Goal: Contribute content: Contribute content

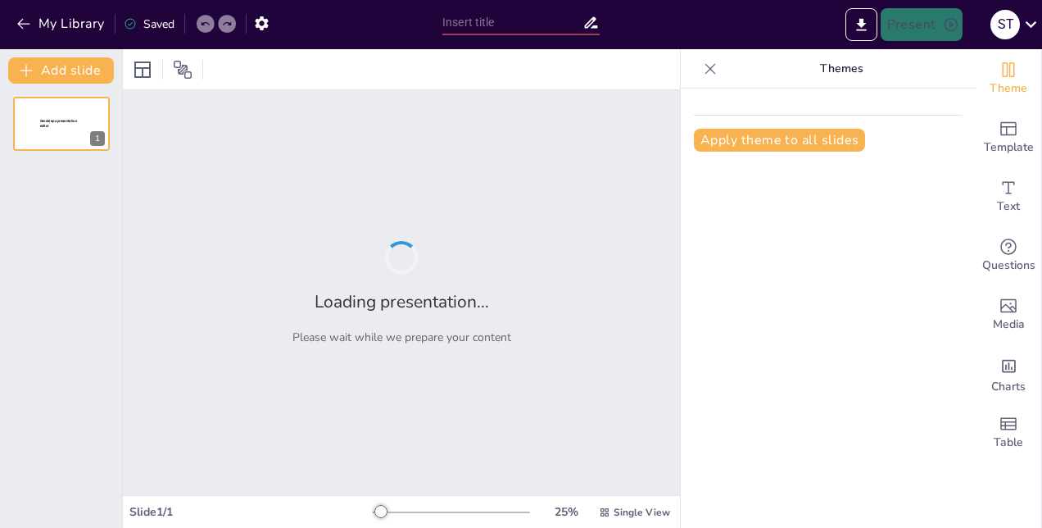
type input "New Sendsteps"
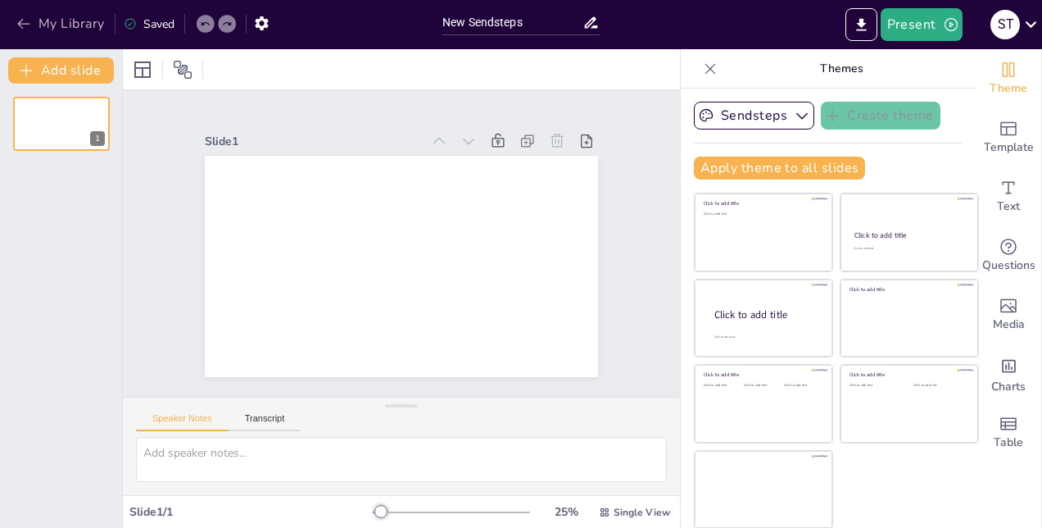
click at [21, 20] on icon "button" at bounding box center [23, 24] width 12 height 11
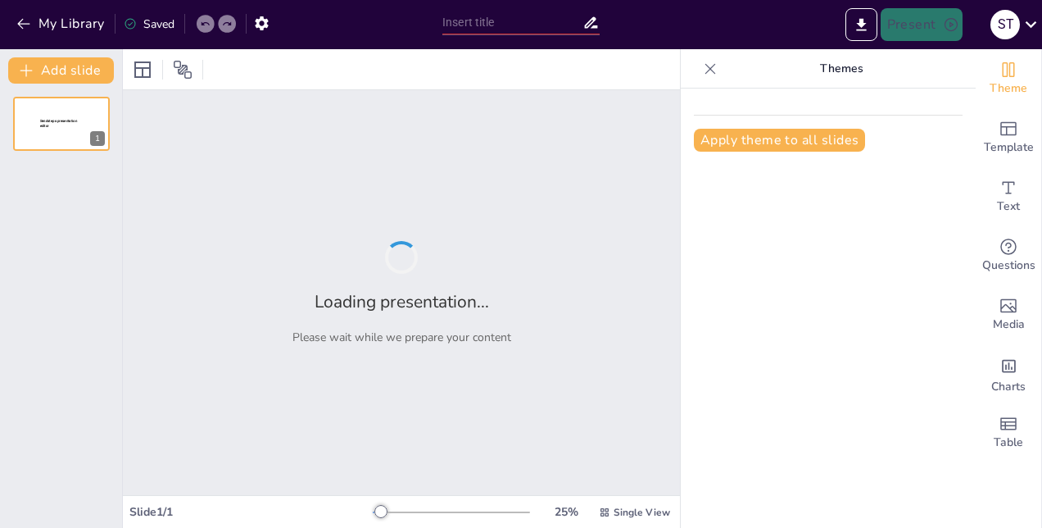
type input "Ökosystem See: Eine ganzheitliche Betrachtung"
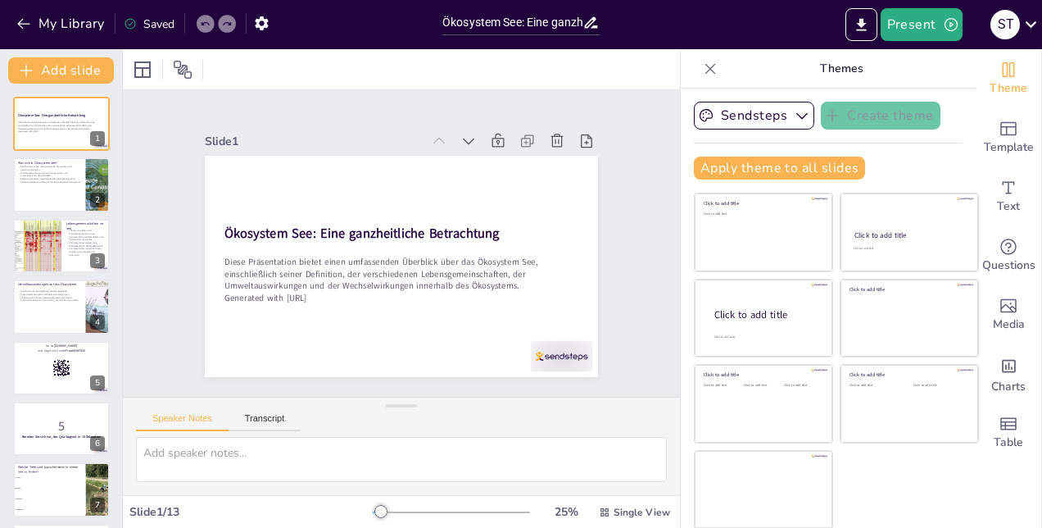
checkbox input "true"
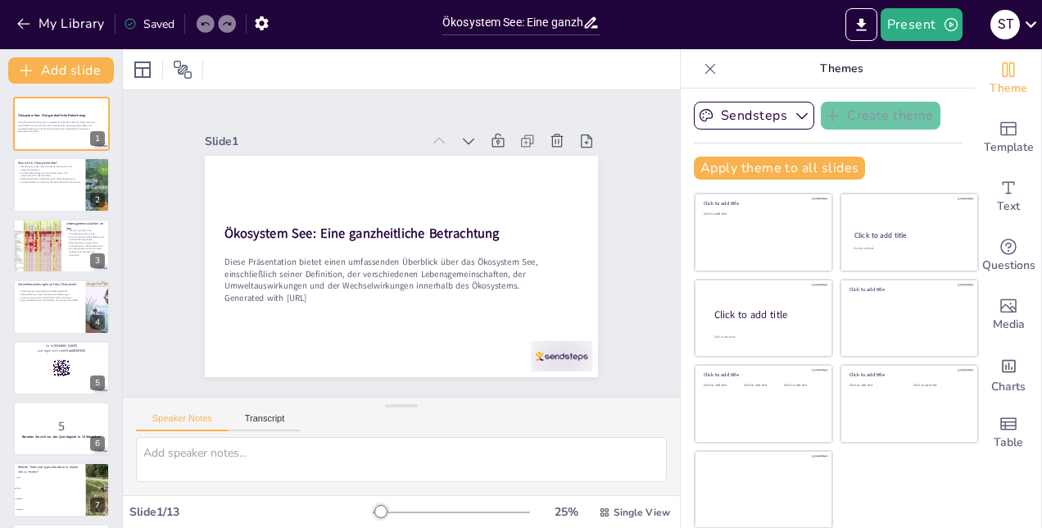
checkbox input "true"
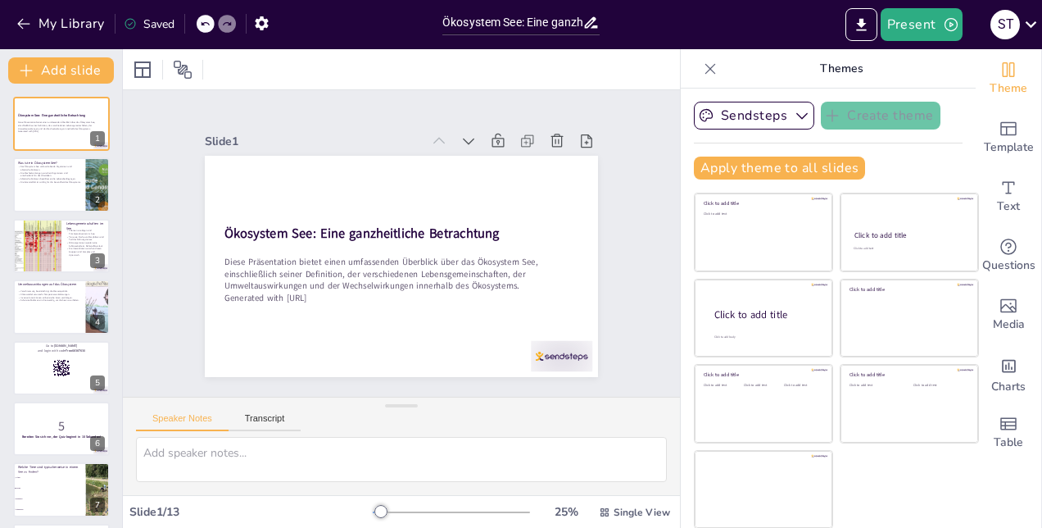
checkbox input "true"
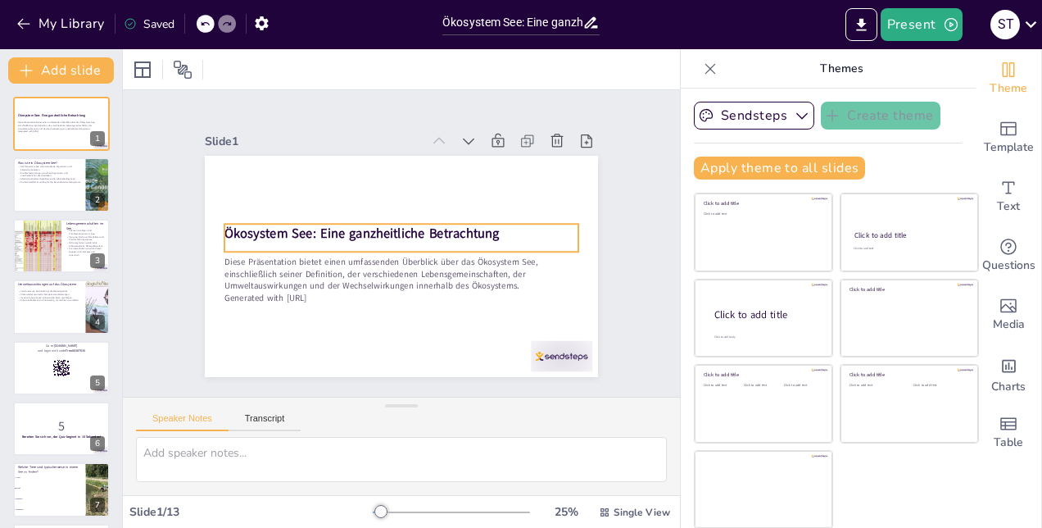
checkbox input "true"
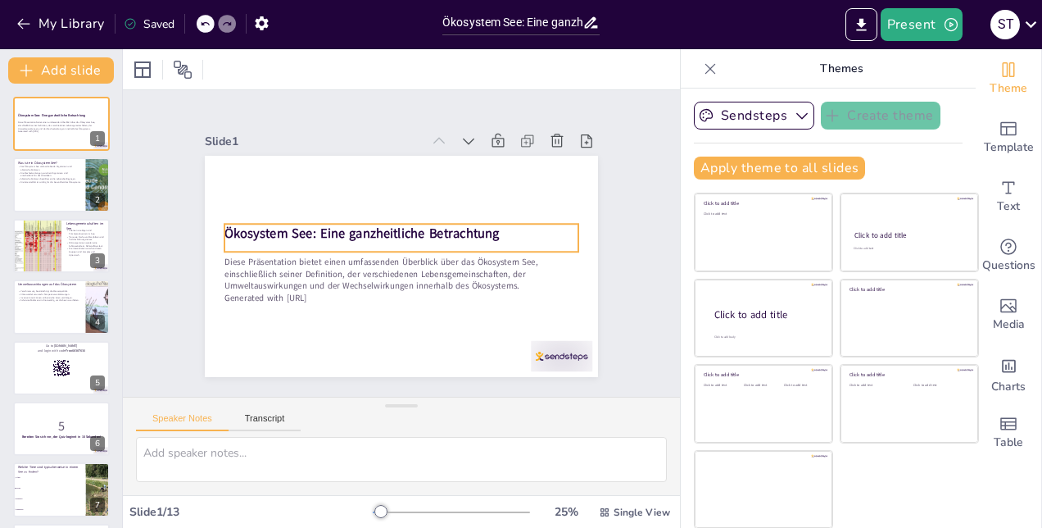
checkbox input "true"
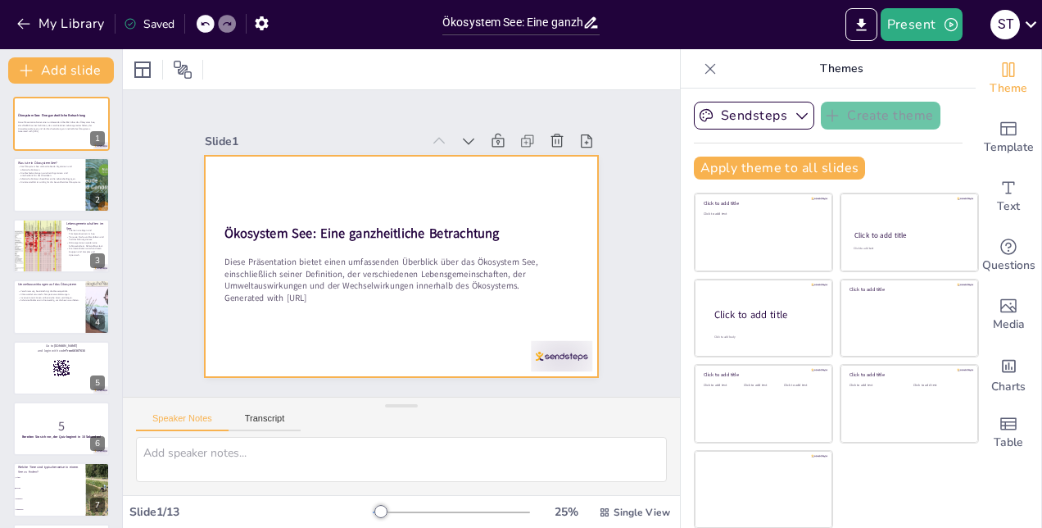
checkbox input "true"
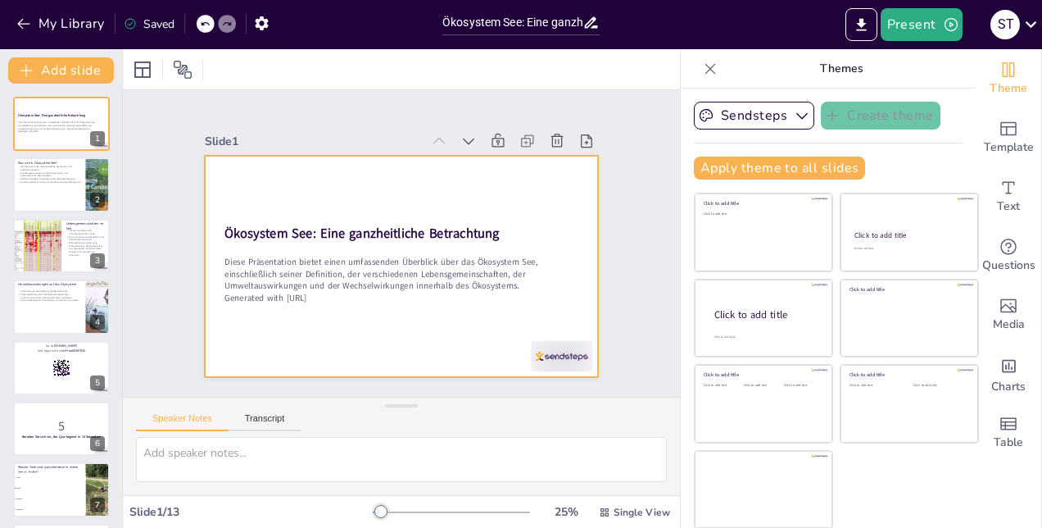
checkbox input "true"
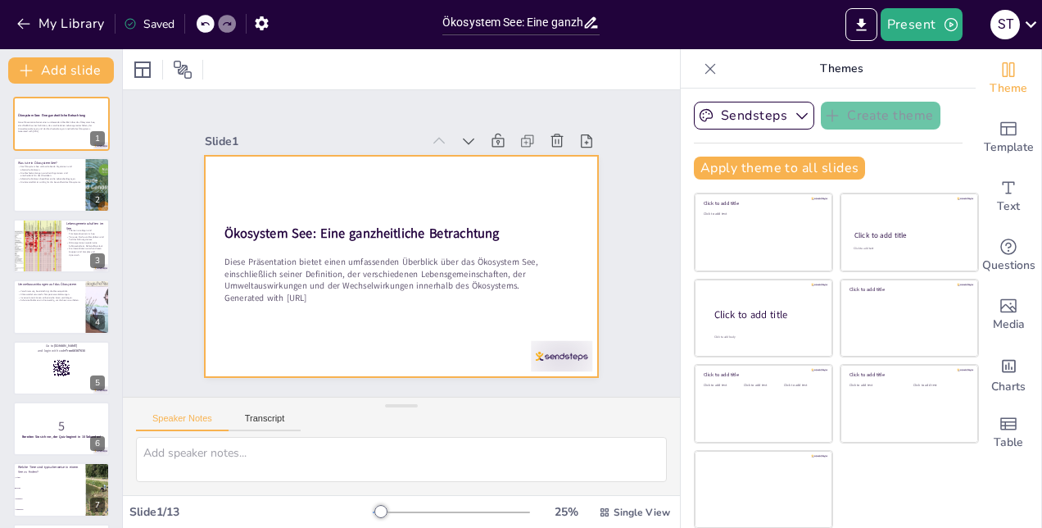
checkbox input "true"
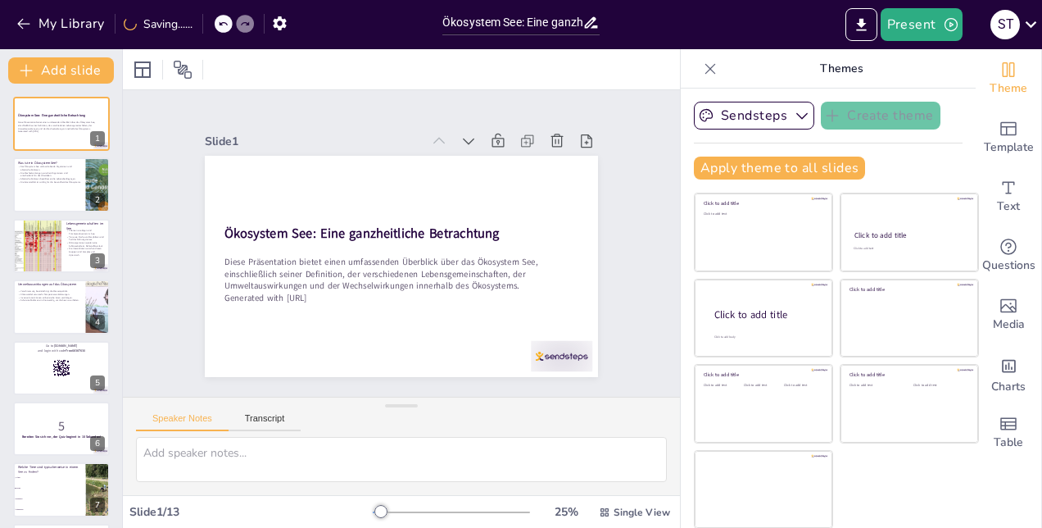
checkbox input "true"
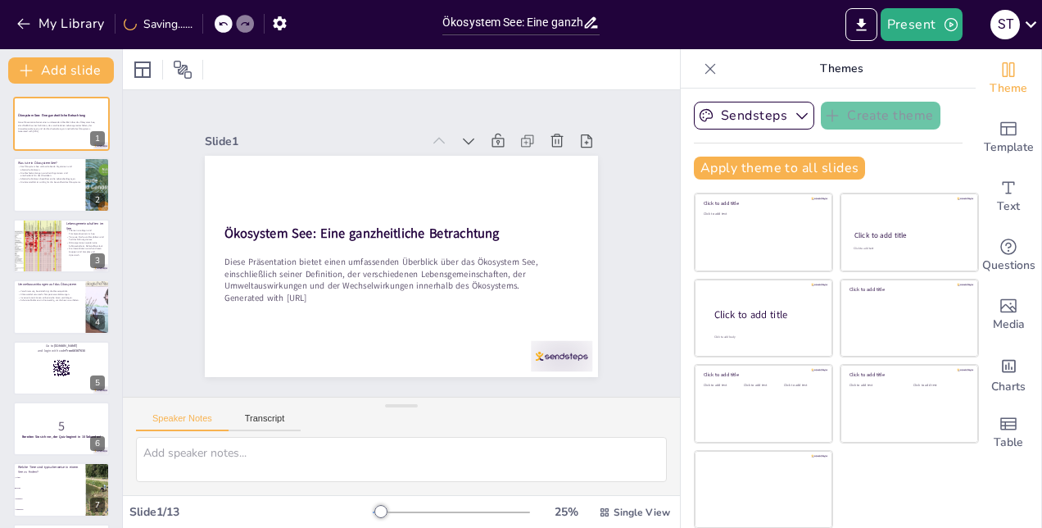
checkbox input "true"
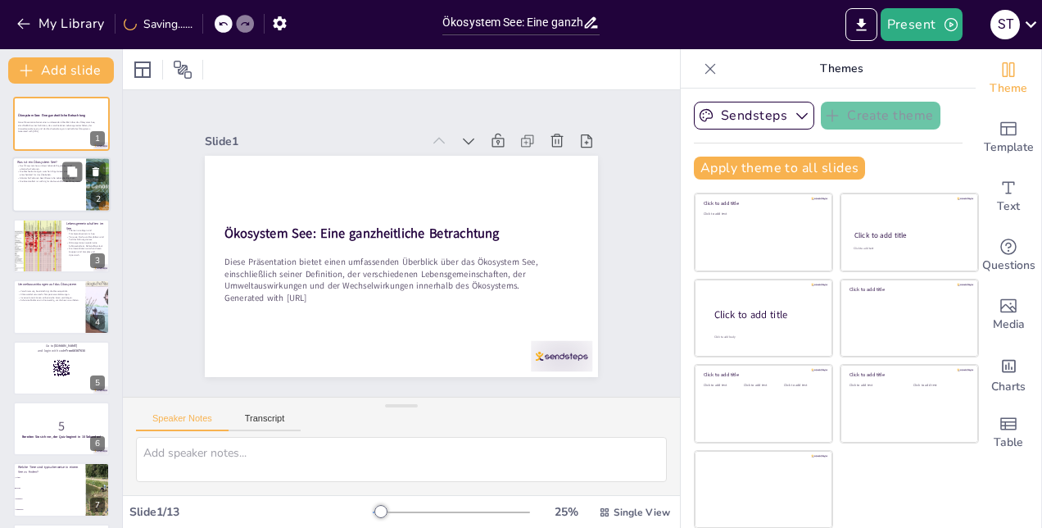
checkbox input "true"
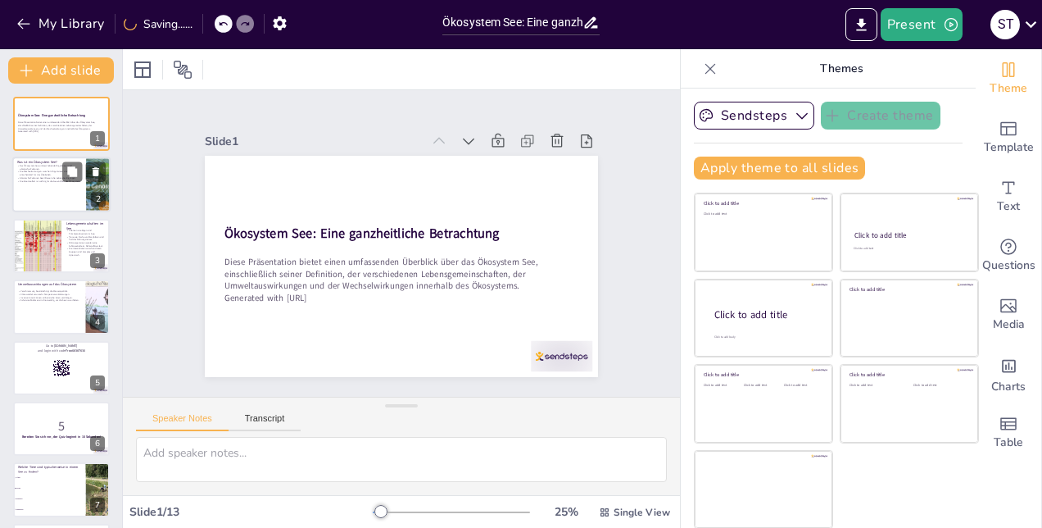
checkbox input "true"
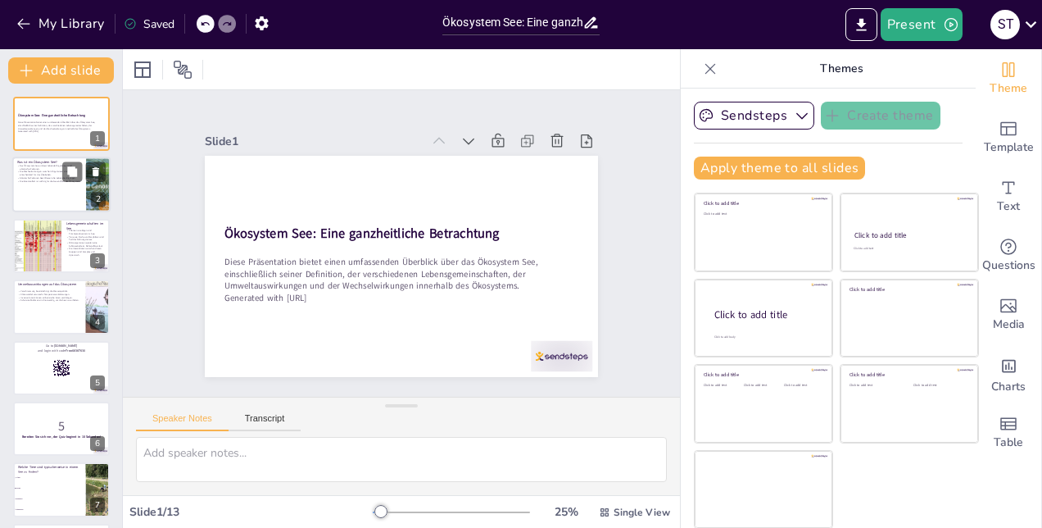
click at [36, 179] on p "Abiotische Faktoren beeinflussen die Lebensbedingungen." at bounding box center [49, 178] width 64 height 3
type textarea "Die Definition eines Ökosystems ist entscheidend, um zu verstehen, wie verschie…"
checkbox input "true"
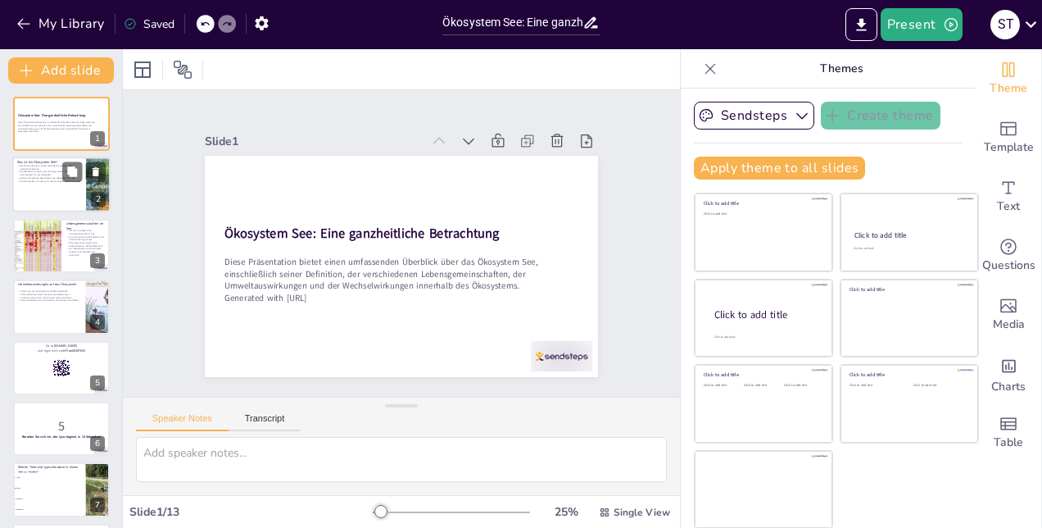
checkbox input "true"
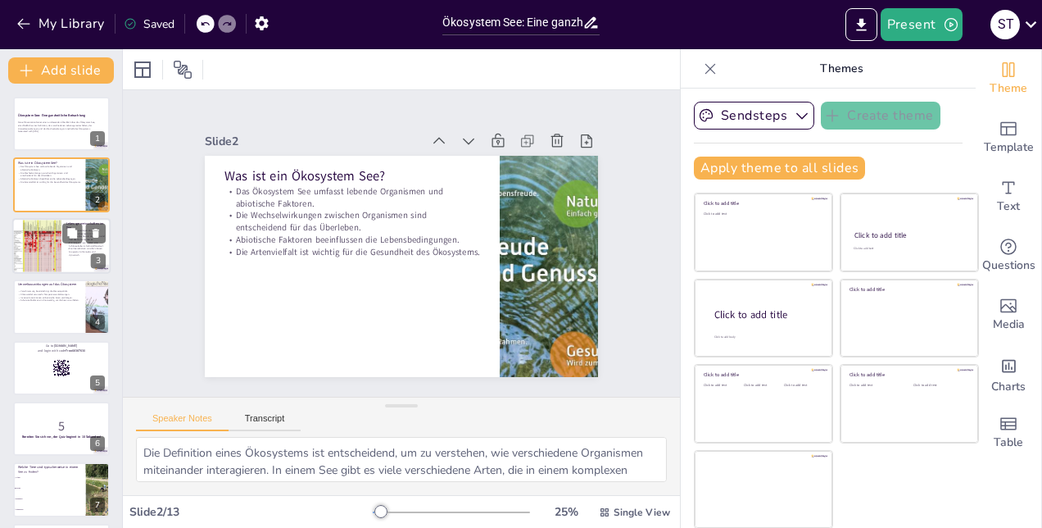
checkbox input "true"
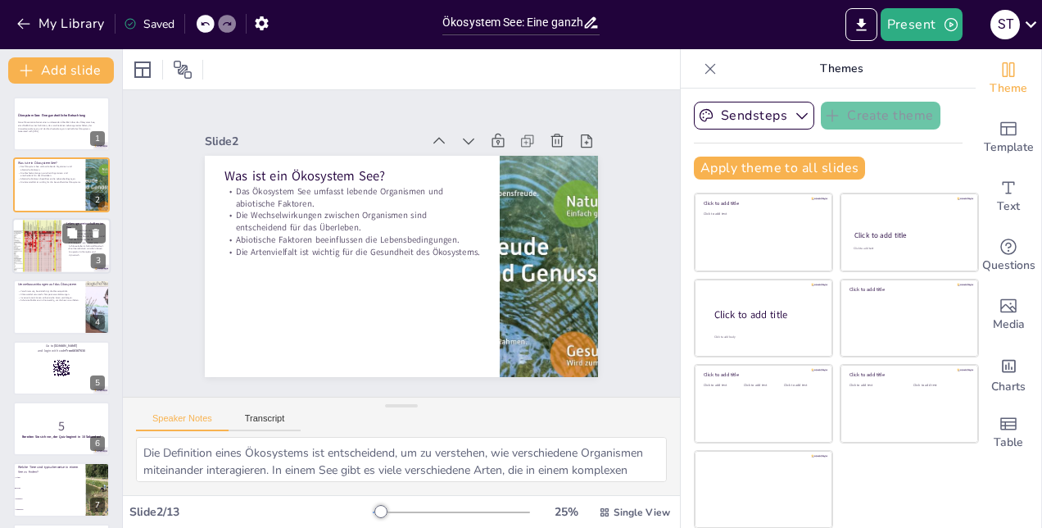
checkbox input "true"
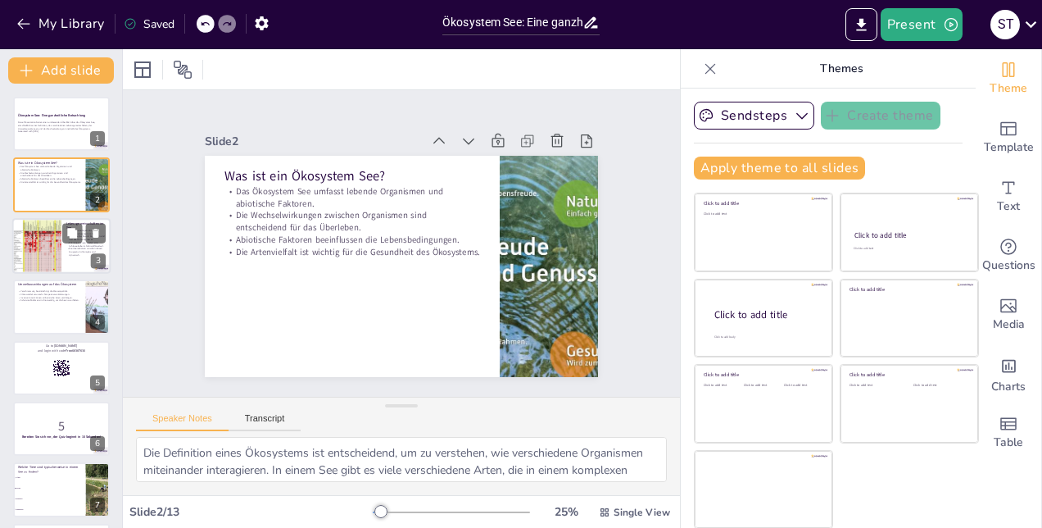
checkbox input "true"
click at [48, 231] on div at bounding box center [36, 246] width 51 height 56
type textarea "Primärproduzenten sind die Grundlage des Nahrungsnetzes im See. Sie wandeln Son…"
checkbox input "true"
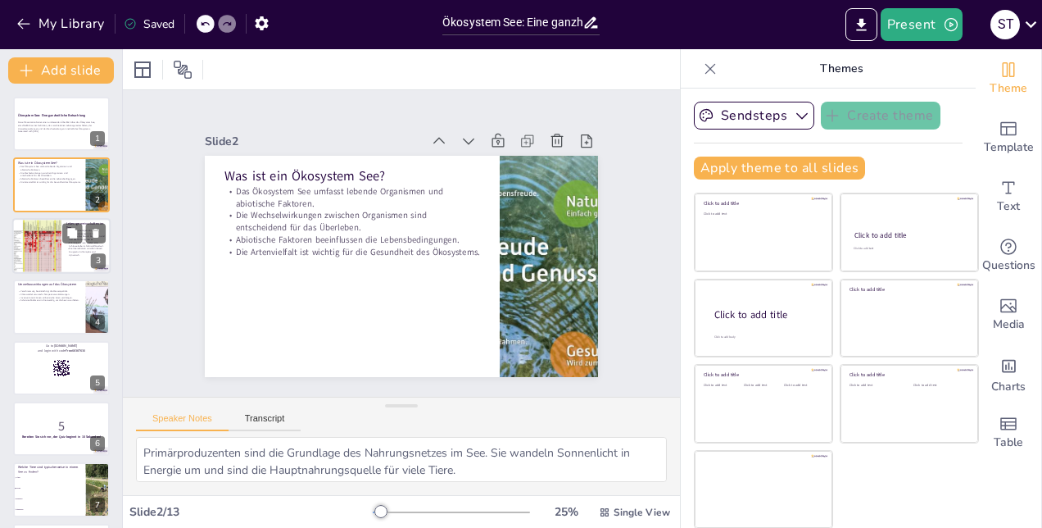
checkbox input "true"
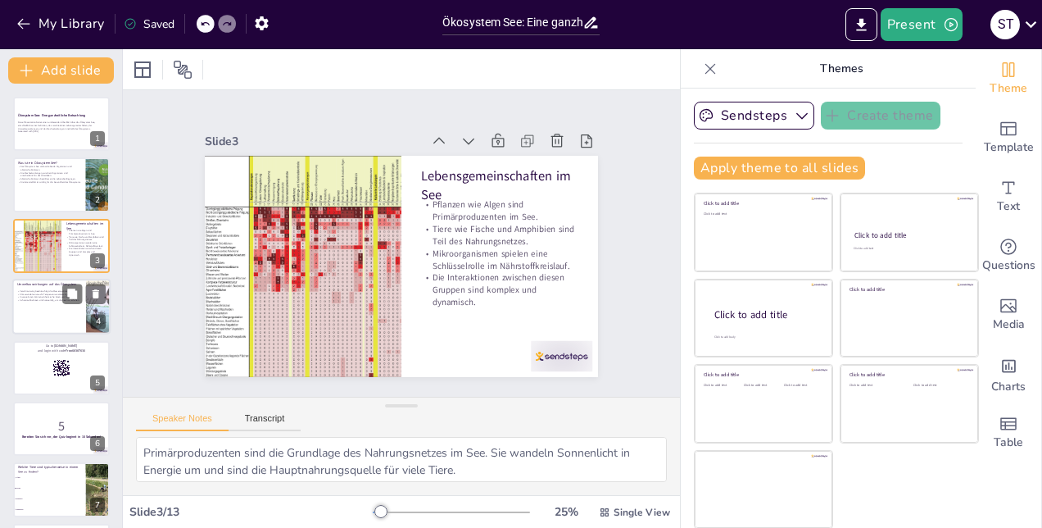
checkbox input "true"
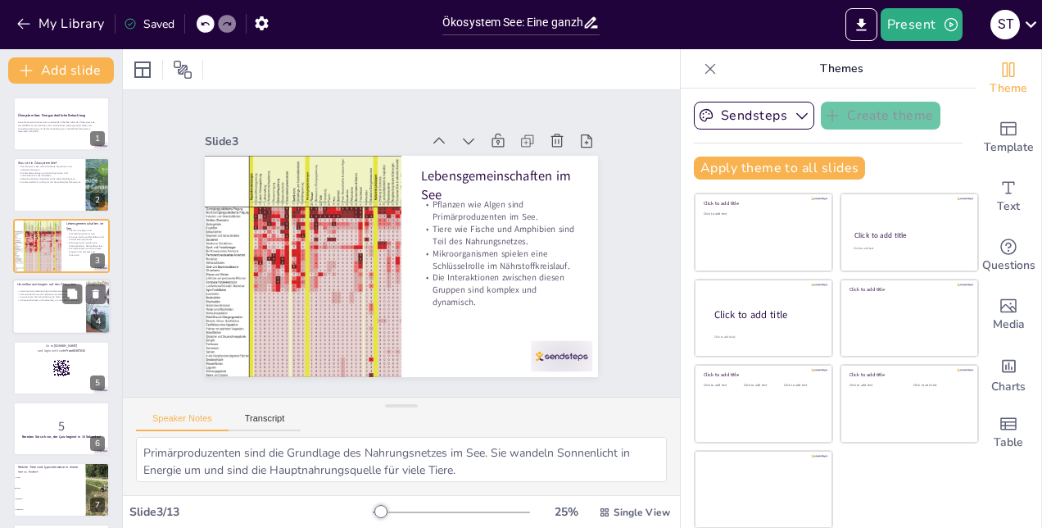
checkbox input "true"
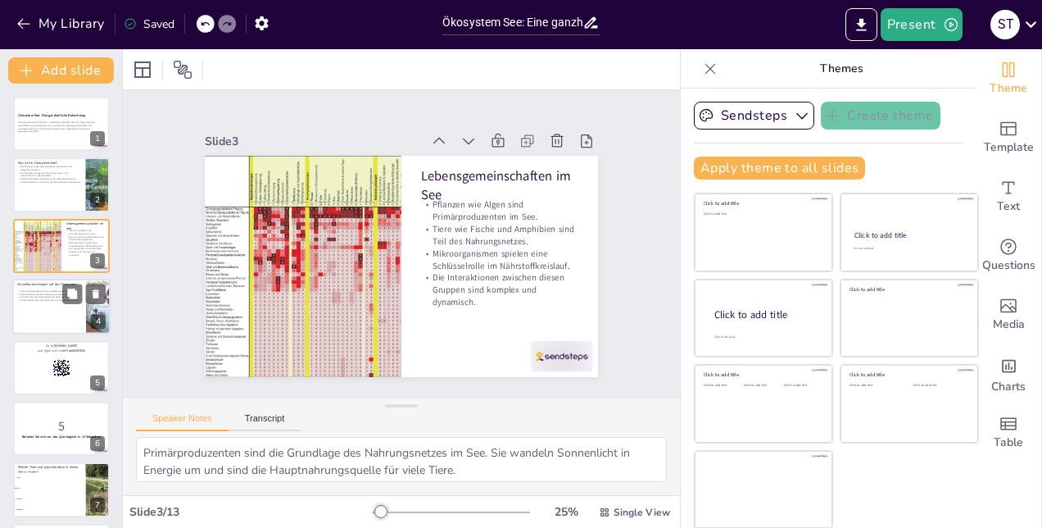
checkbox input "true"
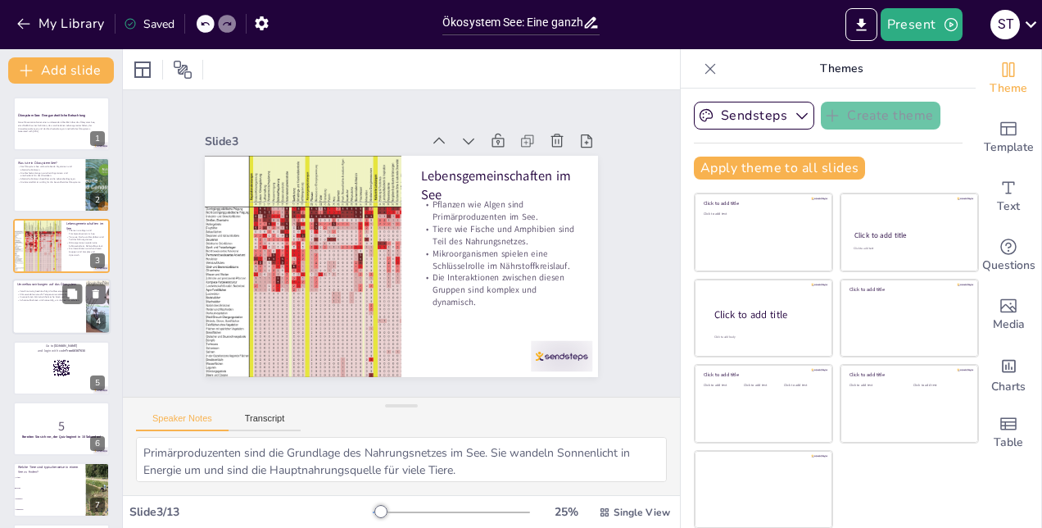
checkbox input "true"
click at [48, 290] on p "Verschmutzung beeinträchtigt die Wasserqualität." at bounding box center [49, 290] width 64 height 3
type textarea "Verschmutzung ist ein ernstes Problem für viele Seen. Sie kann durch landwirtsc…"
checkbox input "true"
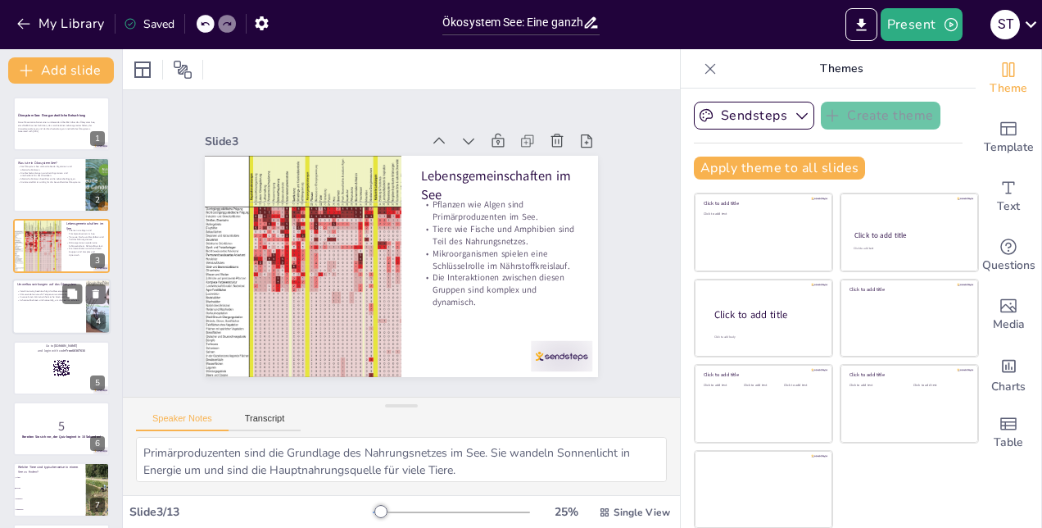
checkbox input "true"
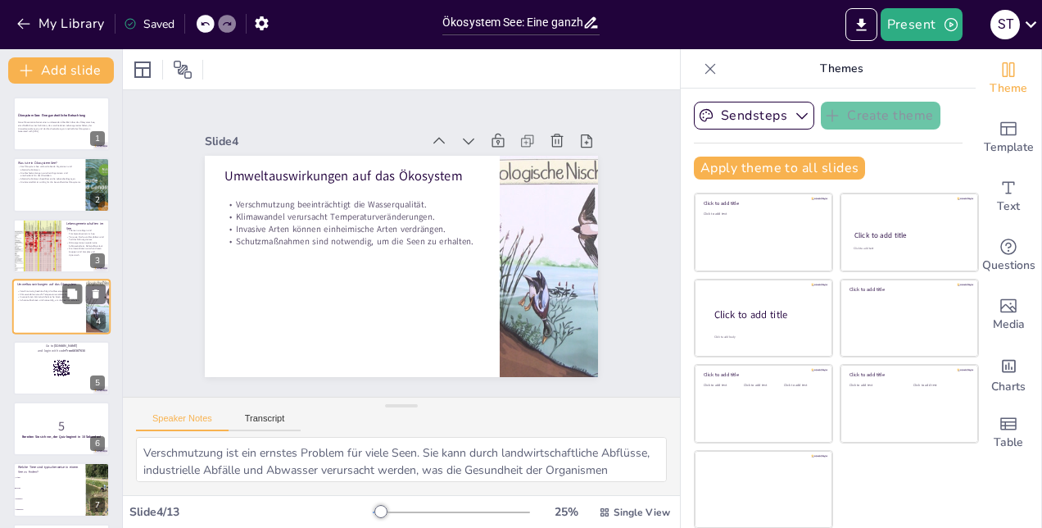
scroll to position [1, 0]
checkbox input "true"
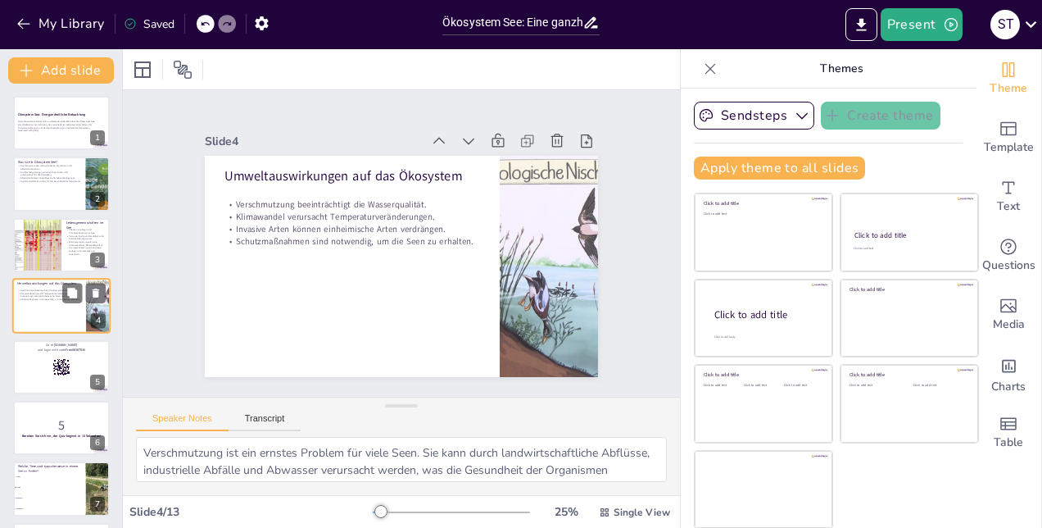
checkbox input "true"
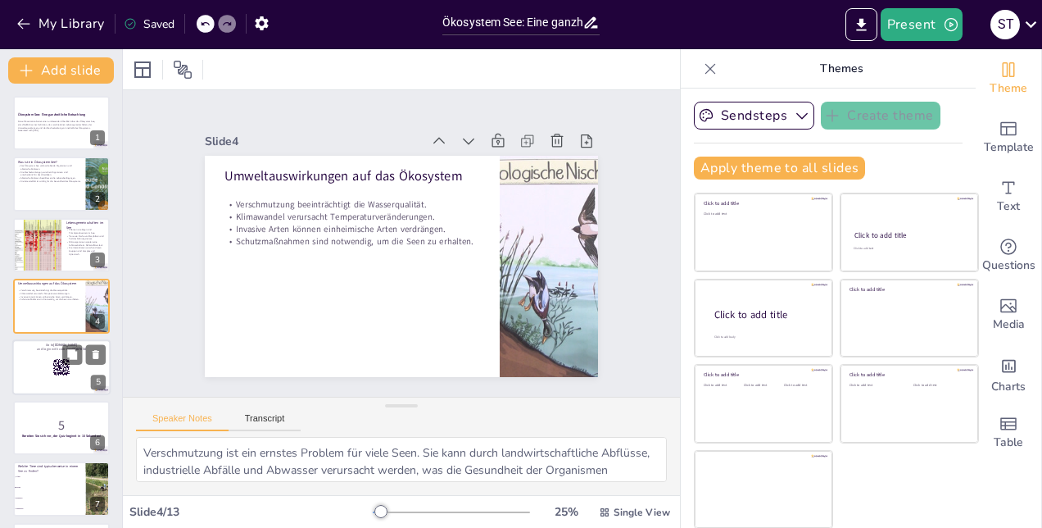
checkbox input "true"
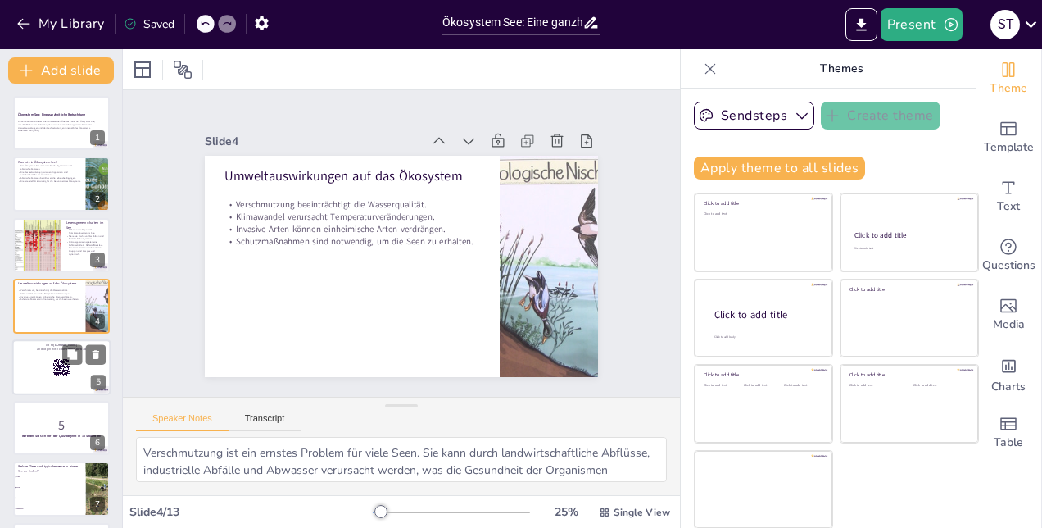
checkbox input "true"
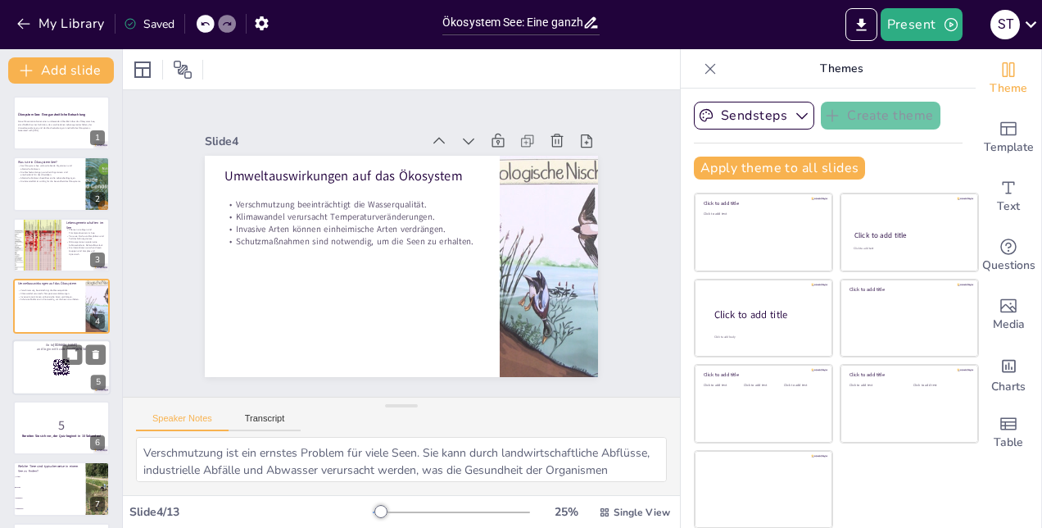
checkbox input "true"
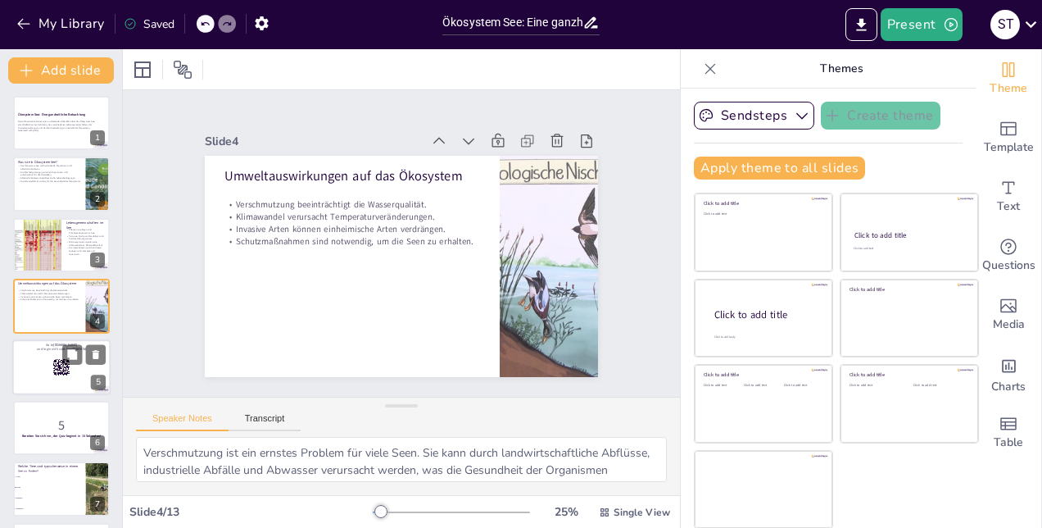
checkbox input "true"
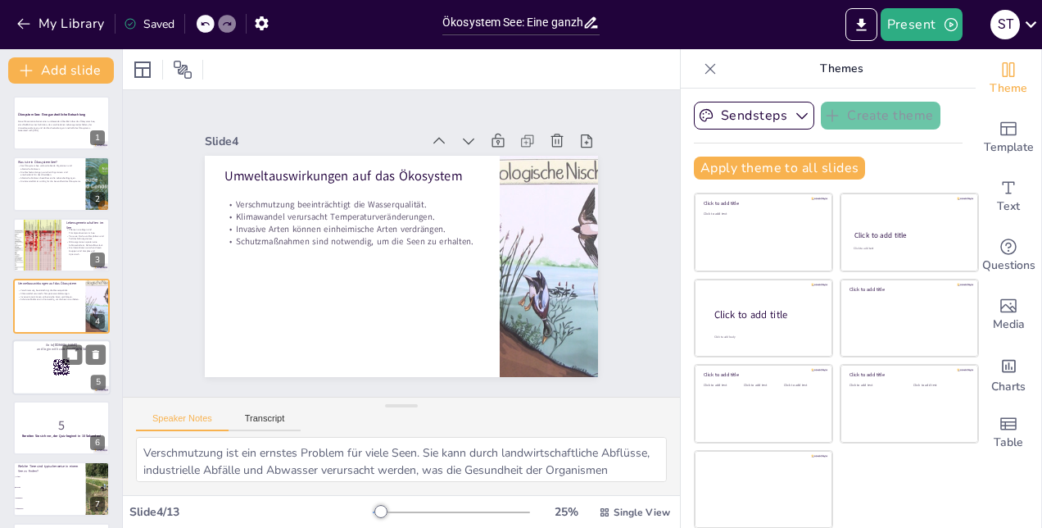
checkbox input "true"
click at [56, 354] on div at bounding box center [61, 367] width 98 height 56
checkbox input "true"
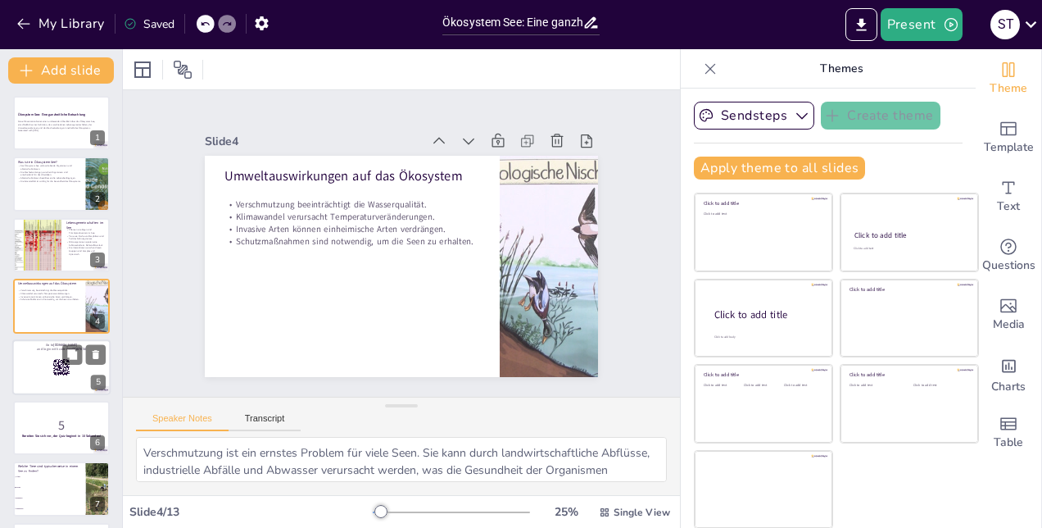
checkbox input "true"
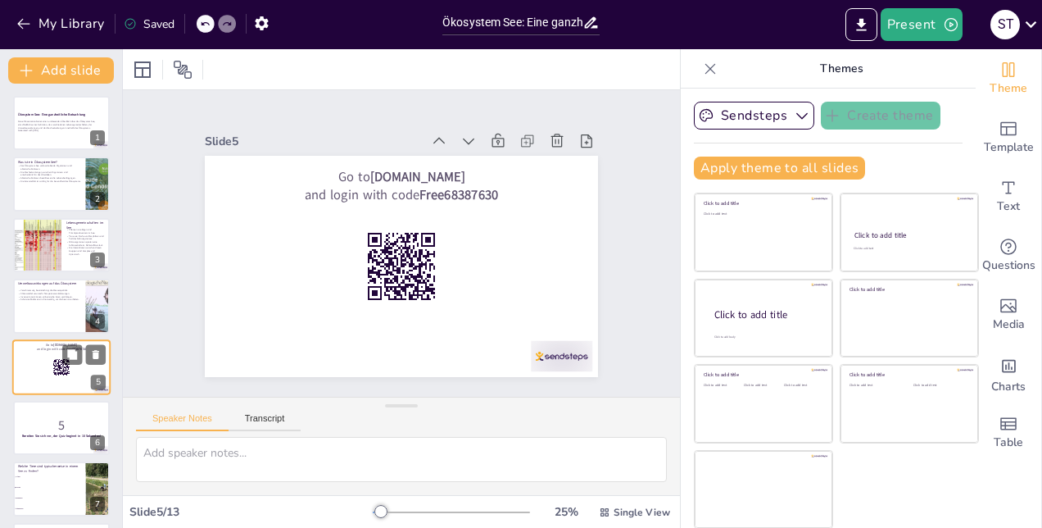
scroll to position [62, 0]
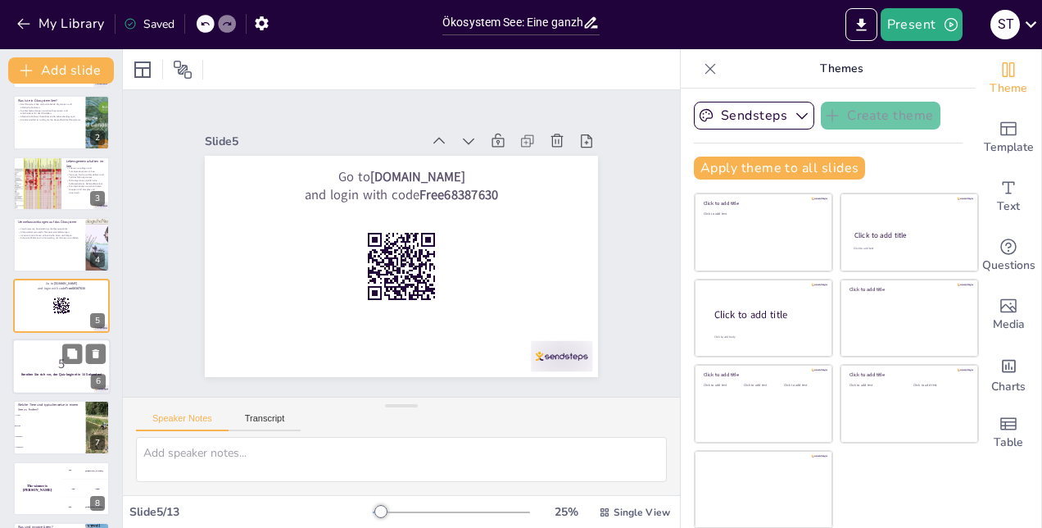
checkbox input "true"
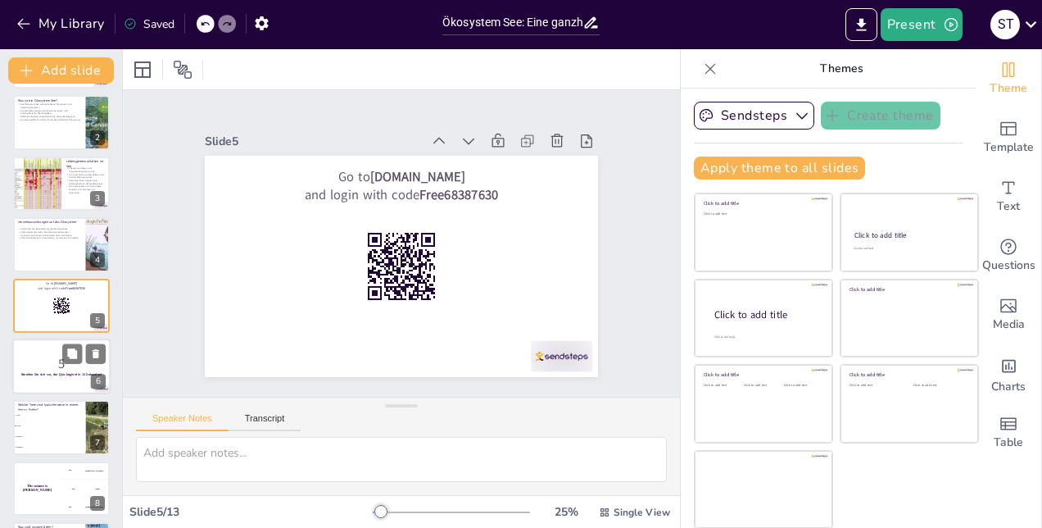
checkbox input "true"
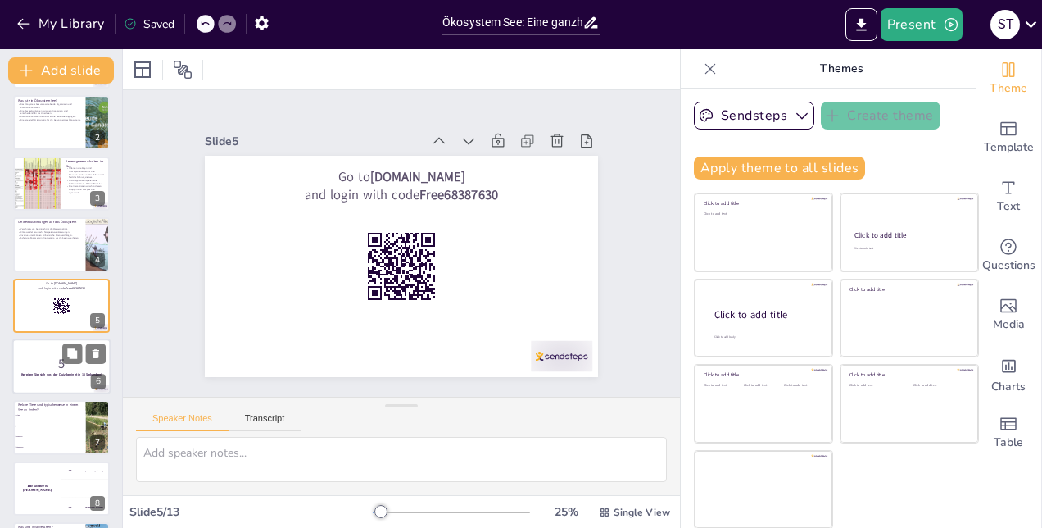
checkbox input "true"
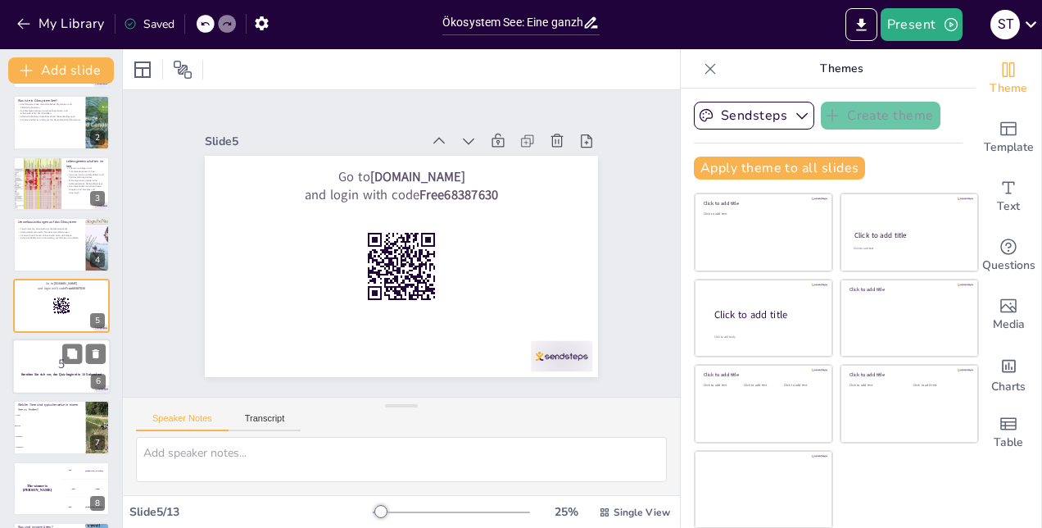
checkbox input "true"
click at [39, 381] on div at bounding box center [61, 366] width 98 height 56
checkbox input "true"
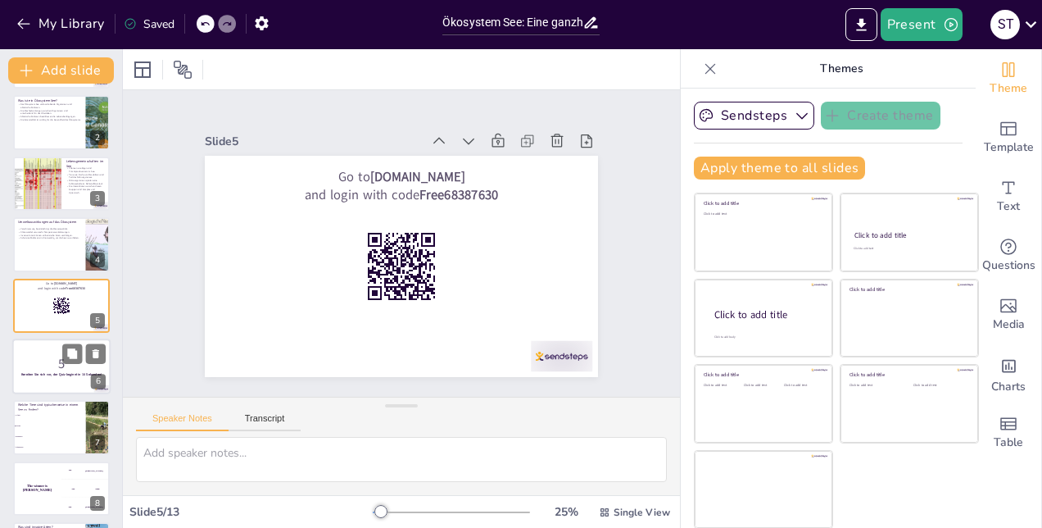
checkbox input "true"
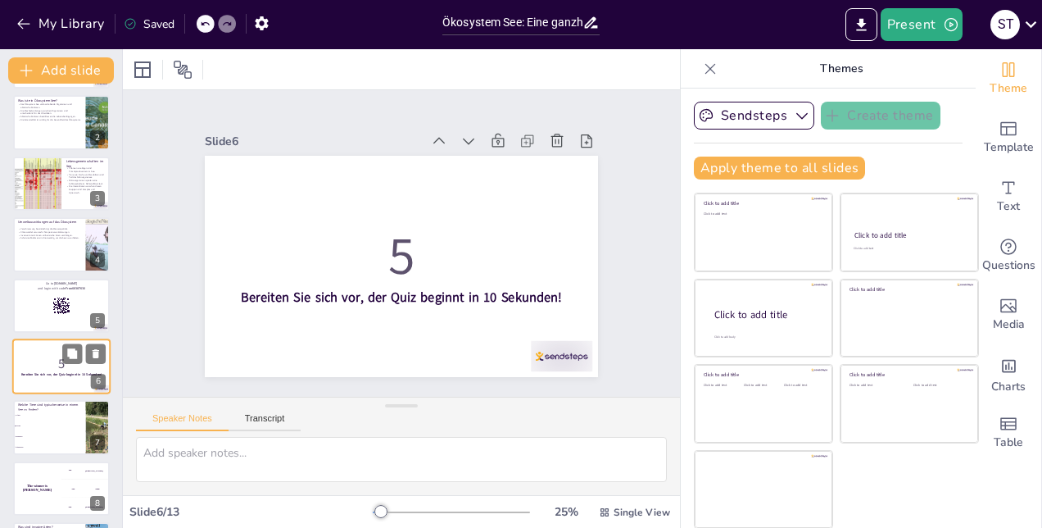
scroll to position [123, 0]
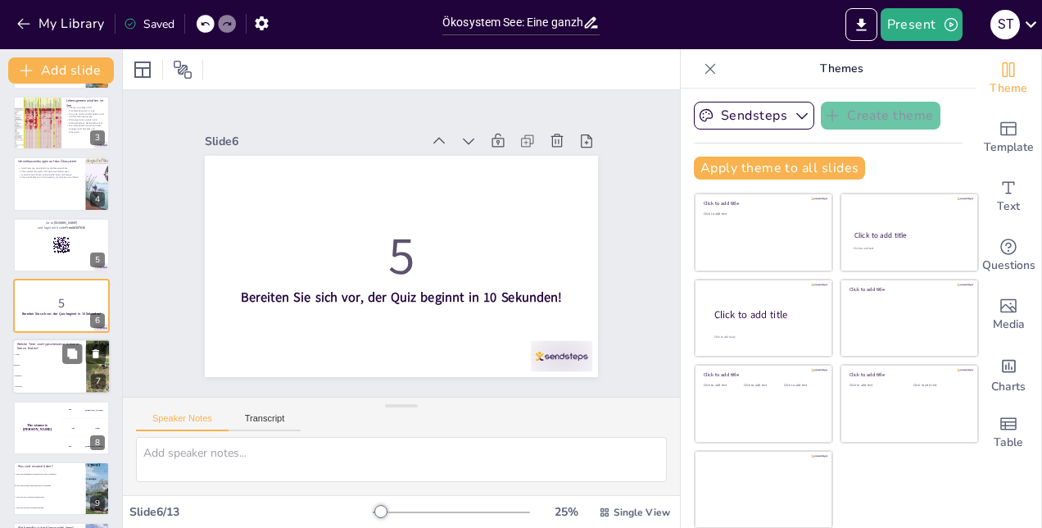
checkbox input "true"
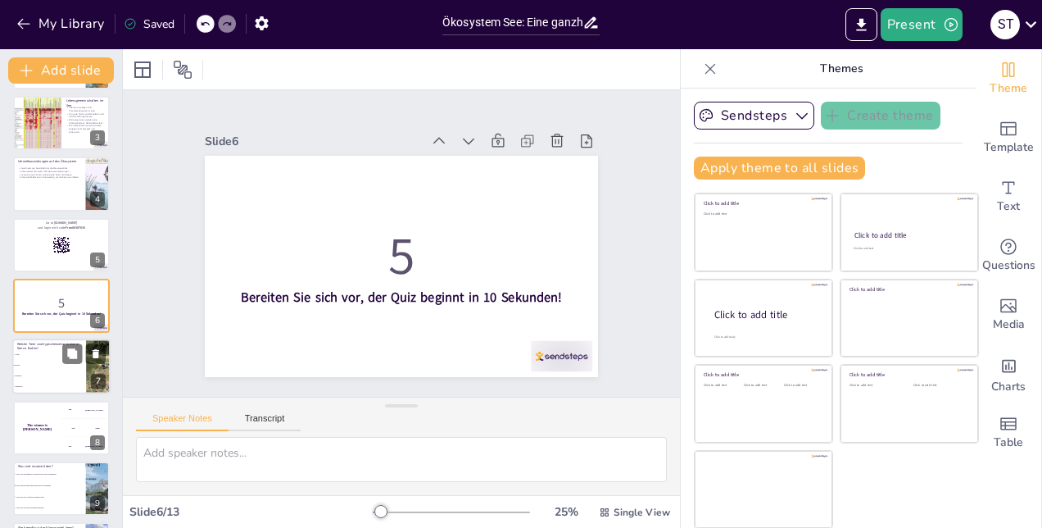
checkbox input "true"
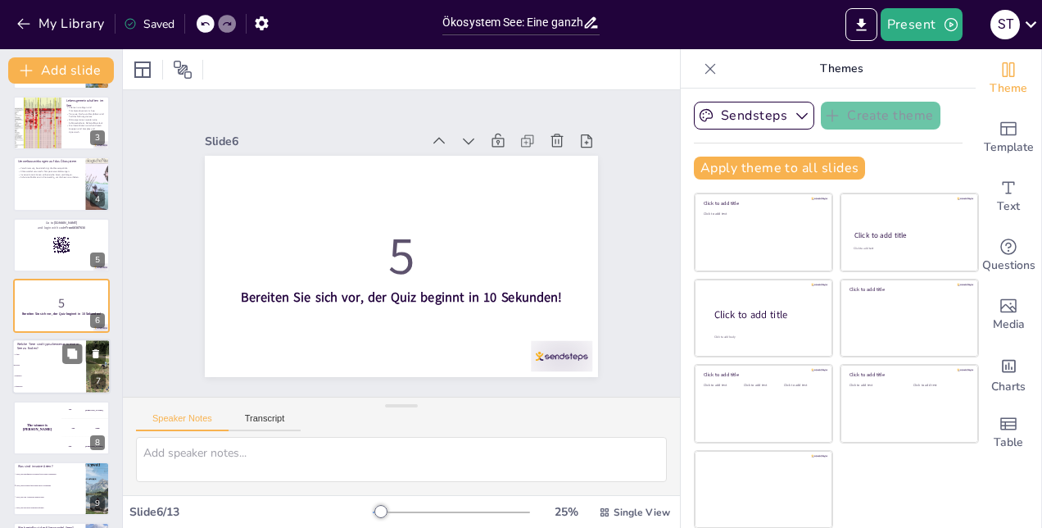
checkbox input "true"
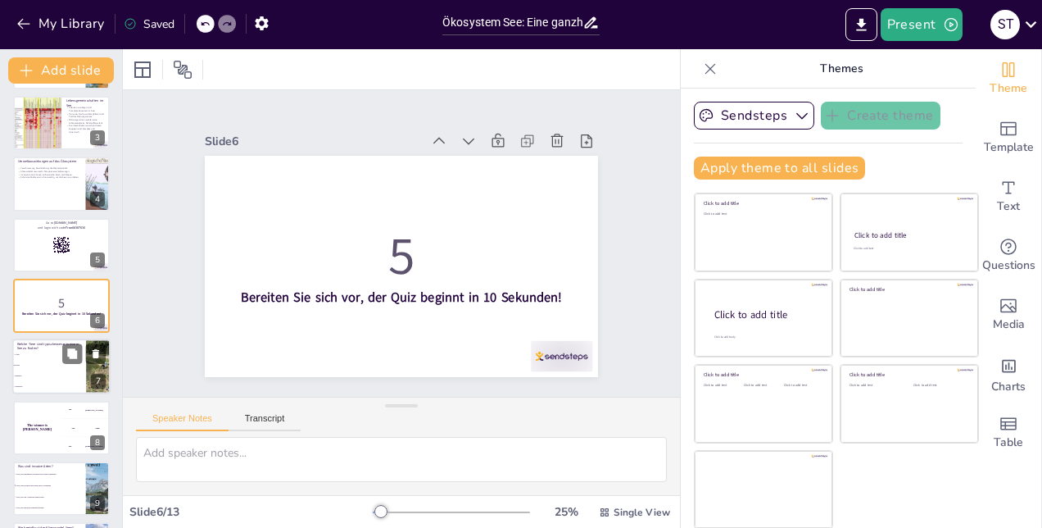
checkbox input "true"
click at [42, 369] on li "Fische" at bounding box center [49, 365] width 74 height 11
type textarea "Fische sind die am häufigsten anzutreffenden Tiere in einem See. Sie sind entsc…"
checkbox input "true"
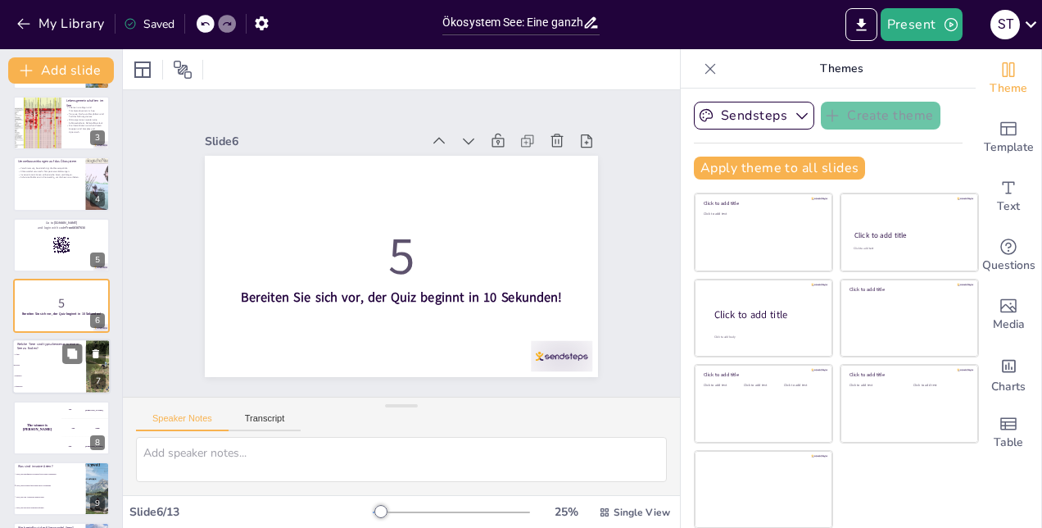
checkbox input "true"
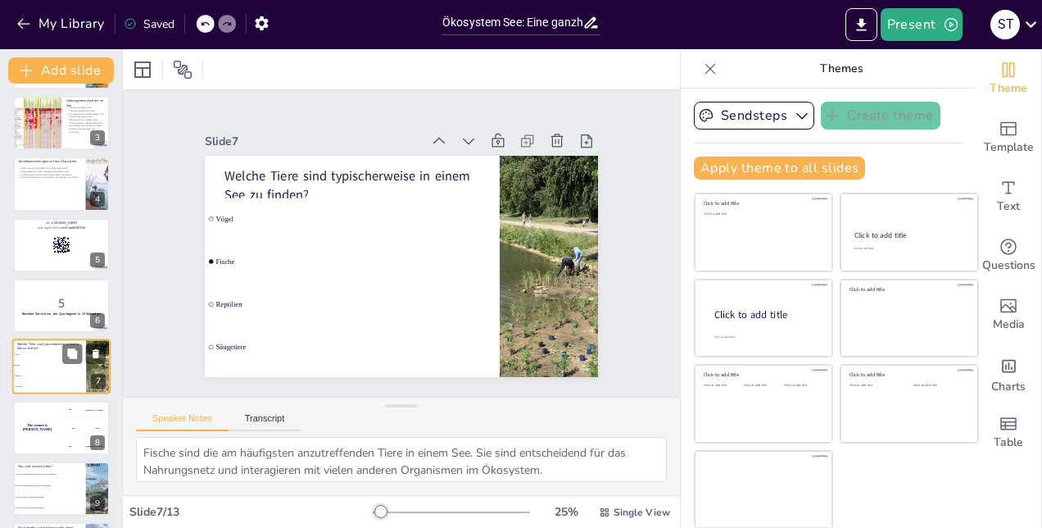
scroll to position [183, 0]
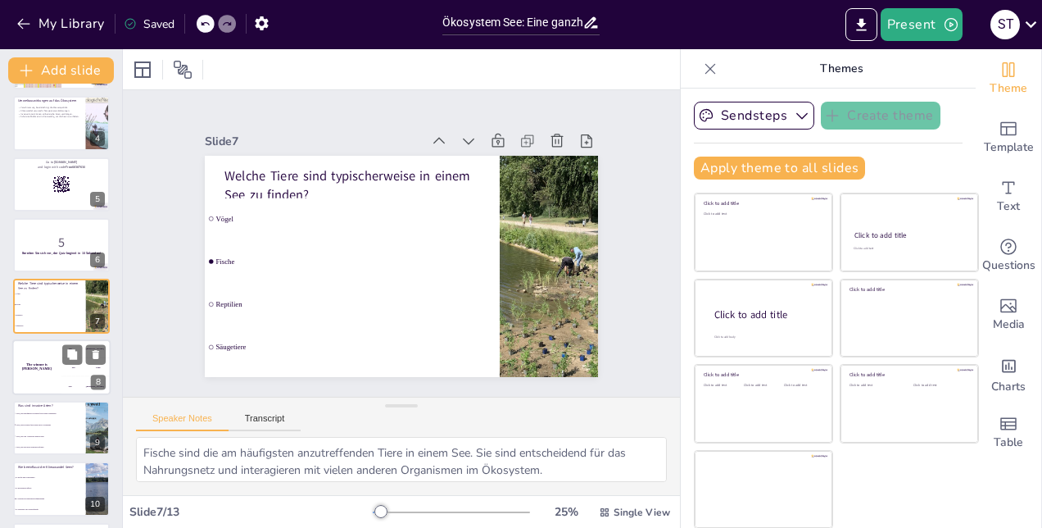
checkbox input "true"
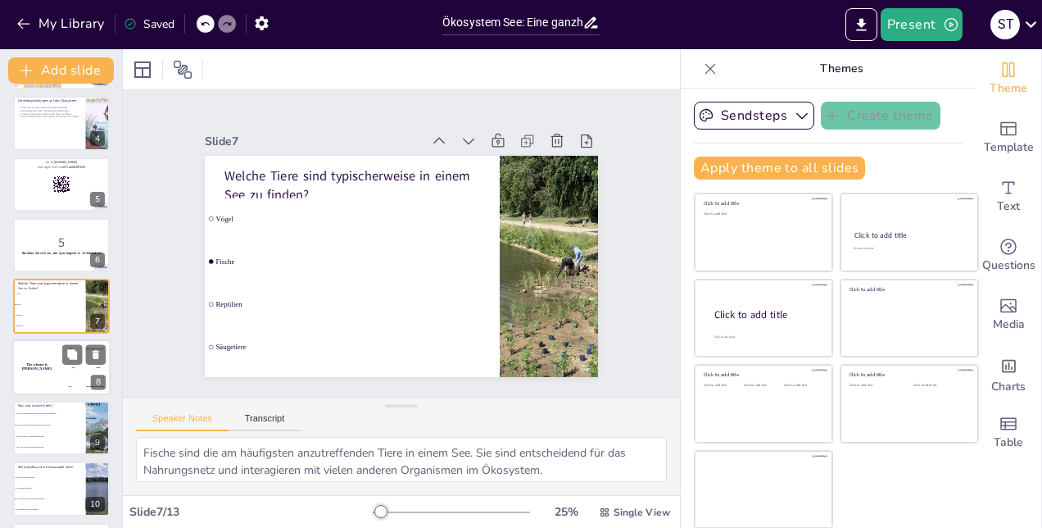
checkbox input "true"
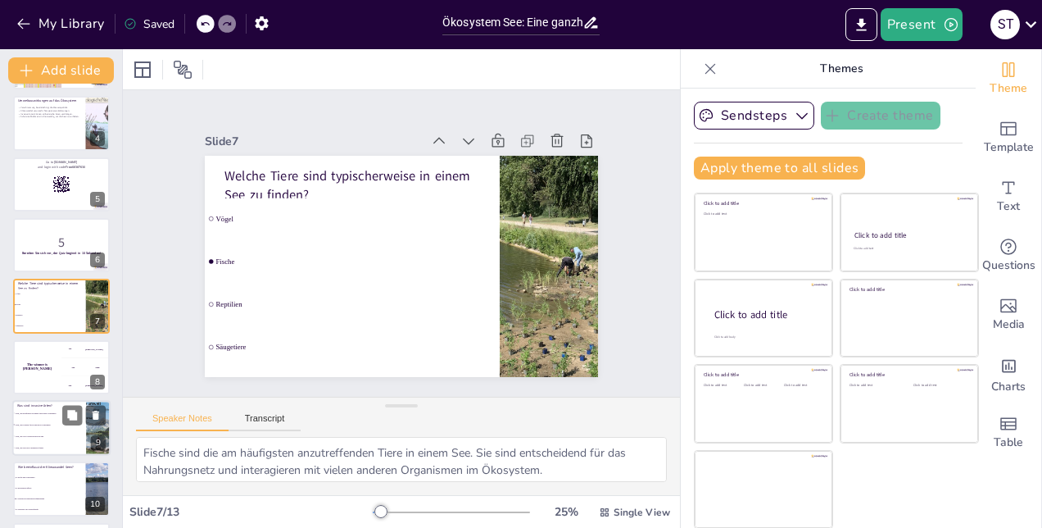
checkbox input "true"
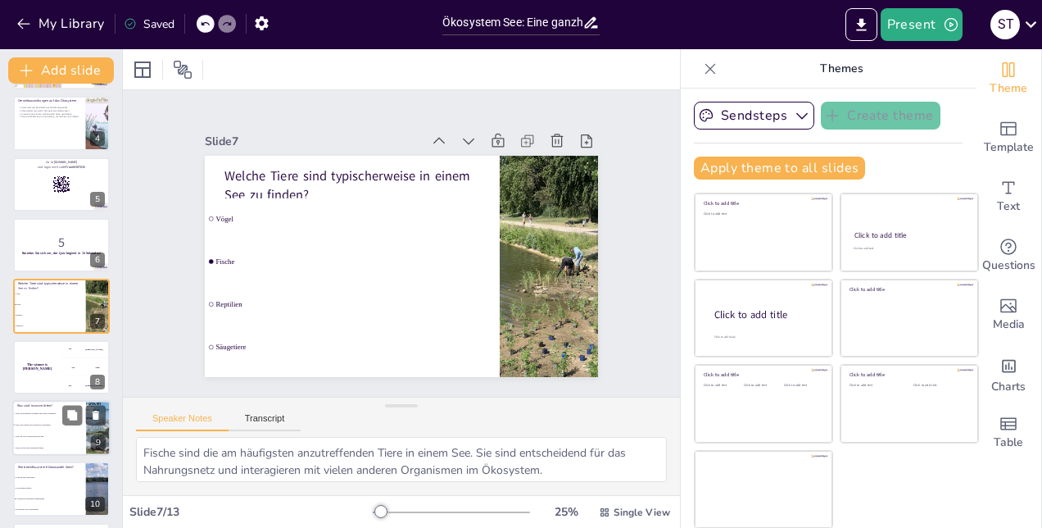
checkbox input "true"
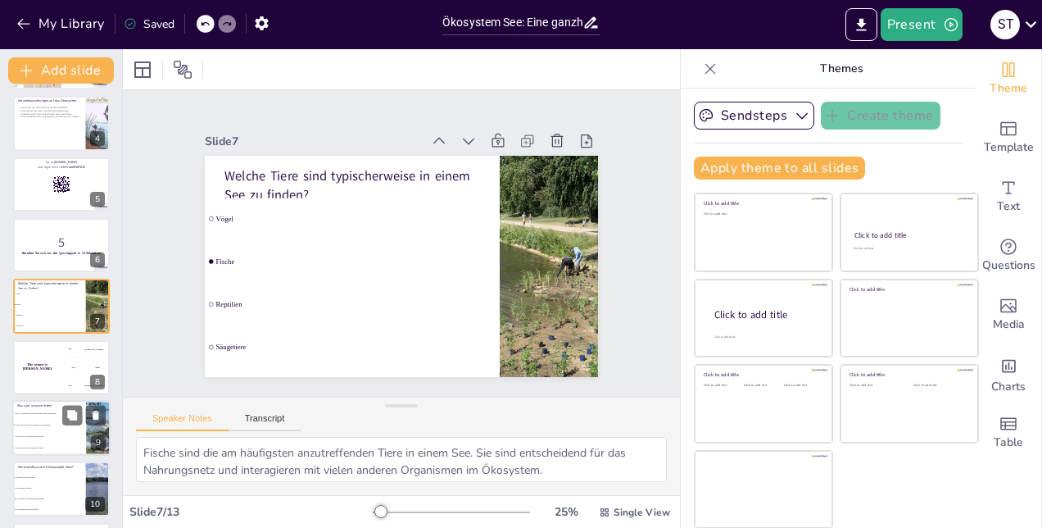
checkbox input "true"
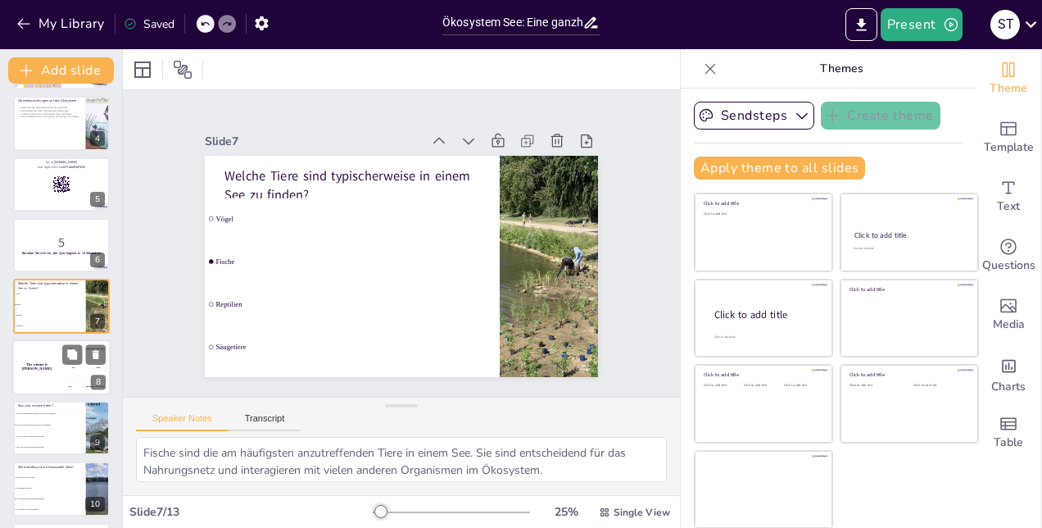
click at [46, 372] on div "The winner is Niels 🏆" at bounding box center [36, 367] width 49 height 56
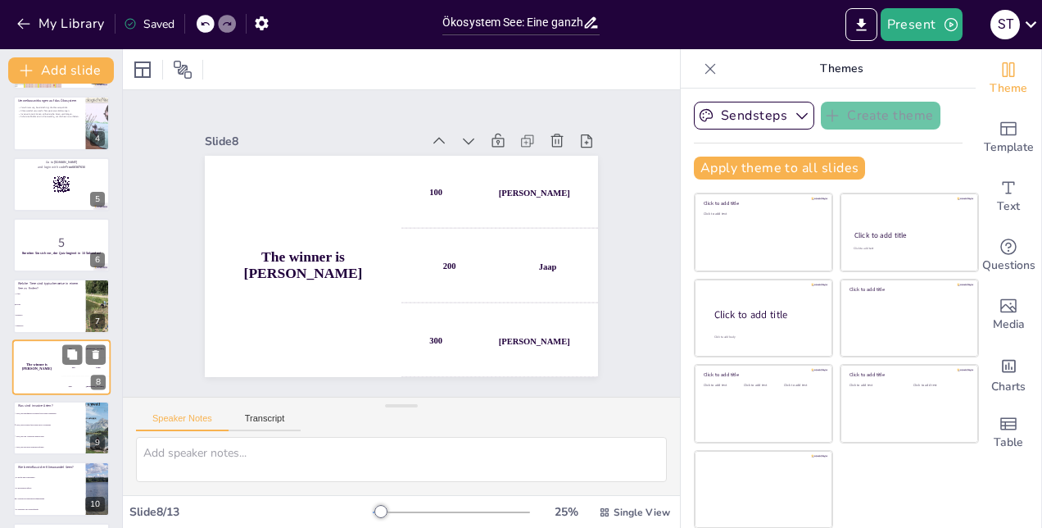
scroll to position [244, 0]
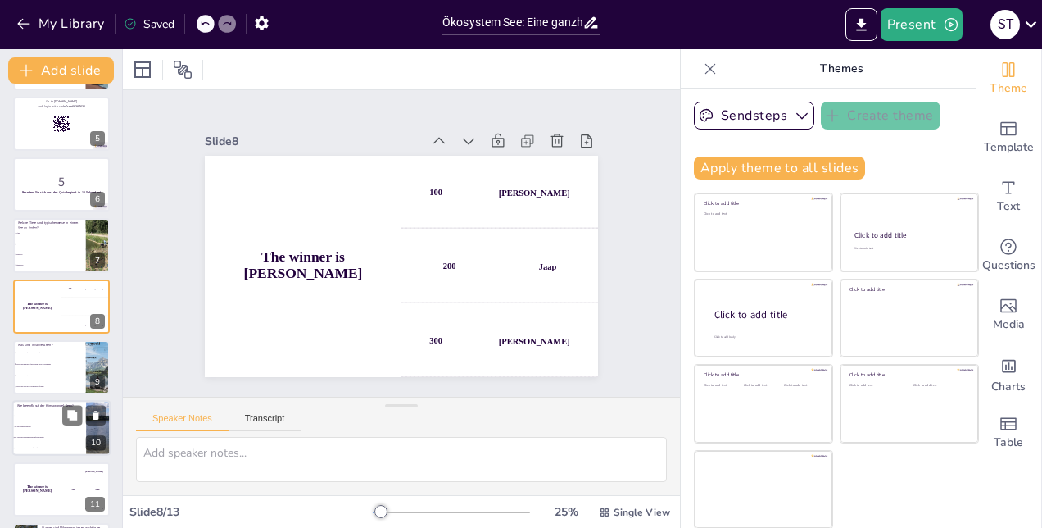
click at [54, 401] on div "Wie beeinflusst der Klimawandel Seen? Er erhöht den Wasserstand Er hat keinen E…" at bounding box center [61, 429] width 98 height 56
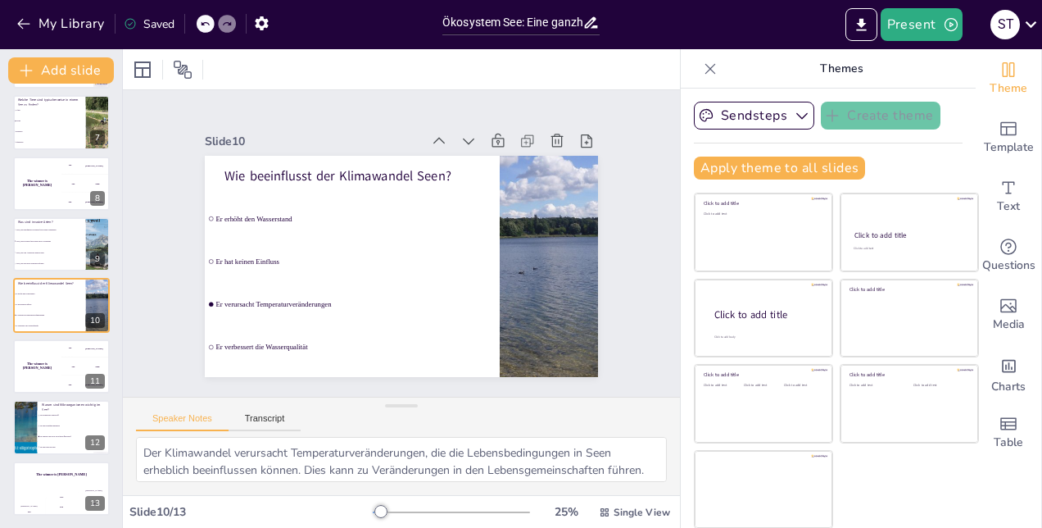
scroll to position [0, 0]
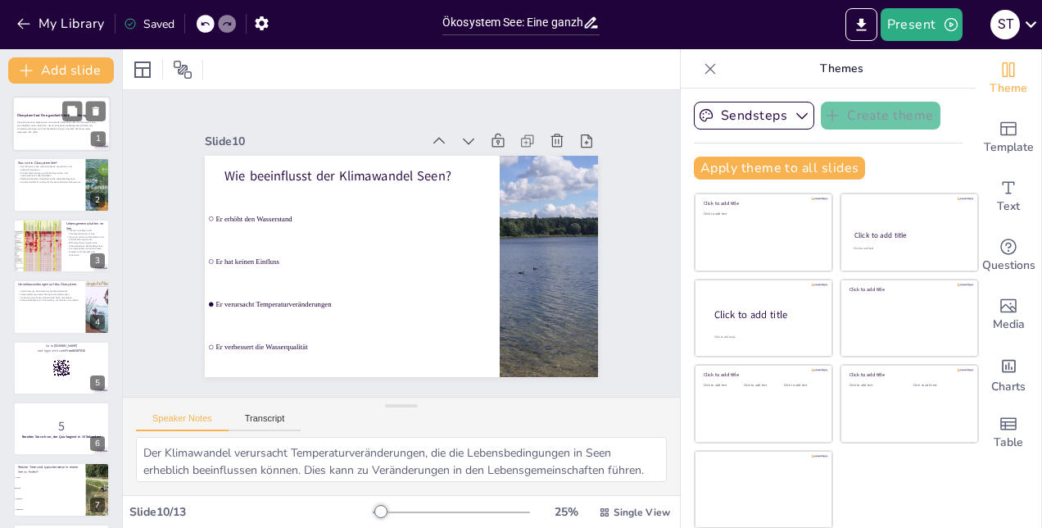
click at [59, 127] on p "Diese Präsentation bietet einen umfassenden Überblick über das Ökosystem See, e…" at bounding box center [61, 125] width 88 height 9
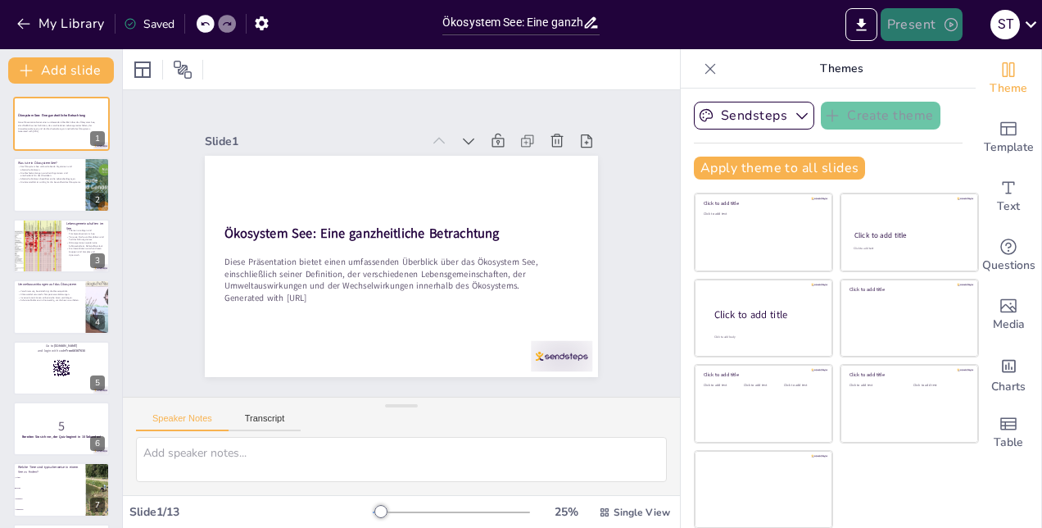
click at [937, 33] on button "Present" at bounding box center [922, 24] width 82 height 33
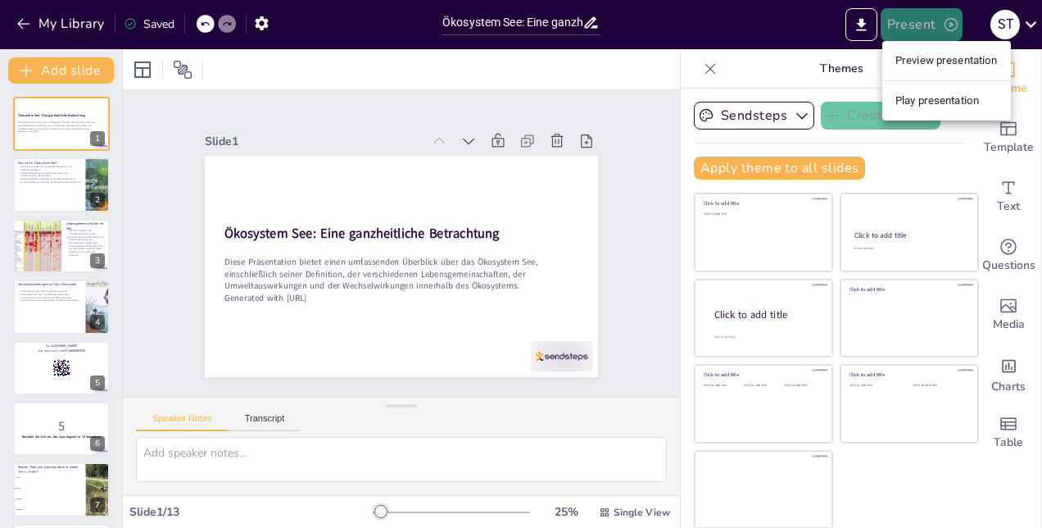
click at [937, 33] on div at bounding box center [521, 264] width 1042 height 528
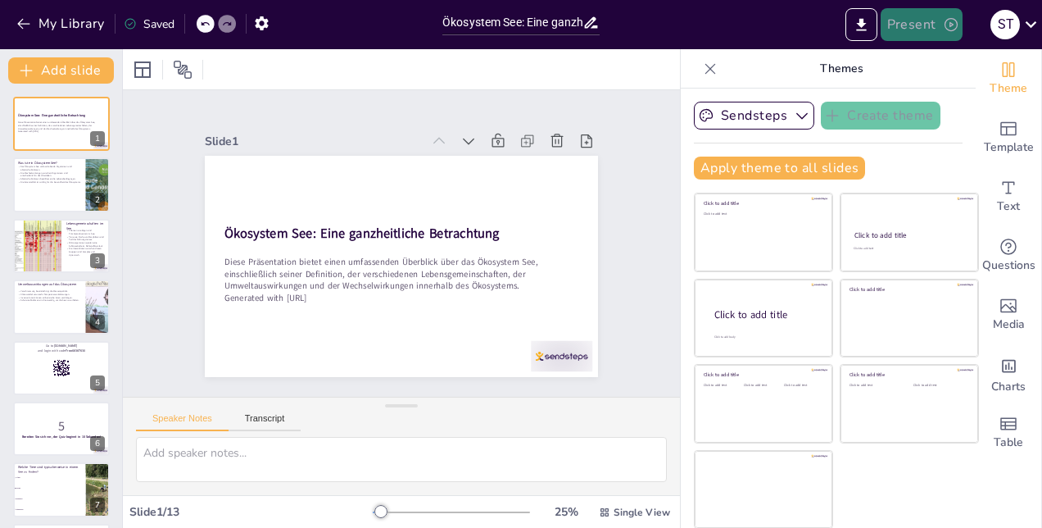
click at [937, 33] on button "Present" at bounding box center [922, 24] width 82 height 33
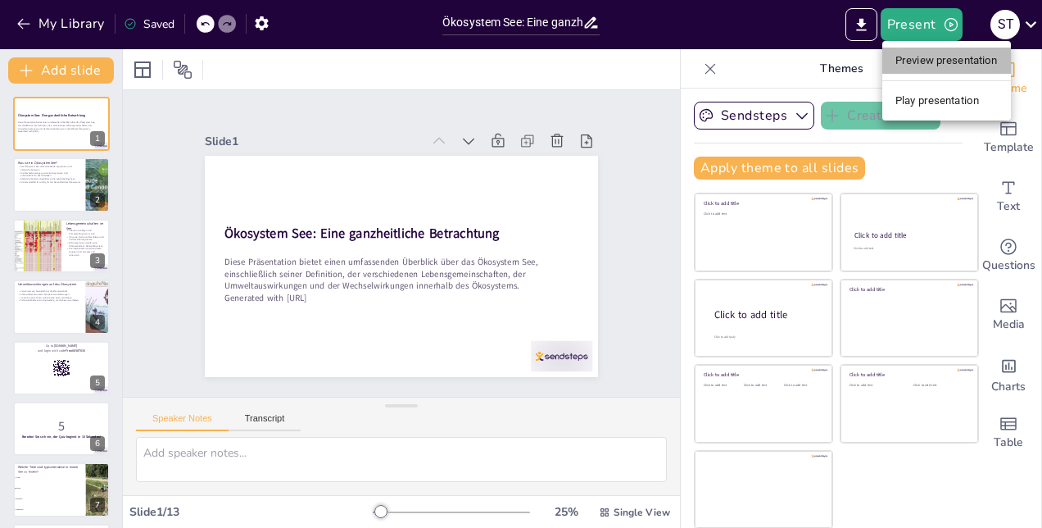
click at [940, 64] on li "Preview presentation" at bounding box center [946, 61] width 129 height 26
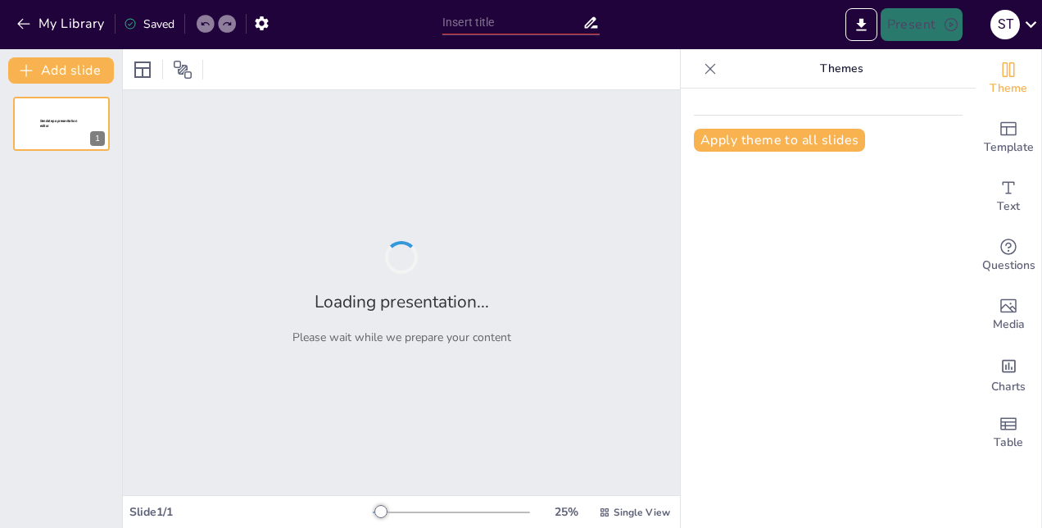
type input "Ökosystem See: Eine ganzheitliche Betrachtung"
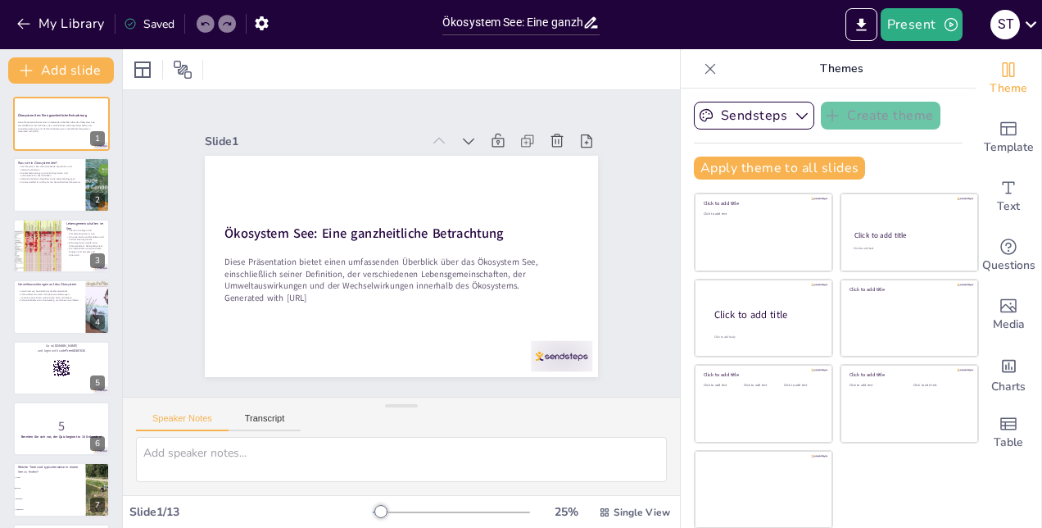
checkbox input "true"
click at [64, 177] on button at bounding box center [72, 172] width 20 height 20
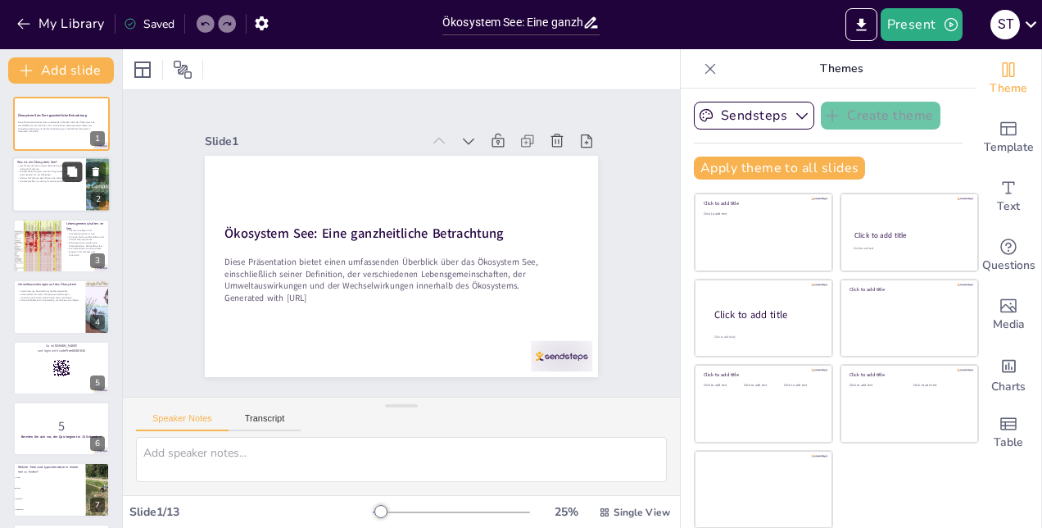
type textarea "Die Definition eines Ökosystems ist entscheidend, um zu verstehen, wie verschie…"
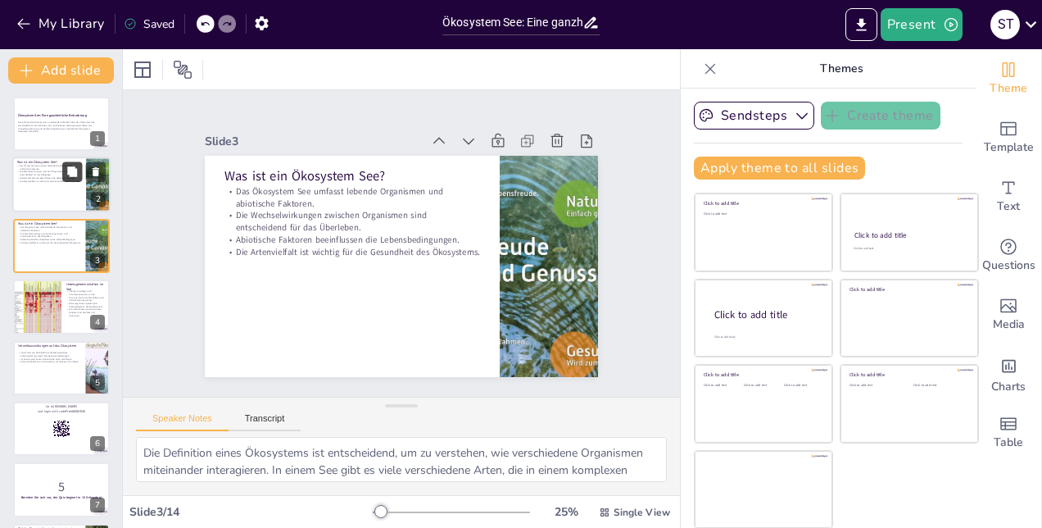
checkbox input "true"
click at [62, 298] on button at bounding box center [72, 294] width 20 height 20
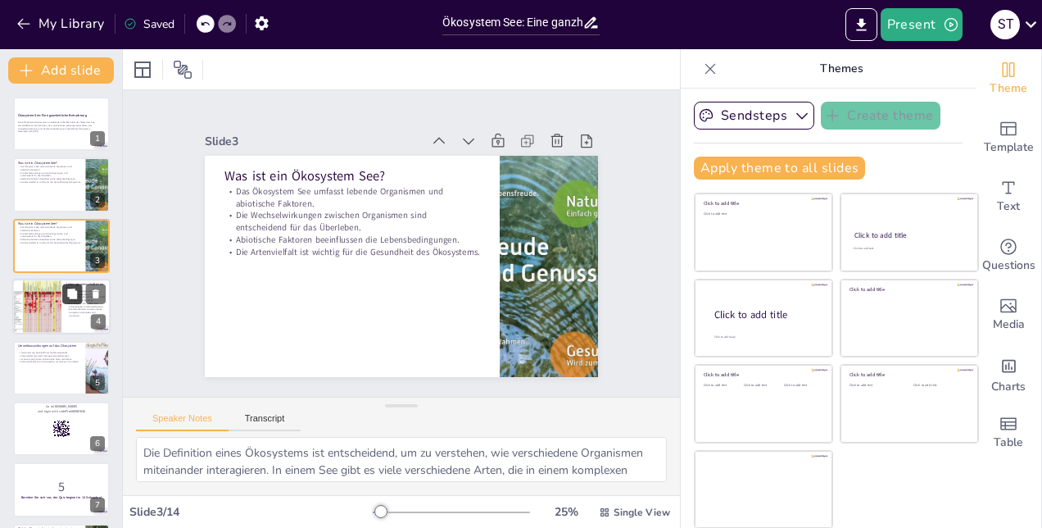
type textarea "Primärproduzenten sind die Grundlage des Nahrungsnetzes im See. Sie wandeln Son…"
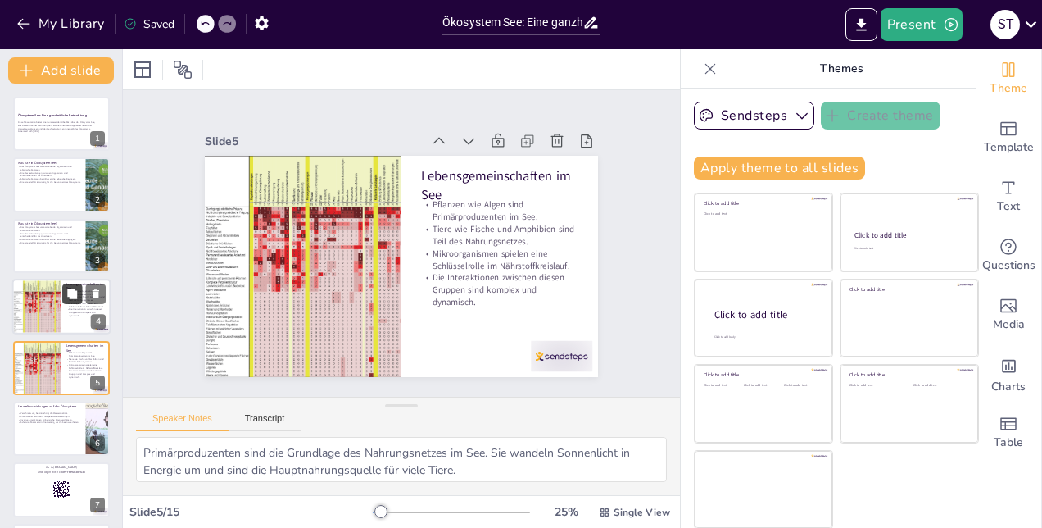
checkbox input "true"
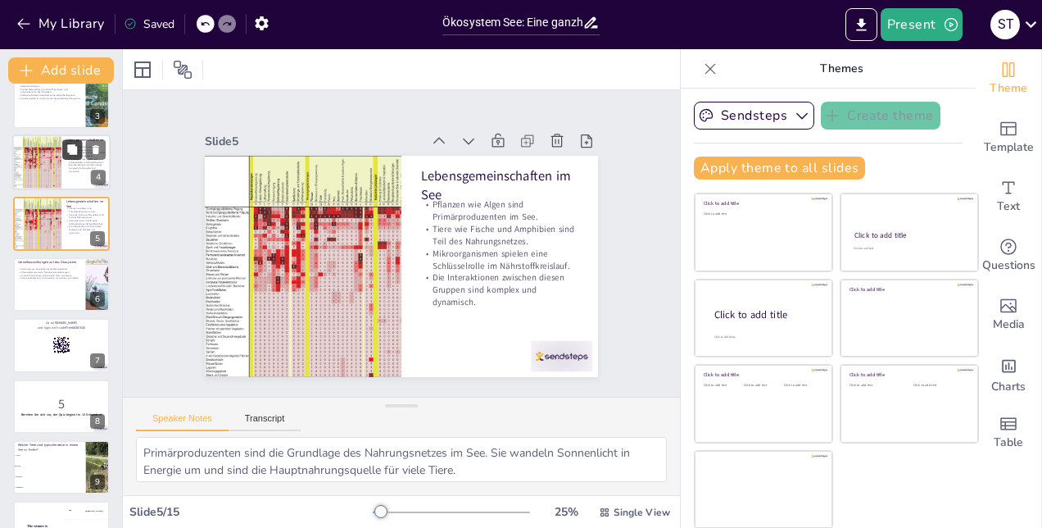
scroll to position [146, 0]
click at [63, 331] on button at bounding box center [72, 331] width 20 height 20
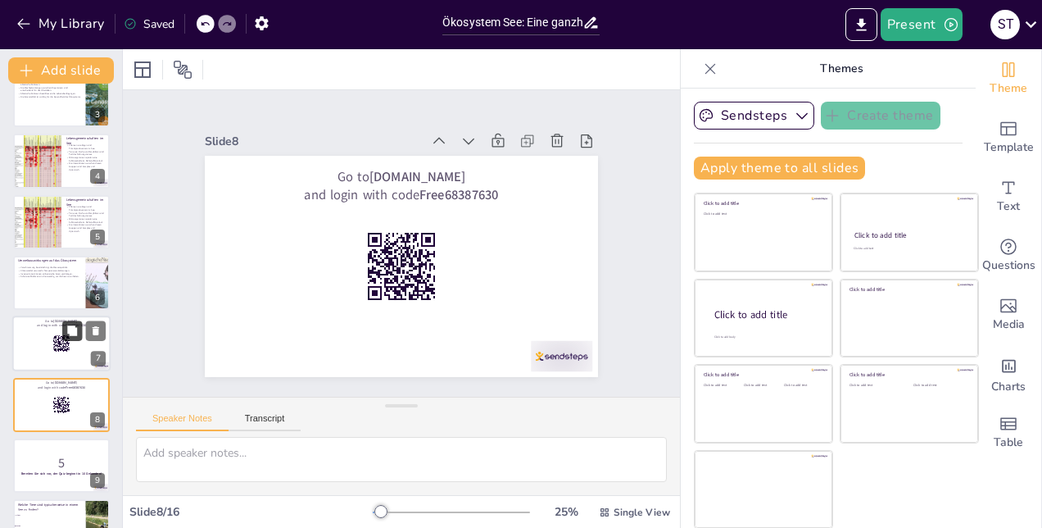
checkbox input "true"
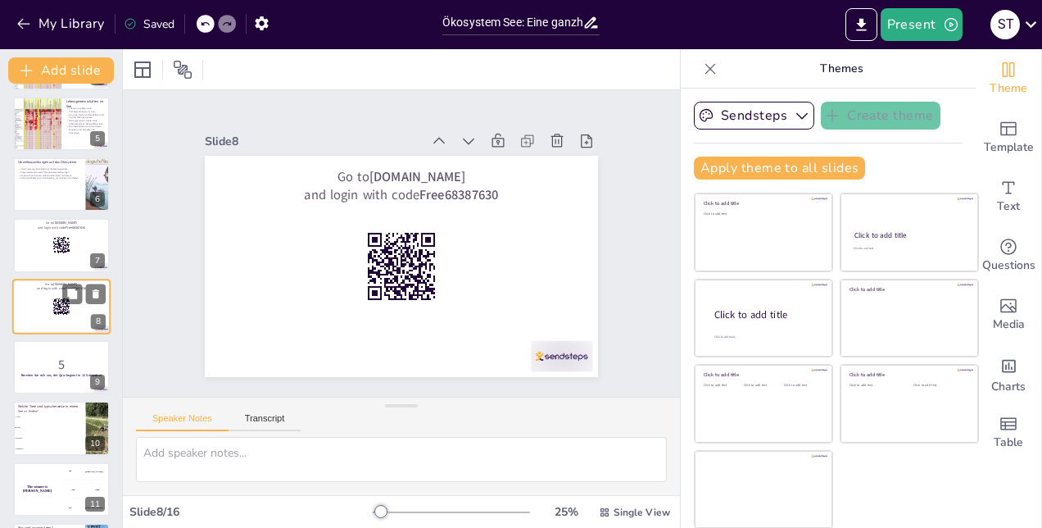
click at [45, 287] on p "and login with code Free68387630" at bounding box center [61, 288] width 88 height 5
checkbox input "true"
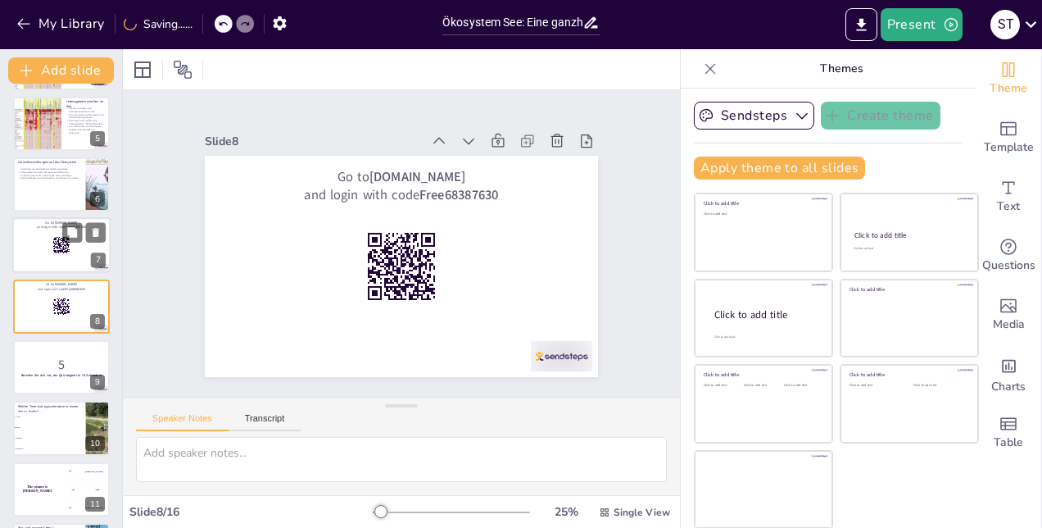
click at [39, 246] on div at bounding box center [61, 246] width 98 height 56
checkbox input "true"
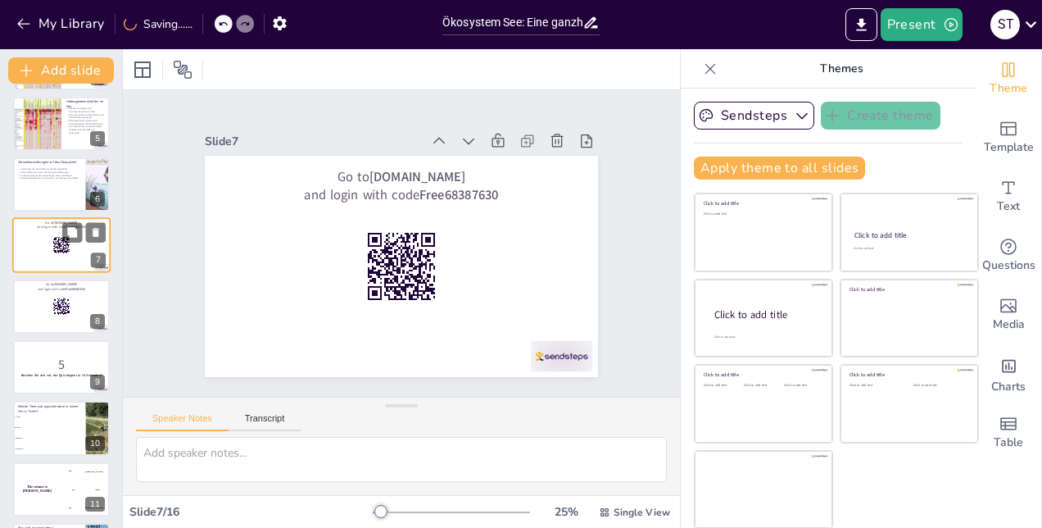
scroll to position [183, 0]
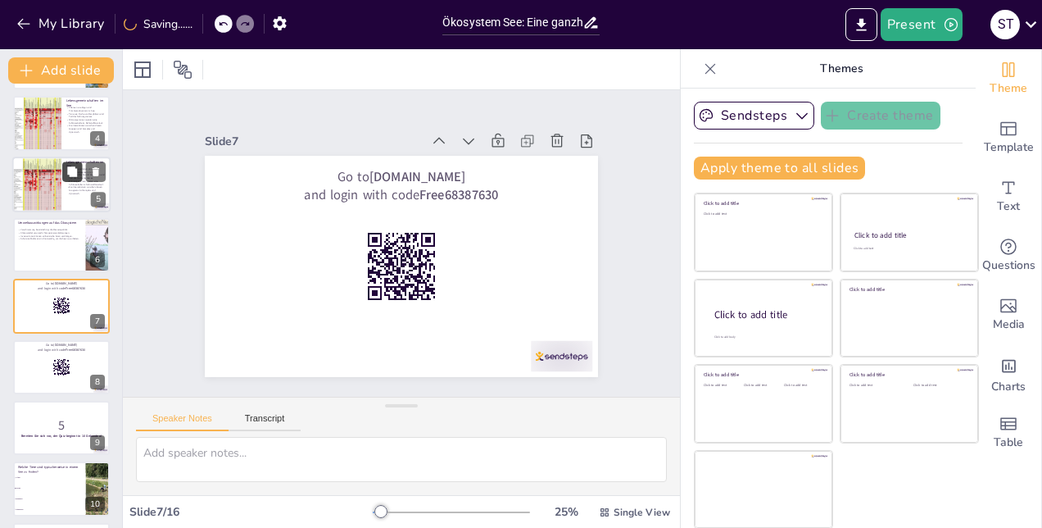
click at [64, 170] on button at bounding box center [72, 171] width 20 height 20
type textarea "Primärproduzenten sind die Grundlage des Nahrungsnetzes im See. Sie wandeln Son…"
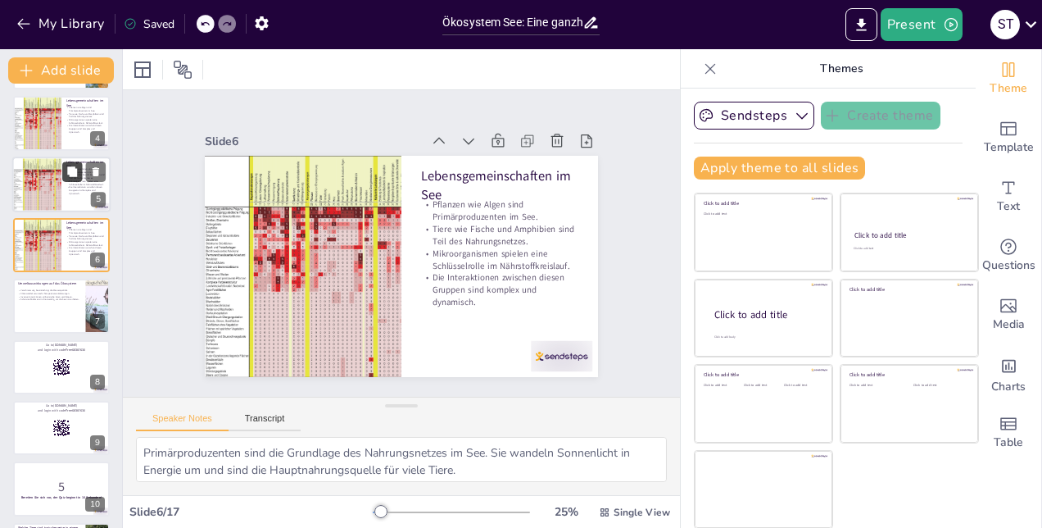
checkbox input "true"
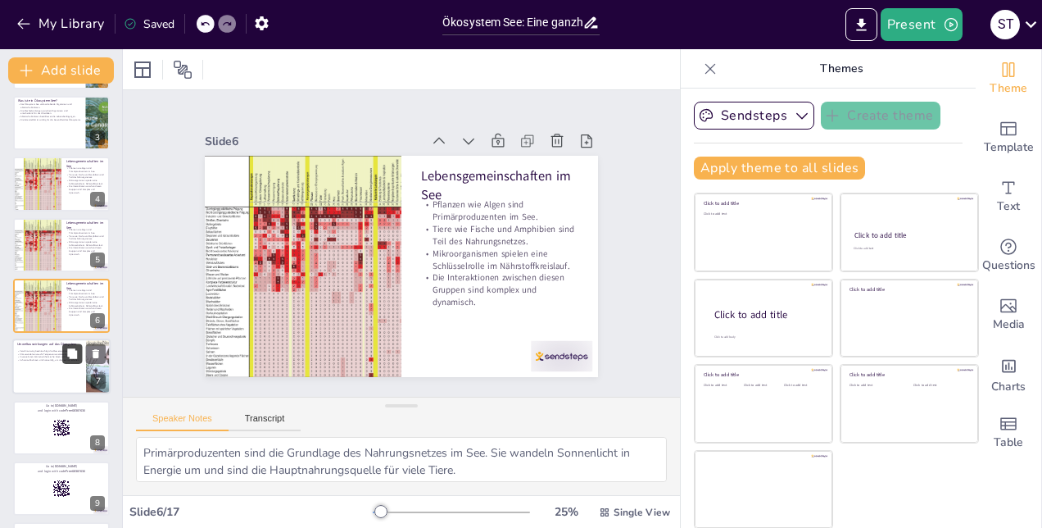
click at [67, 358] on icon at bounding box center [71, 353] width 11 height 11
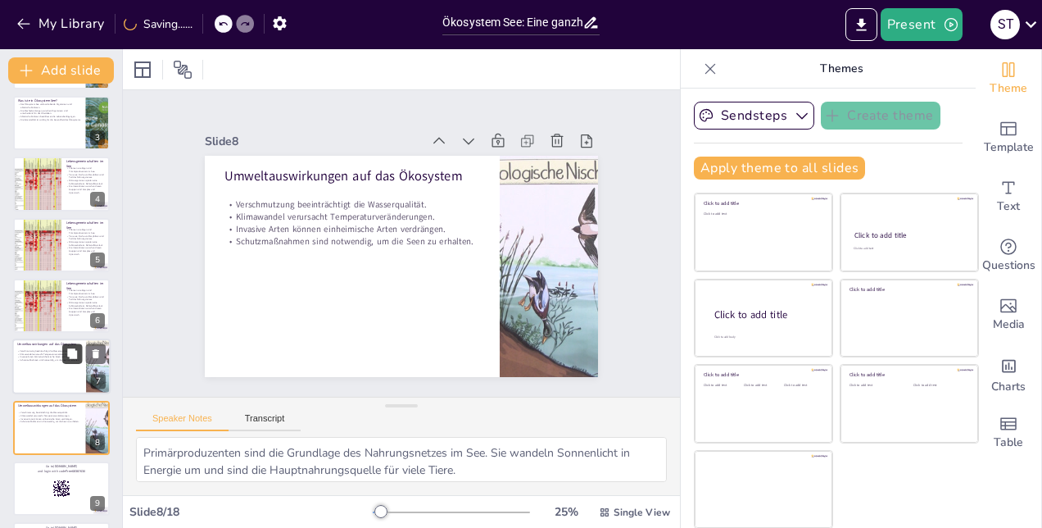
type textarea "Verschmutzung ist ein ernstes Problem für viele Seen. Sie kann durch landwirtsc…"
checkbox input "true"
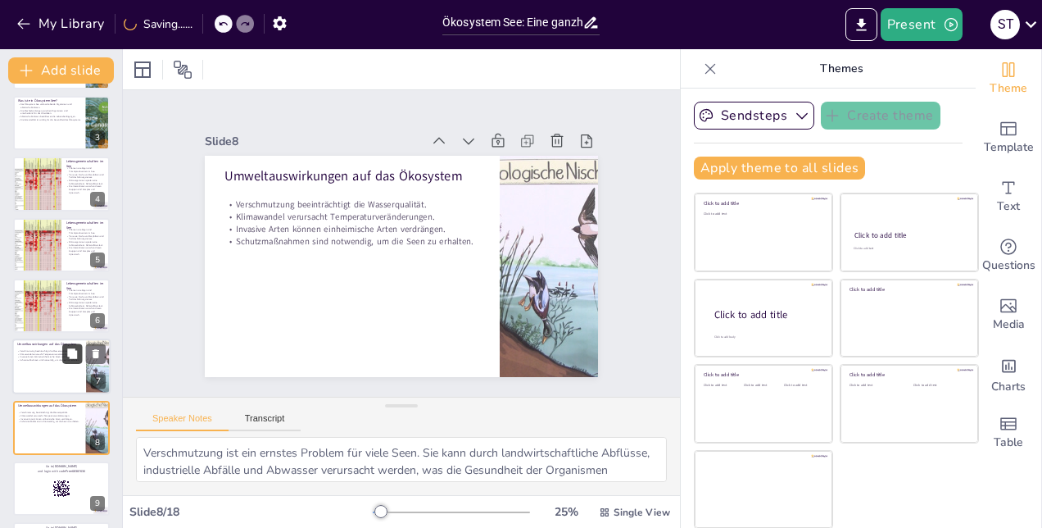
scroll to position [244, 0]
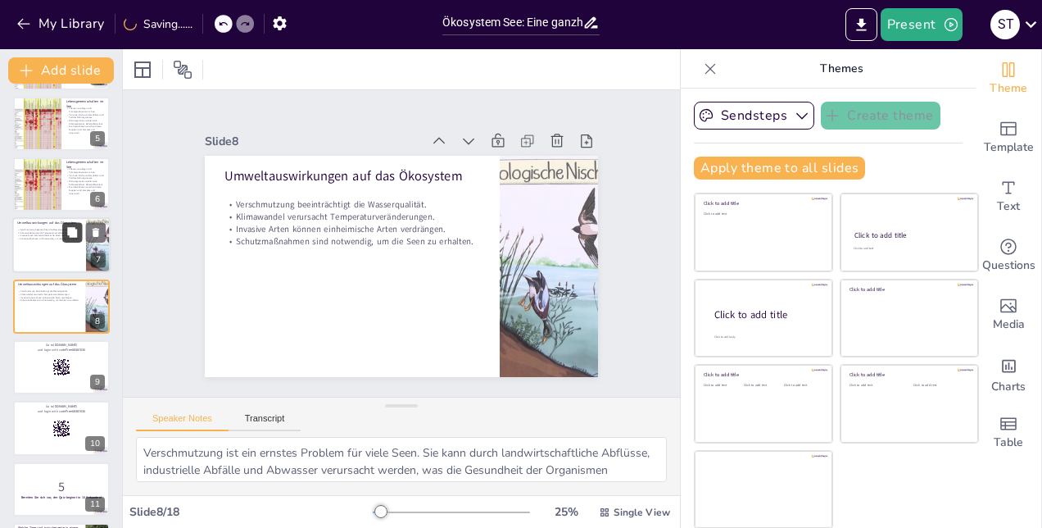
checkbox input "true"
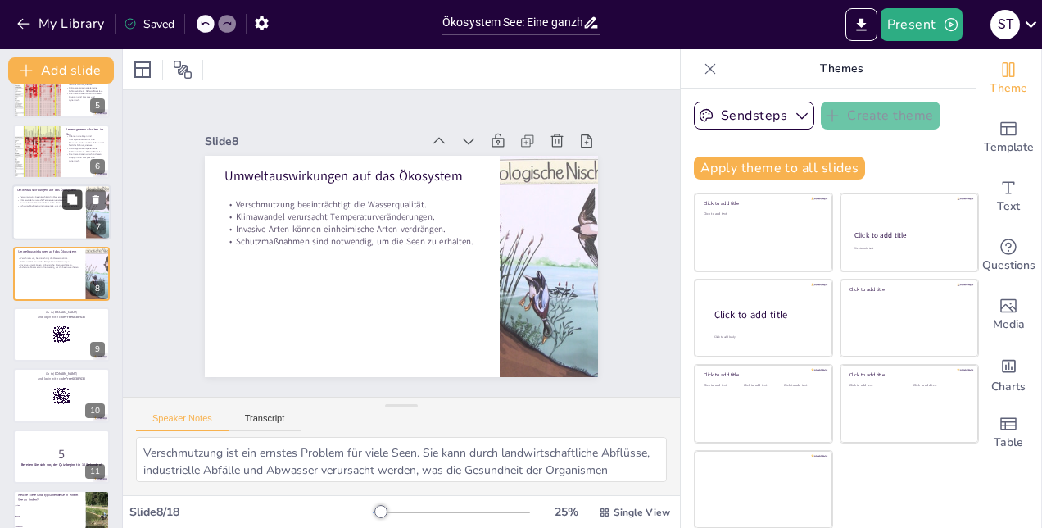
checkbox input "true"
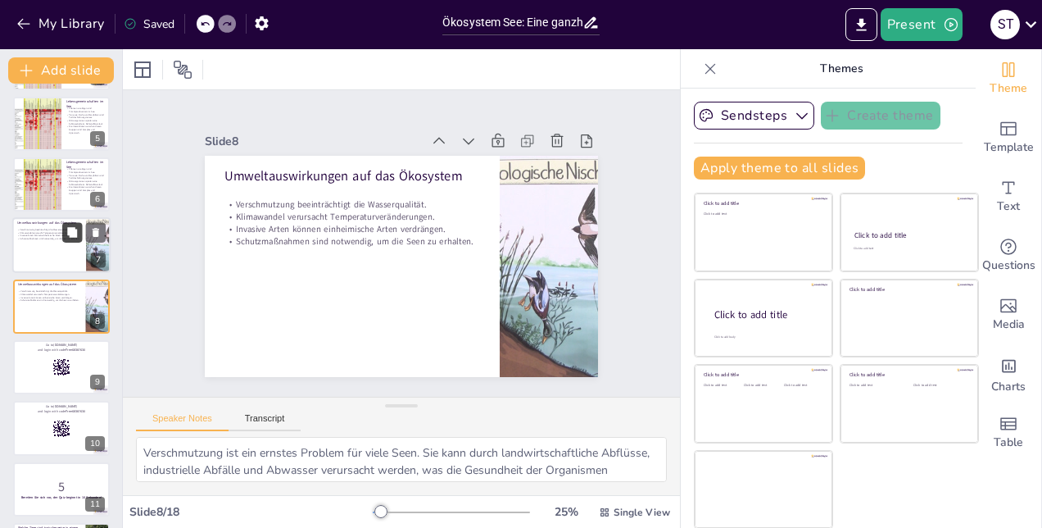
checkbox input "true"
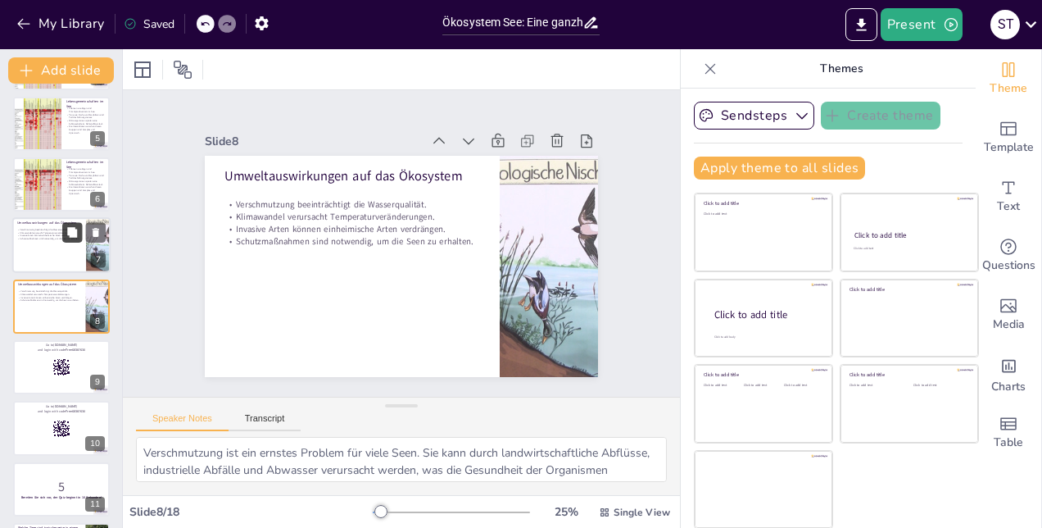
checkbox input "true"
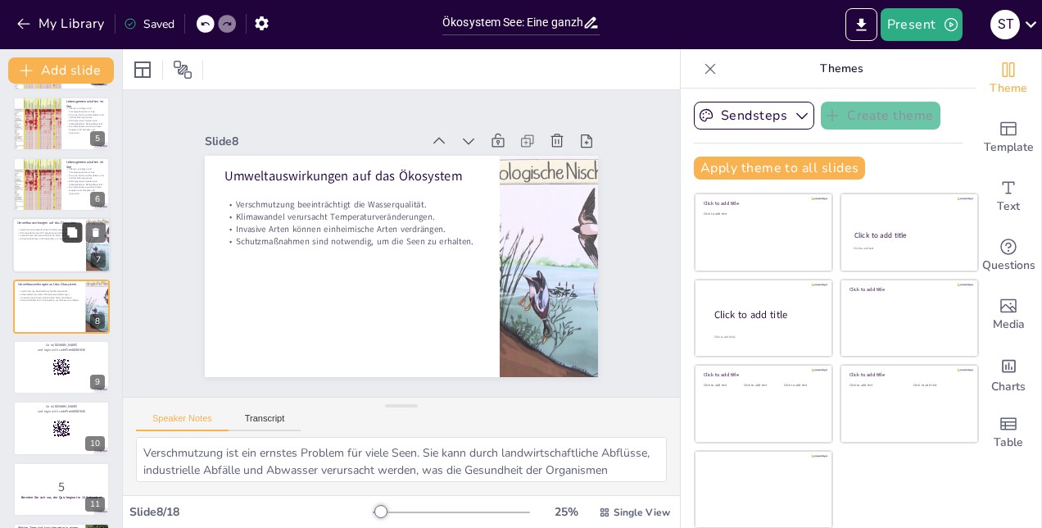
checkbox input "true"
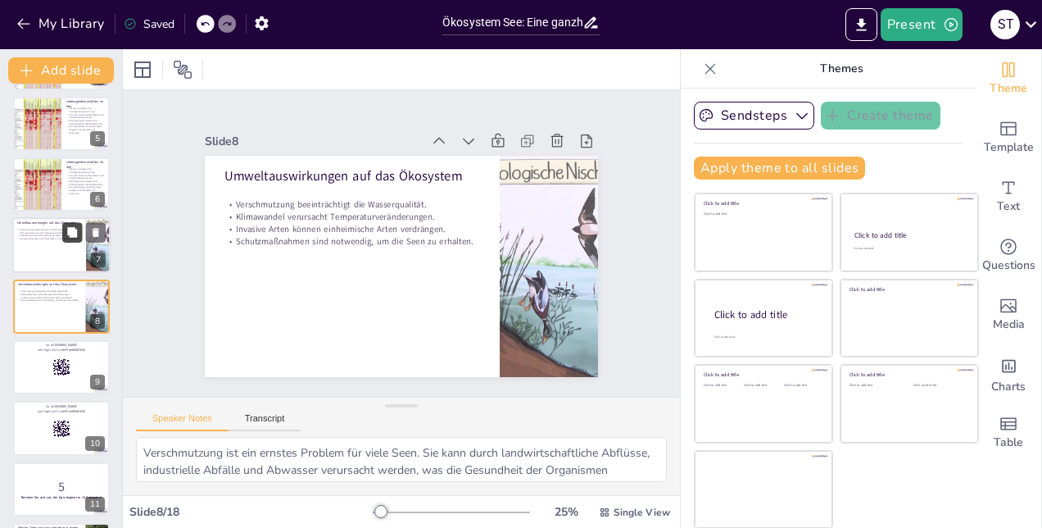
checkbox input "true"
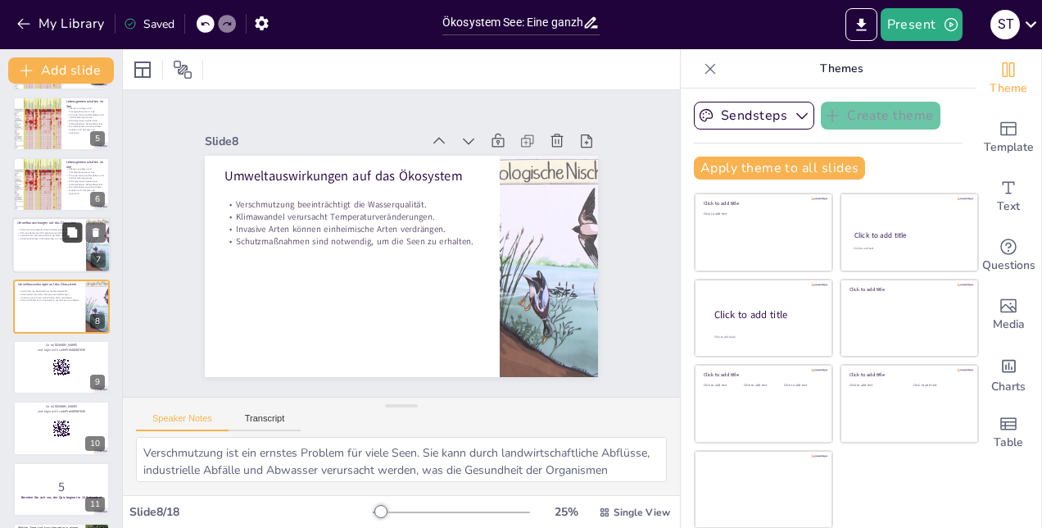
checkbox input "true"
click at [35, 241] on div "Verschmutzung beeinträchtigt die Wasserqualität. Klimawandel verursacht Tempera…" at bounding box center [49, 238] width 64 height 18
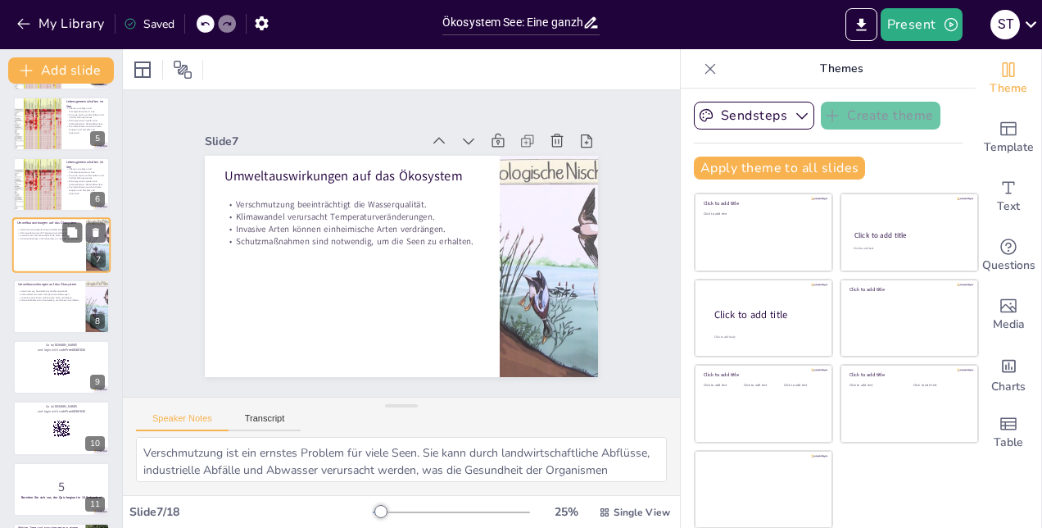
checkbox input "true"
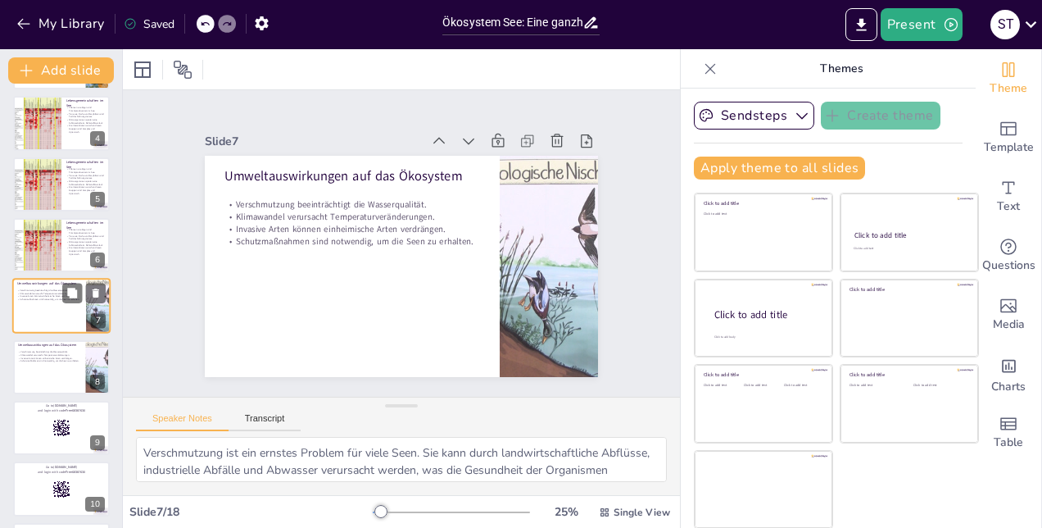
checkbox input "true"
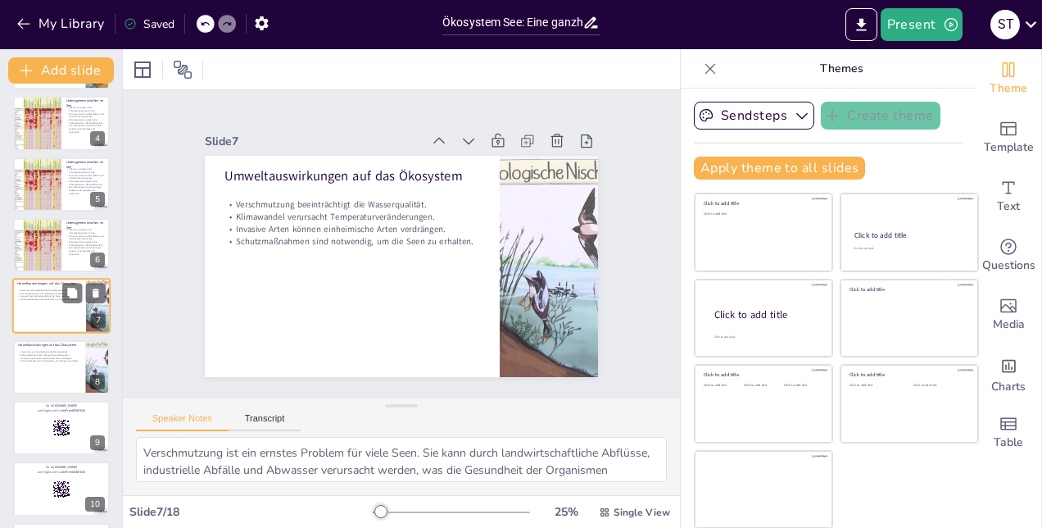
checkbox input "true"
click at [487, 156] on icon at bounding box center [497, 166] width 20 height 20
checkbox input "true"
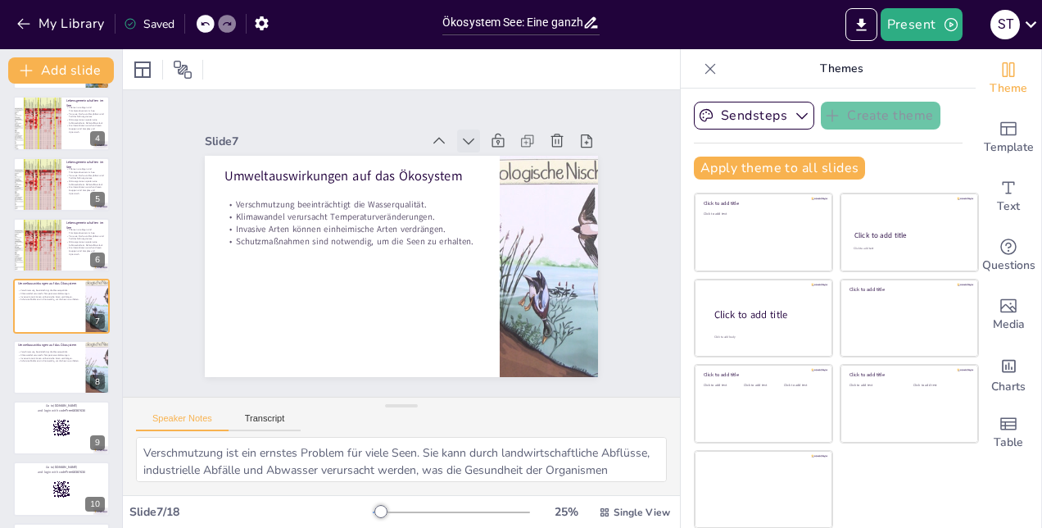
checkbox input "true"
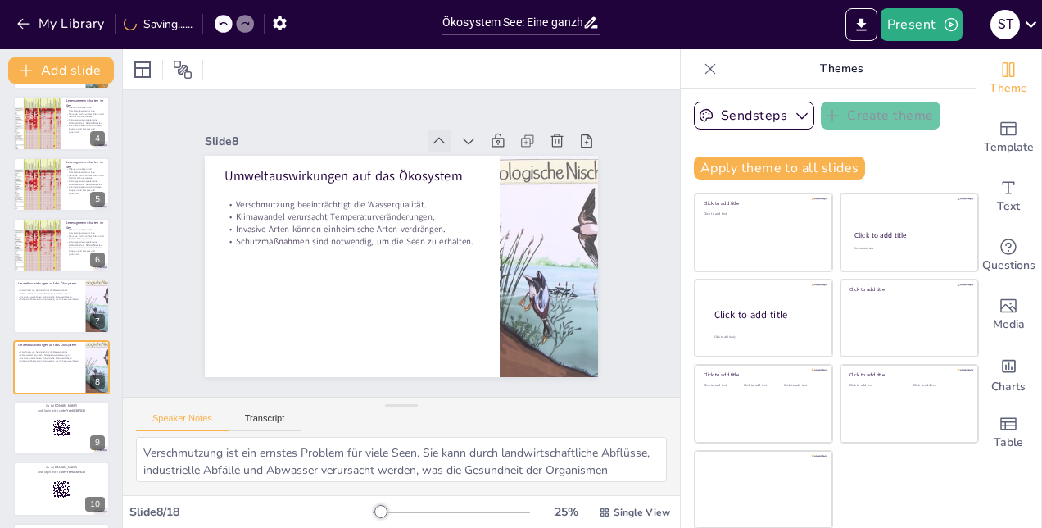
click at [450, 141] on icon at bounding box center [460, 151] width 20 height 20
checkbox input "true"
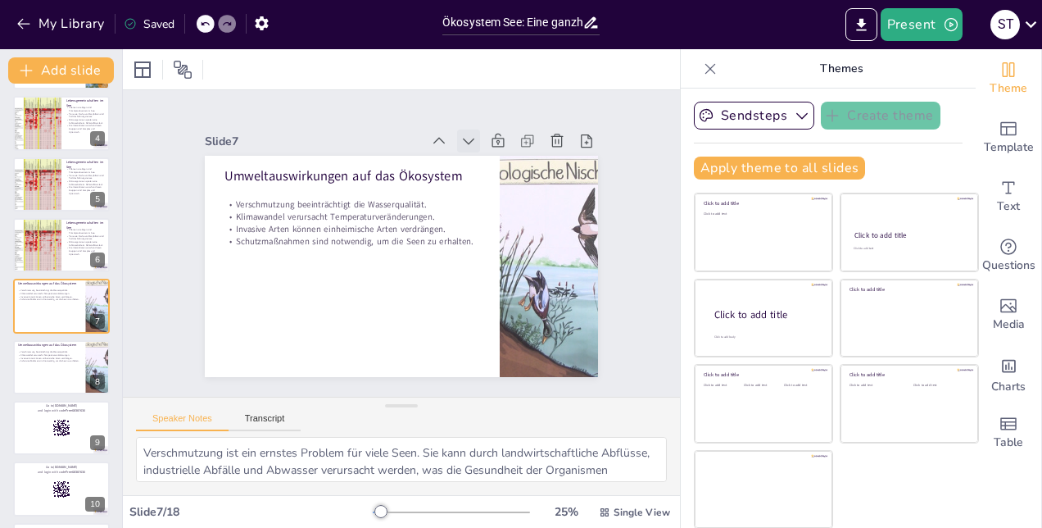
click at [470, 139] on icon at bounding box center [479, 148] width 18 height 18
checkbox input "true"
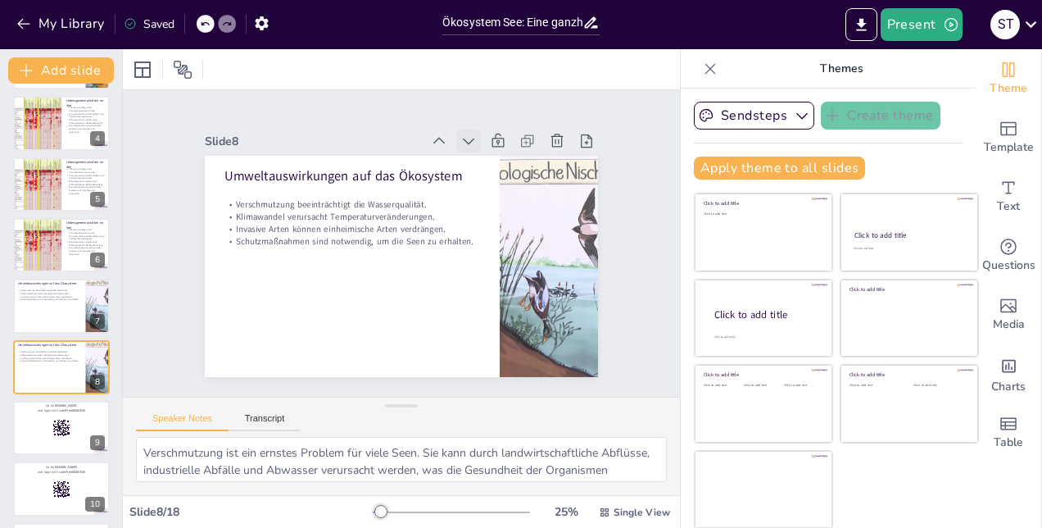
click at [470, 139] on icon at bounding box center [479, 148] width 18 height 18
checkbox input "true"
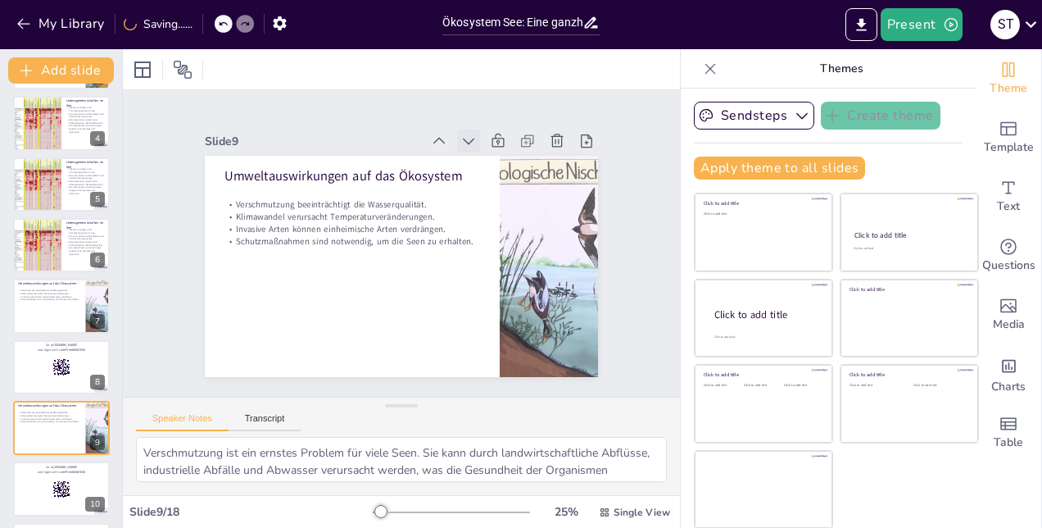
click at [470, 139] on icon at bounding box center [479, 148] width 18 height 18
checkbox input "true"
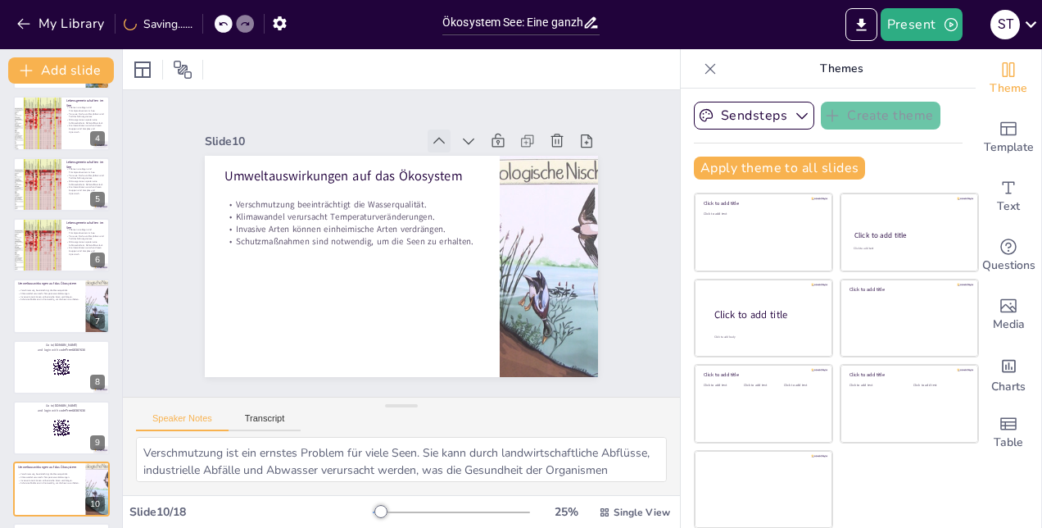
click at [431, 134] on icon at bounding box center [439, 141] width 16 height 16
checkbox input "true"
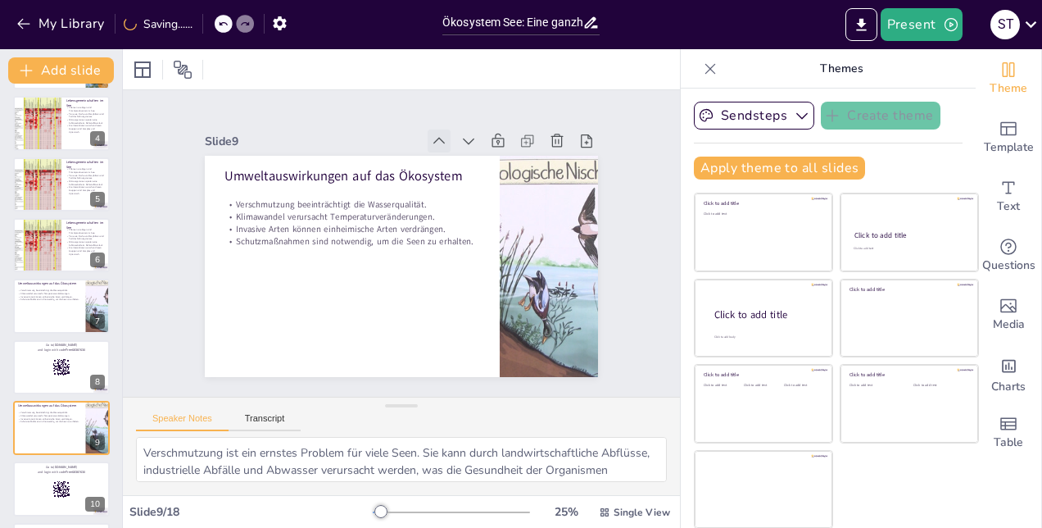
click at [441, 137] on icon at bounding box center [450, 146] width 18 height 18
checkbox input "true"
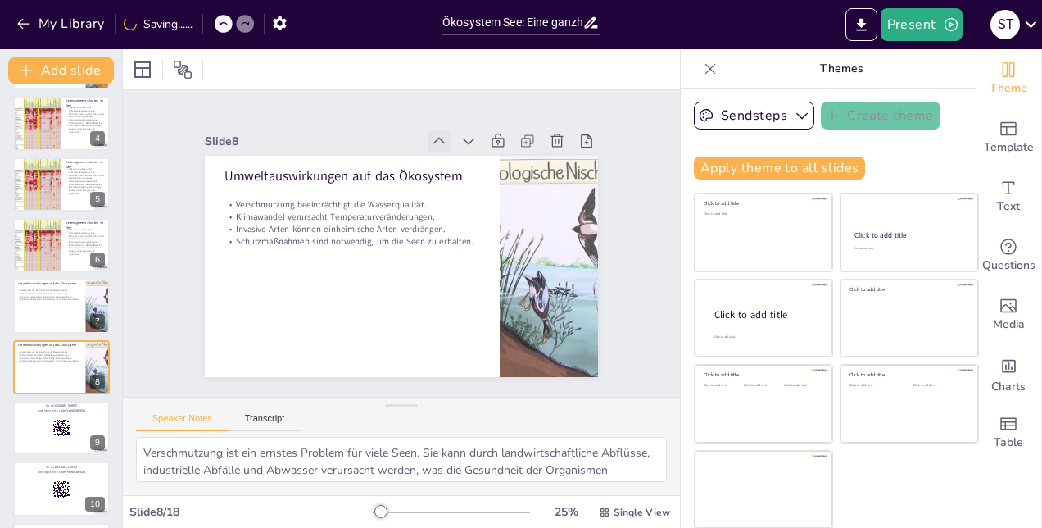
click at [431, 134] on icon at bounding box center [439, 141] width 16 height 16
checkbox input "true"
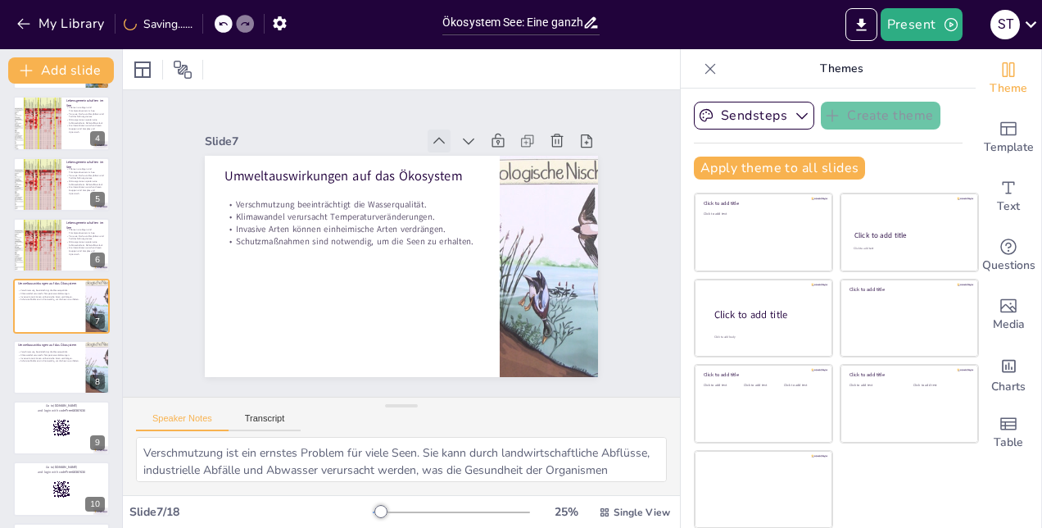
click at [441, 137] on icon at bounding box center [450, 146] width 18 height 18
checkbox input "true"
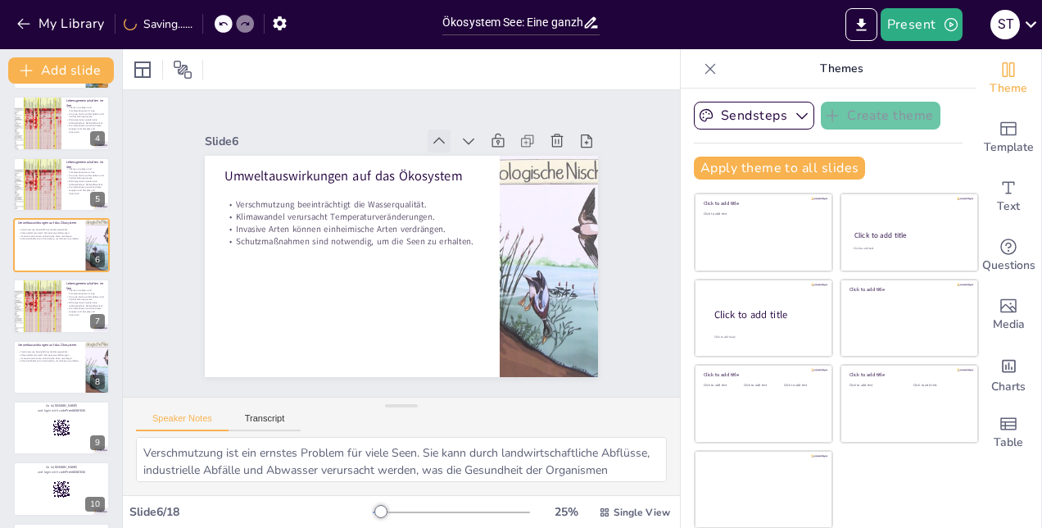
click at [450, 142] on icon at bounding box center [460, 151] width 20 height 20
checkbox input "true"
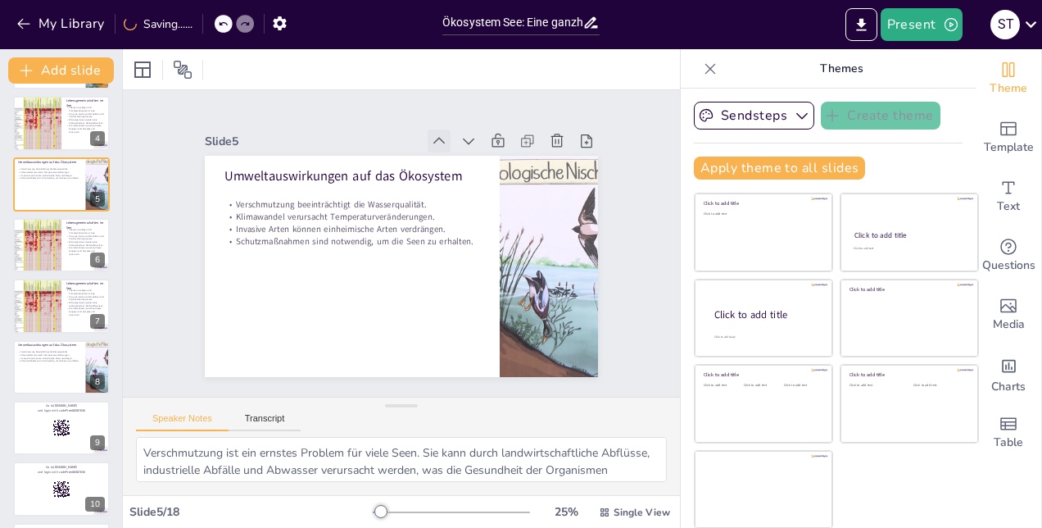
click at [450, 141] on icon at bounding box center [460, 151] width 20 height 20
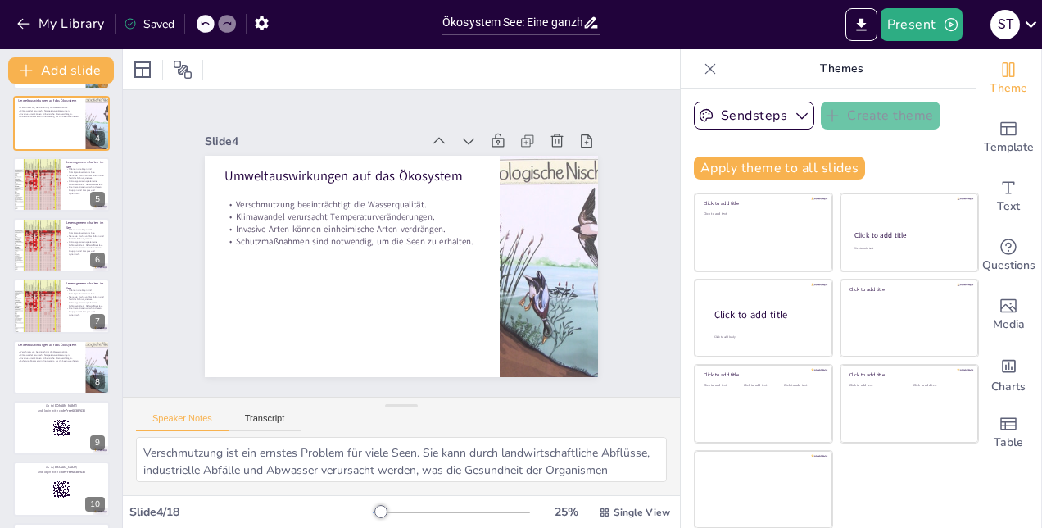
checkbox input "true"
click at [441, 139] on icon at bounding box center [450, 145] width 18 height 18
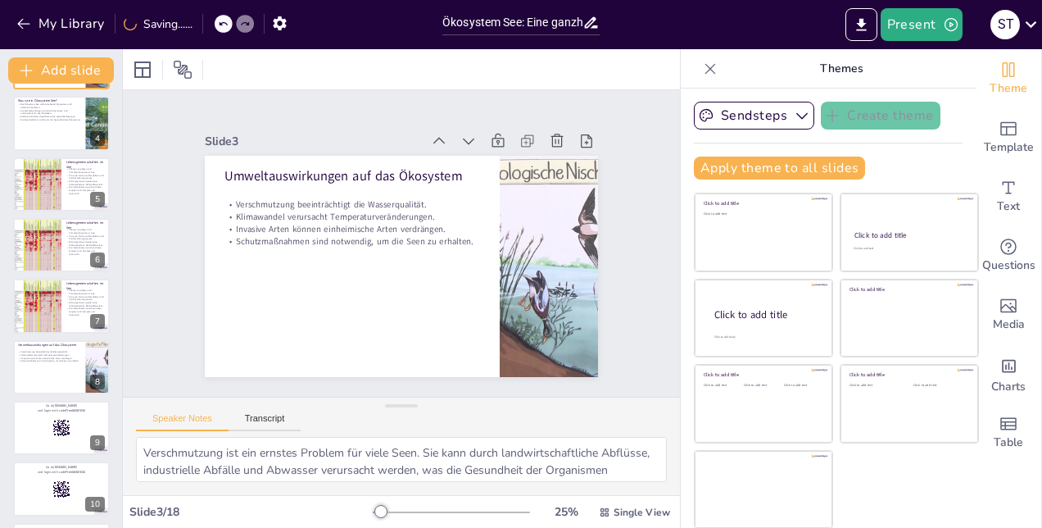
checkbox input "true"
click at [459, 147] on icon at bounding box center [469, 157] width 20 height 20
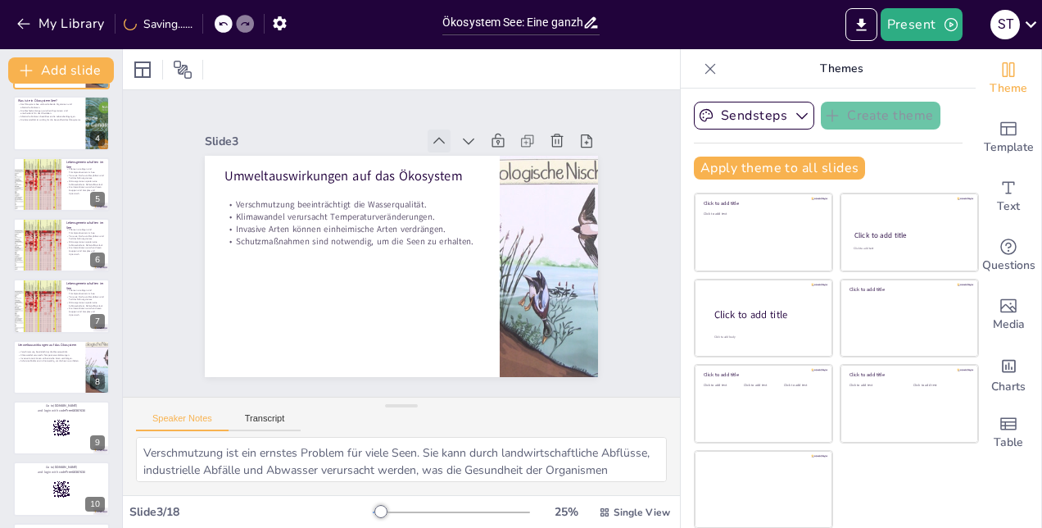
checkbox input "true"
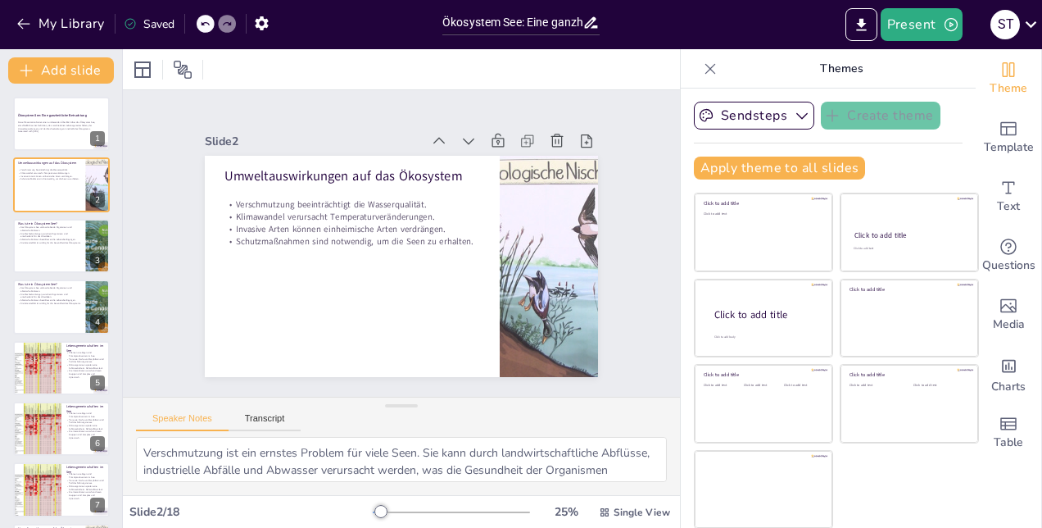
checkbox input "true"
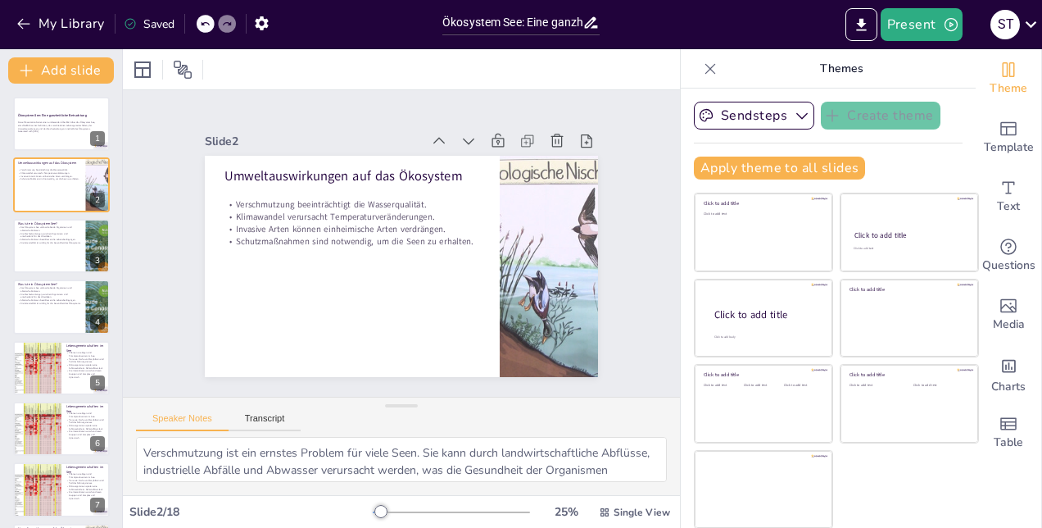
checkbox input "true"
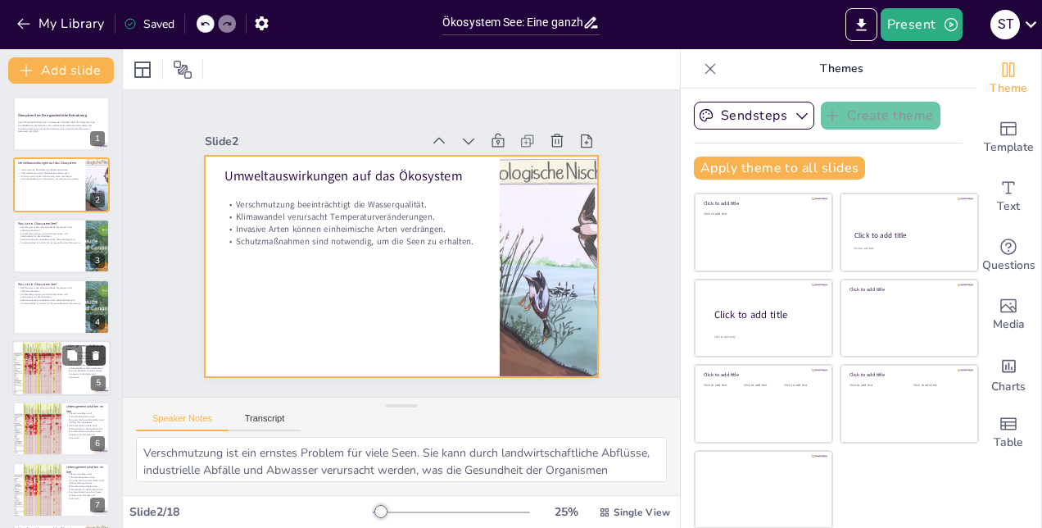
checkbox input "true"
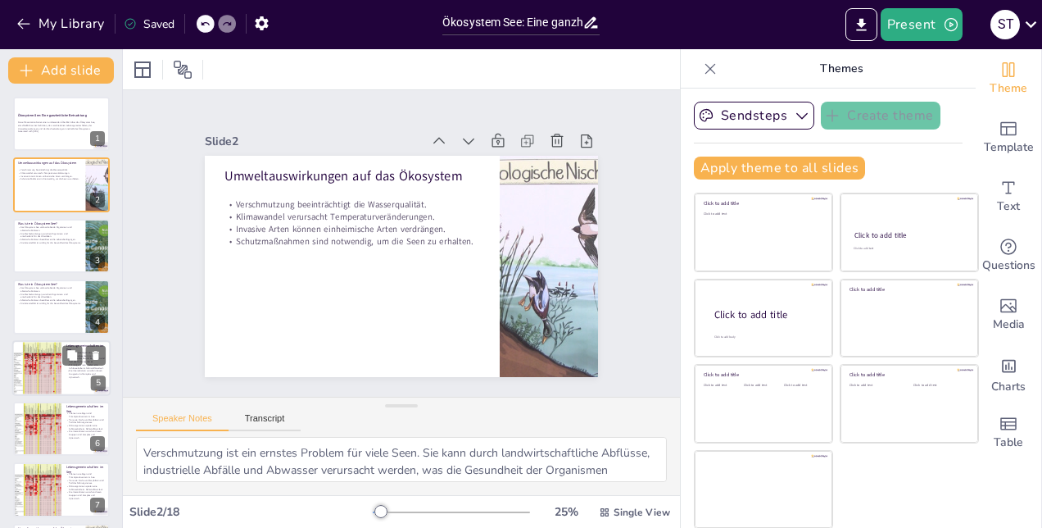
checkbox input "true"
click at [38, 354] on div at bounding box center [36, 368] width 51 height 56
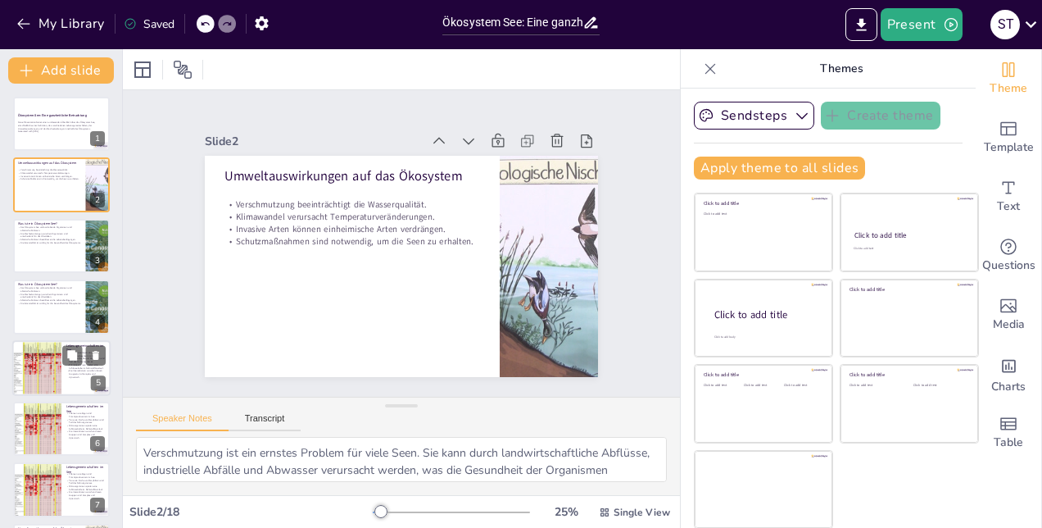
type textarea "Primärproduzenten sind die Grundlage des Nahrungsnetzes im See. Sie wandeln Son…"
checkbox input "true"
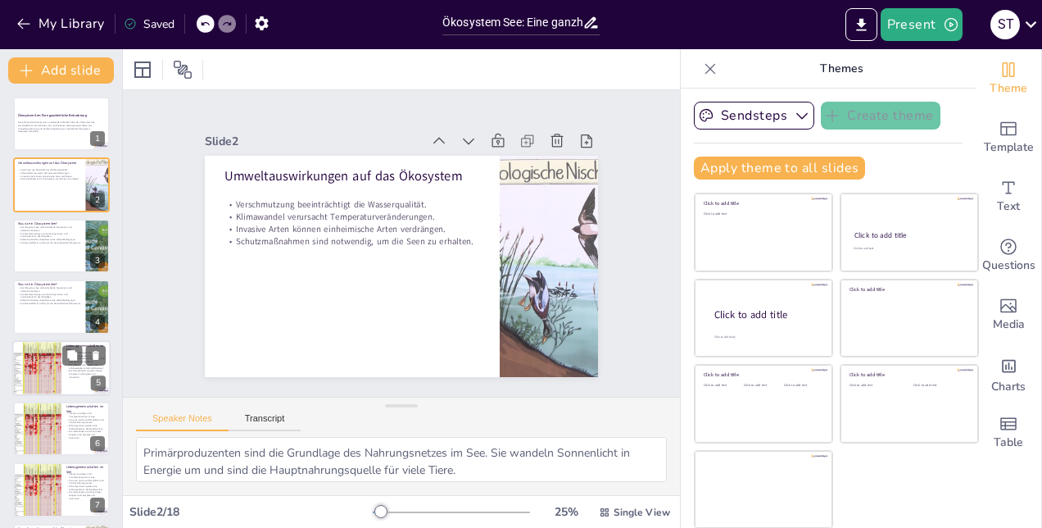
scroll to position [62, 0]
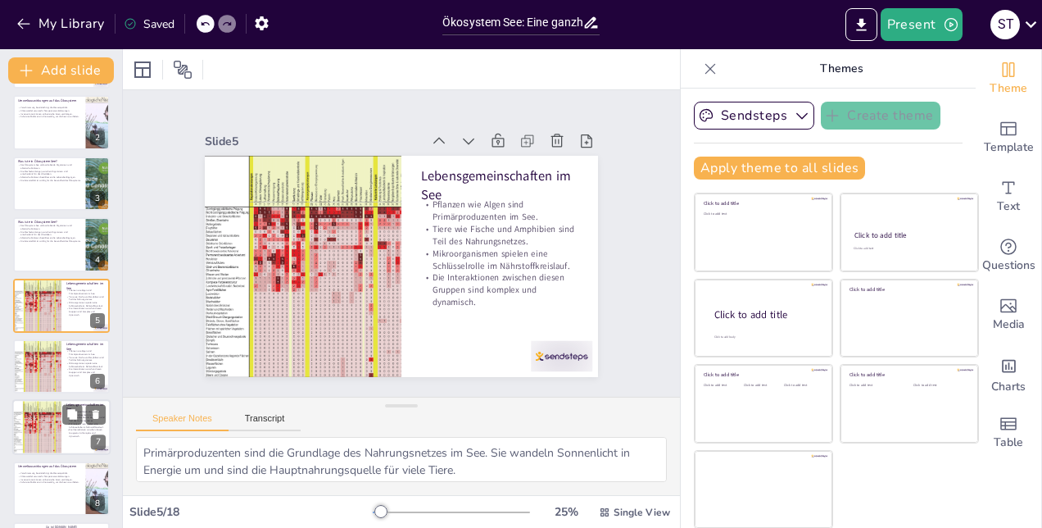
checkbox input "true"
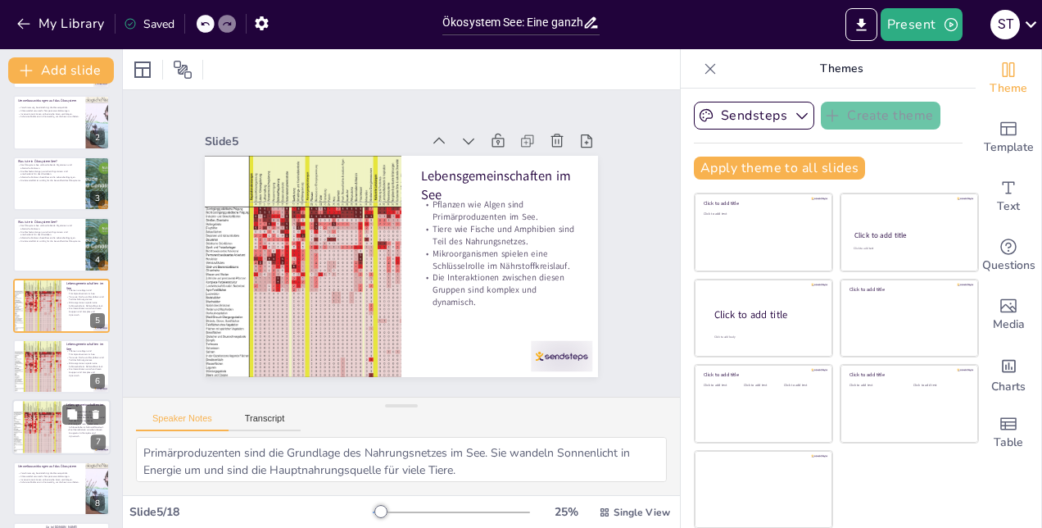
checkbox input "true"
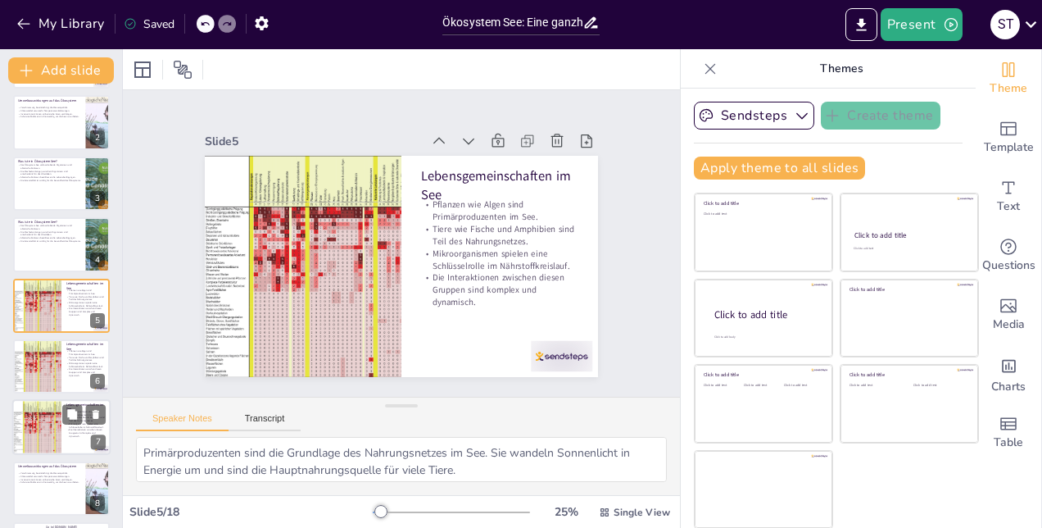
checkbox input "true"
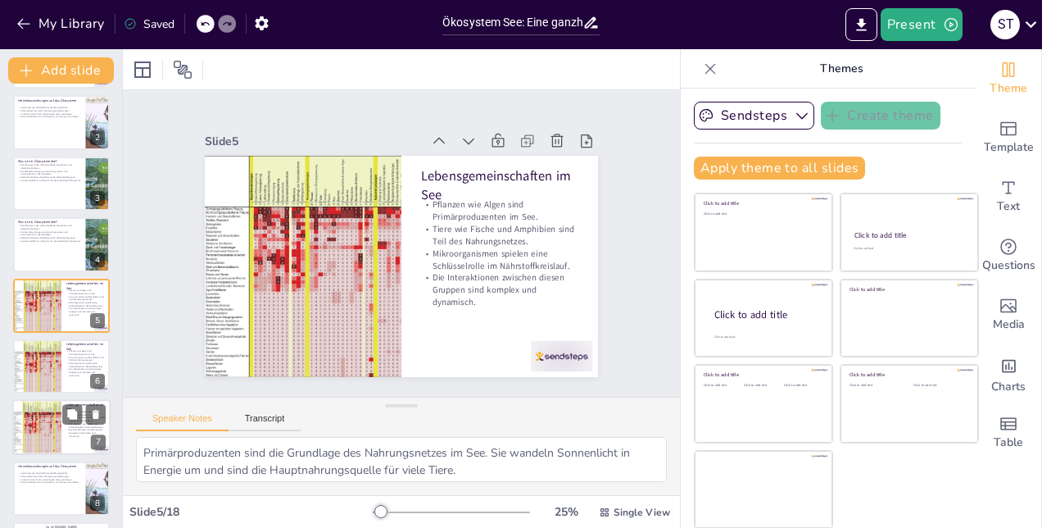
checkbox input "true"
click at [64, 430] on div at bounding box center [61, 428] width 98 height 56
checkbox input "true"
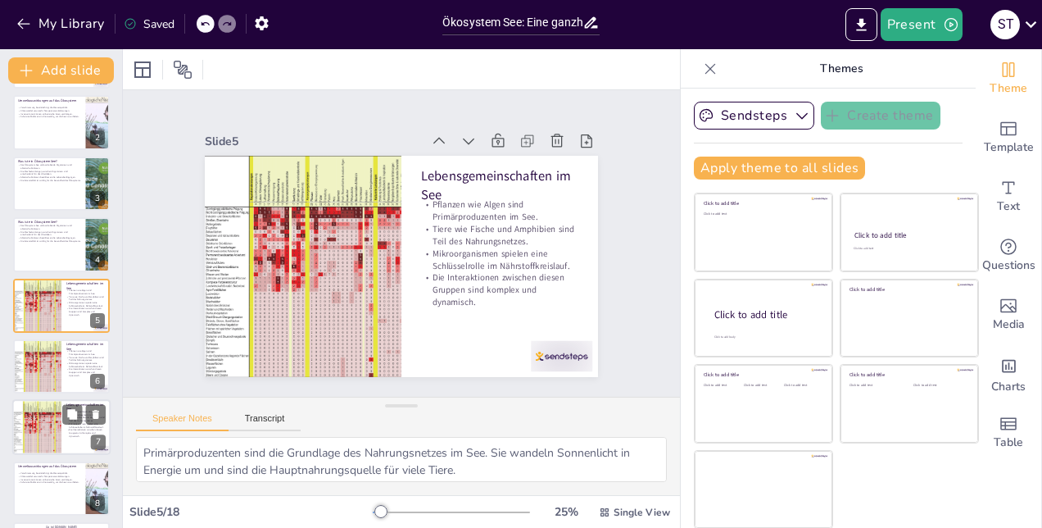
checkbox input "true"
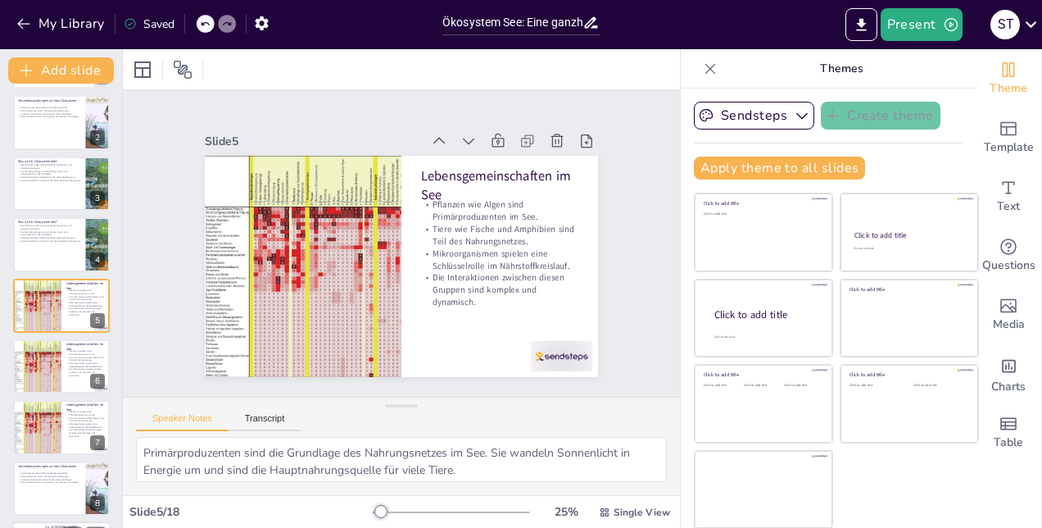
scroll to position [183, 0]
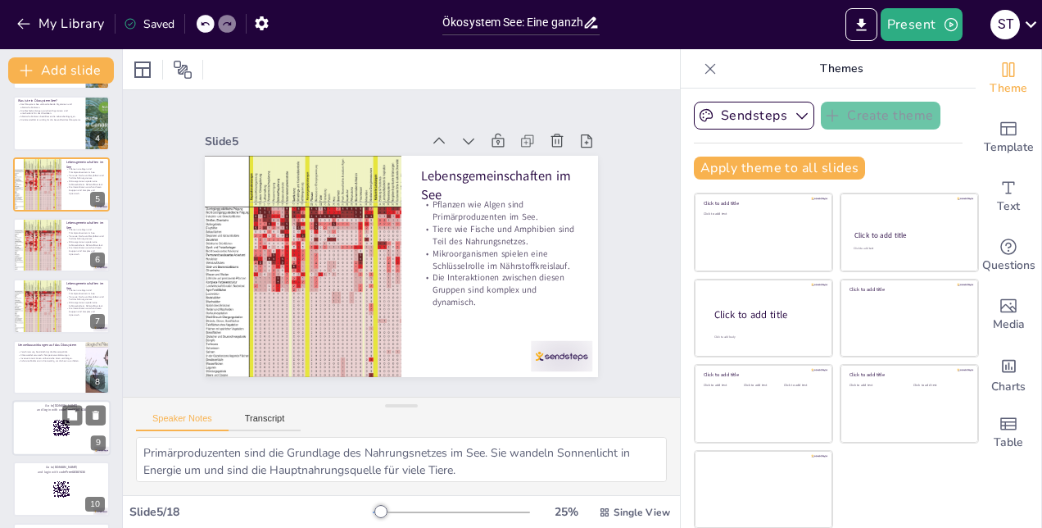
checkbox input "true"
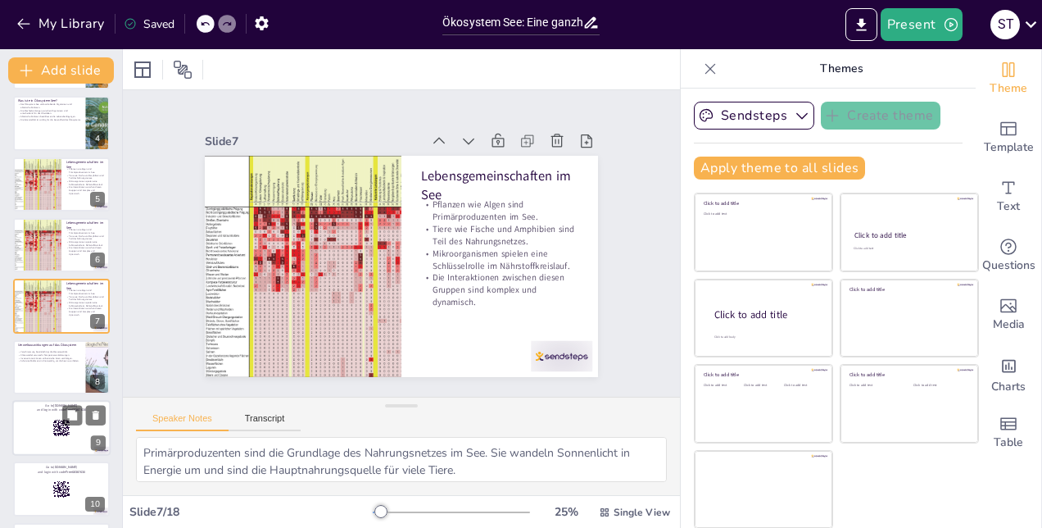
checkbox input "true"
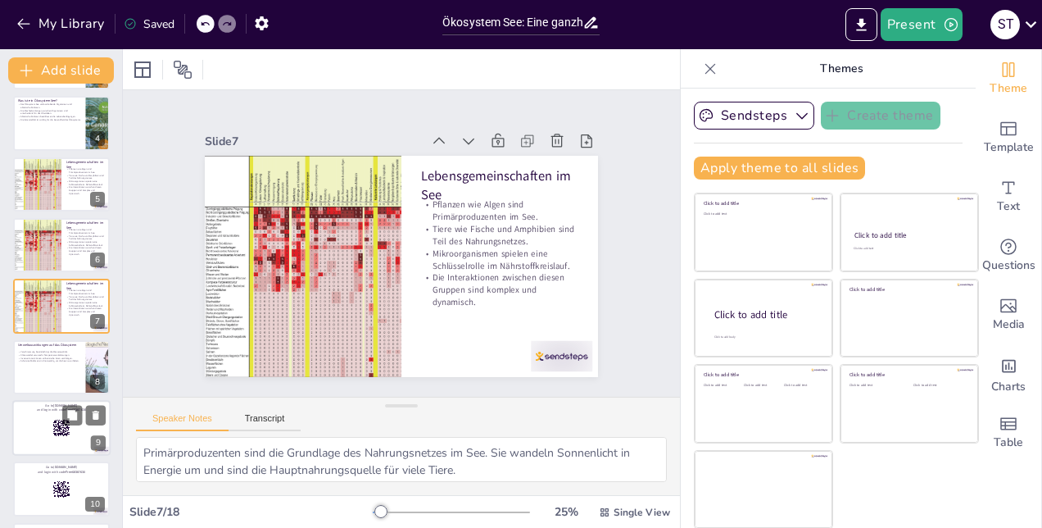
checkbox input "true"
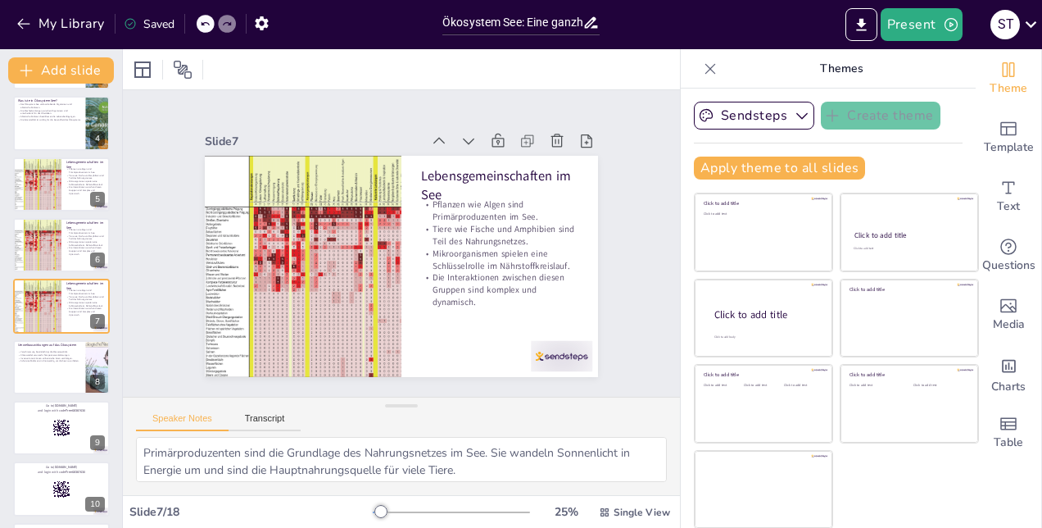
checkbox input "true"
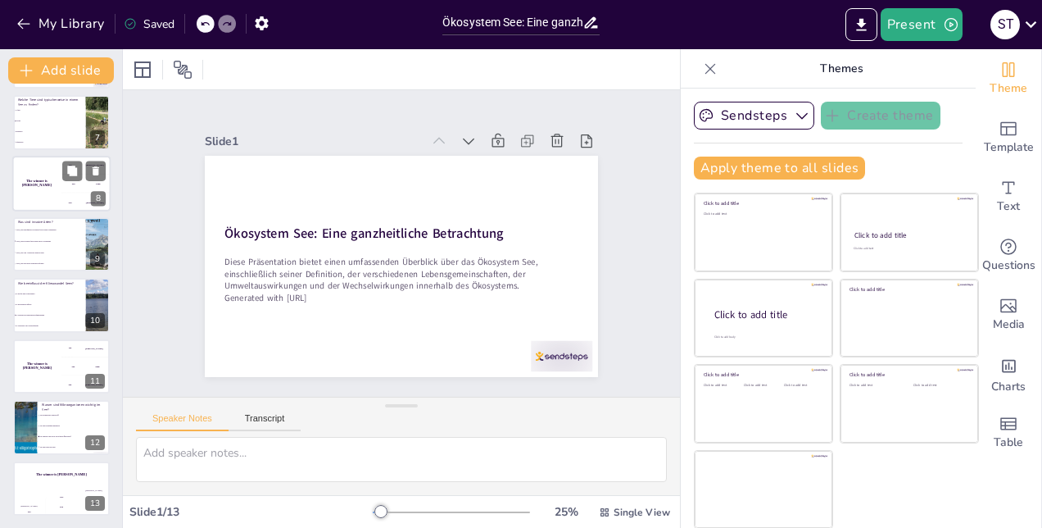
scroll to position [0, 0]
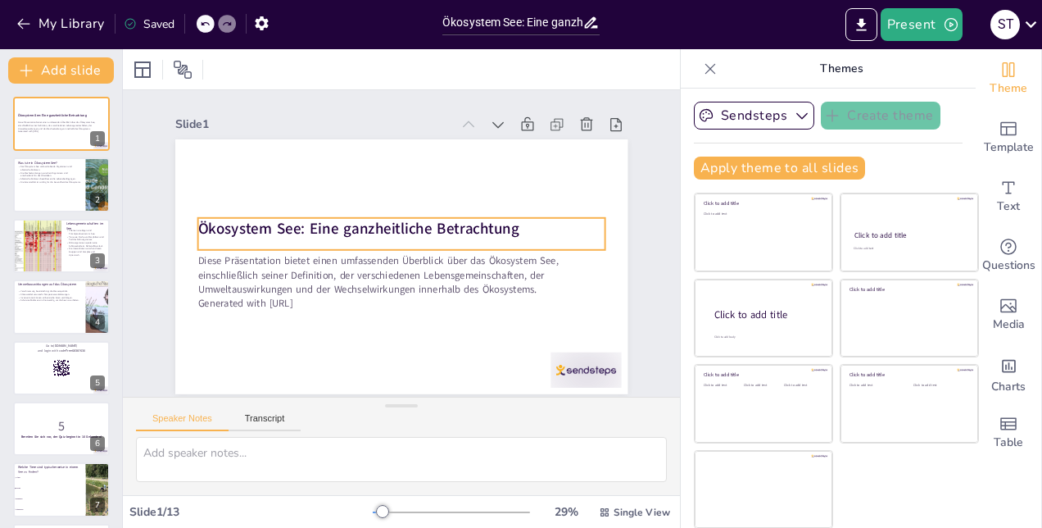
click at [374, 219] on strong "Ökosystem See: Eine ganzheitliche Betrachtung" at bounding box center [360, 224] width 322 height 54
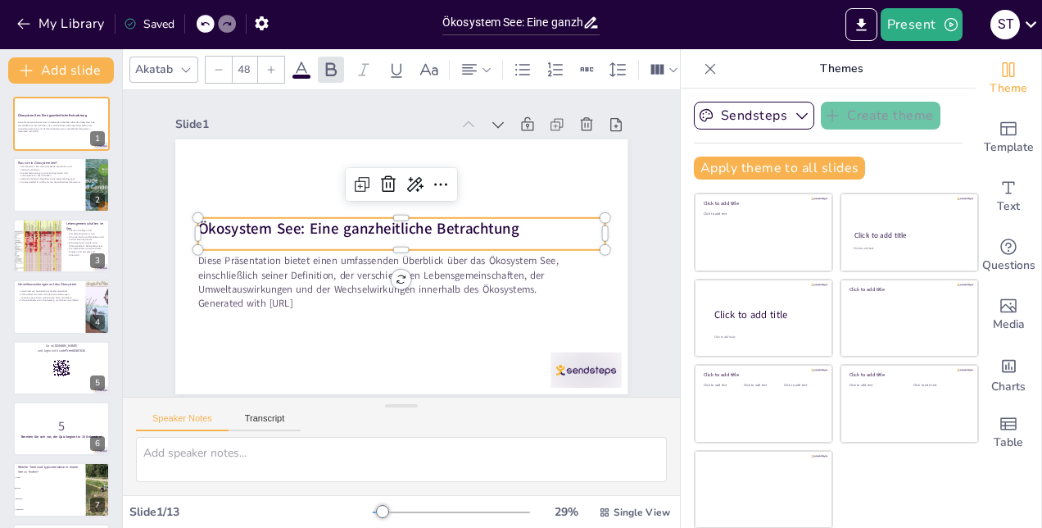
click at [374, 219] on strong "Ökosystem See: Eine ganzheitliche Betrachtung" at bounding box center [360, 224] width 322 height 54
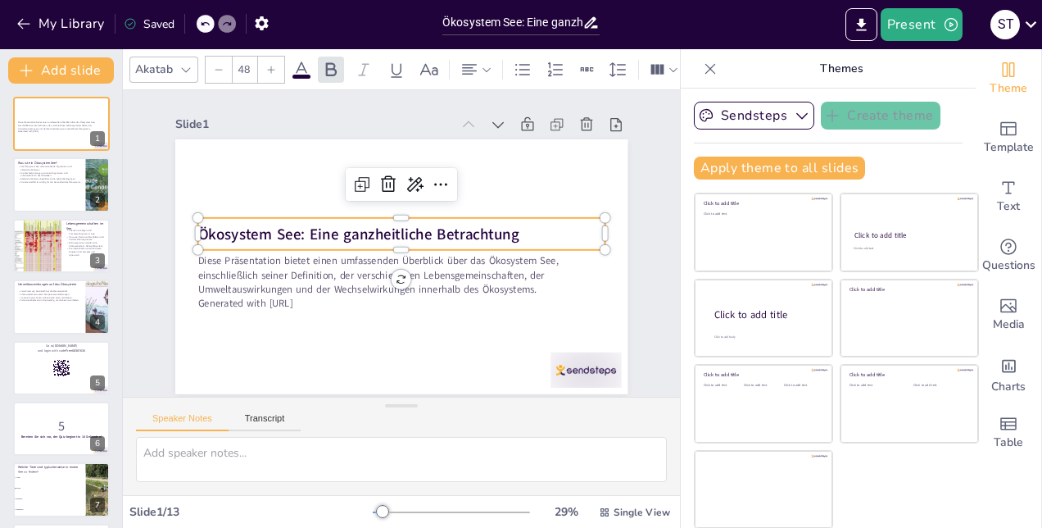
click at [374, 219] on div "Ökosystem See: Eine ganzheitliche Betrachtung" at bounding box center [400, 233] width 407 height 32
click at [374, 226] on span "Ökosystem See: Eine ganzheitliche Betrachtung" at bounding box center [357, 234] width 321 height 20
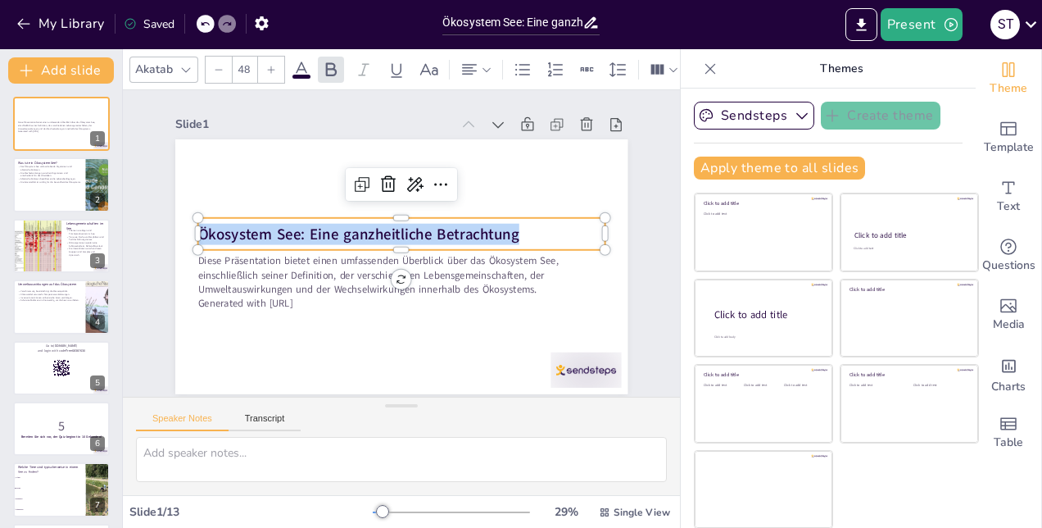
click at [374, 228] on span "Ökosystem See: Eine ganzheitliche Betrachtung" at bounding box center [360, 229] width 322 height 54
click at [532, 241] on p "Ökosystem See: Eine ganzheitliche Betrachtung" at bounding box center [402, 233] width 407 height 64
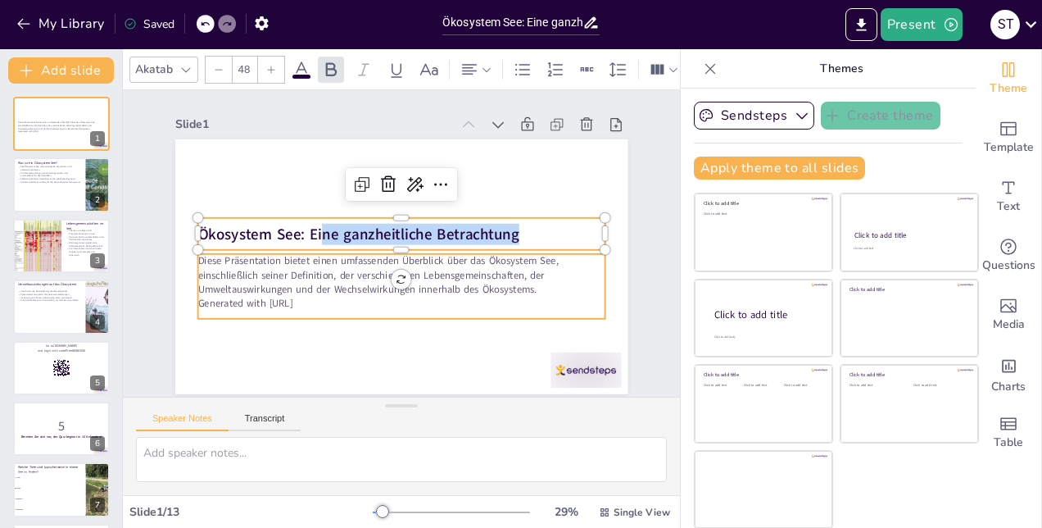
drag, startPoint x: 532, startPoint y: 238, endPoint x: 316, endPoint y: 260, distance: 217.5
click at [316, 260] on div "Diese Präsentation bietet einen umfassenden Überblick über das Ökosystem See, e…" at bounding box center [399, 265] width 477 height 301
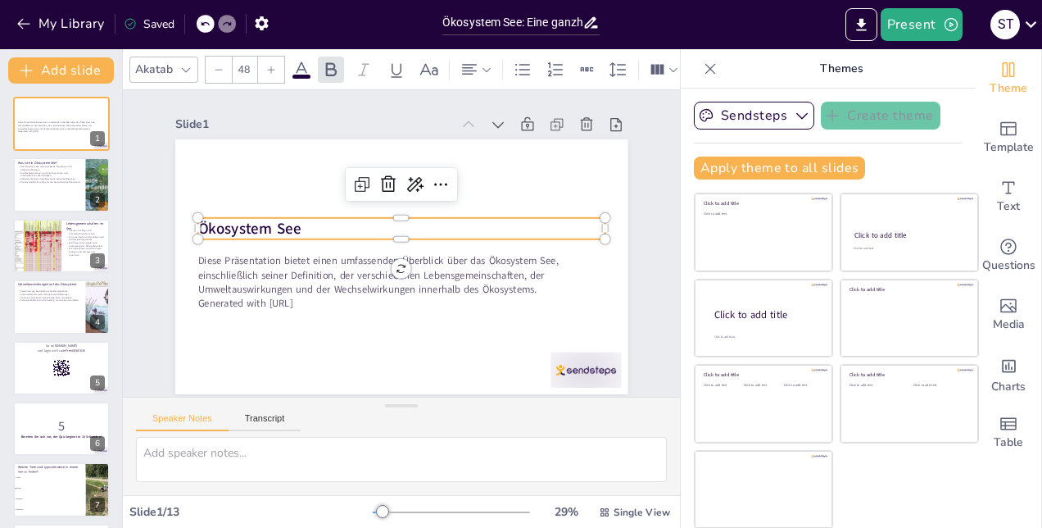
click at [541, 203] on div at bounding box center [399, 266] width 477 height 301
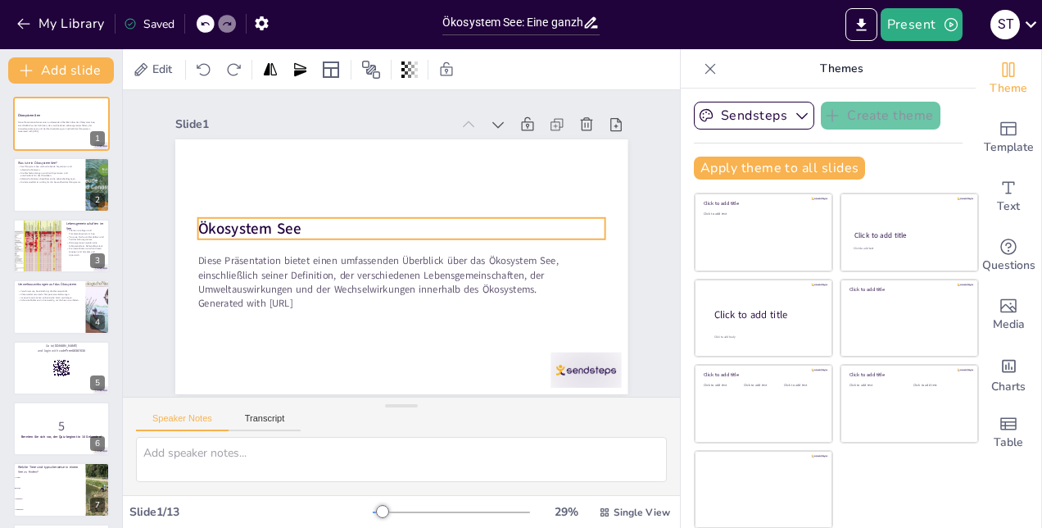
click at [264, 219] on span "Ökosystem See" at bounding box center [251, 212] width 104 height 31
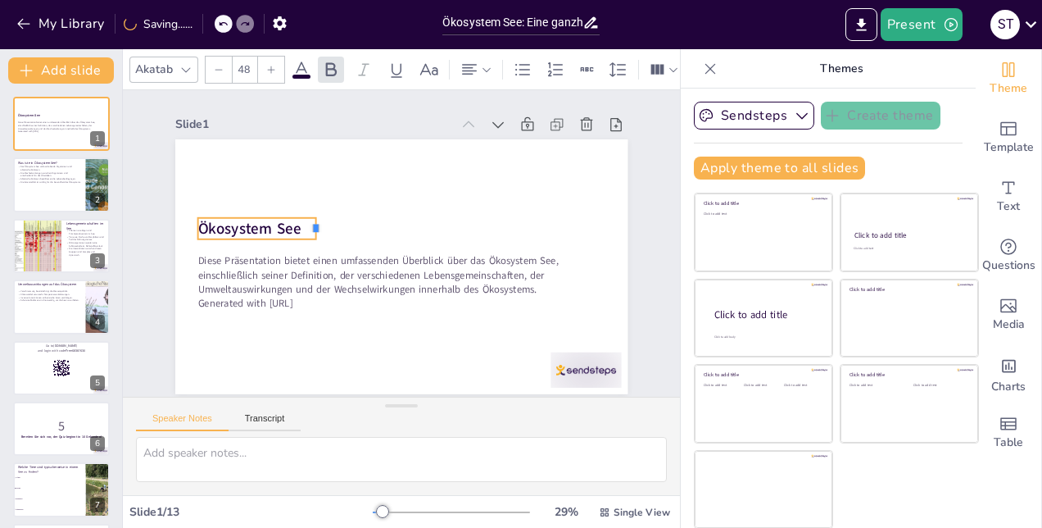
drag, startPoint x: 599, startPoint y: 227, endPoint x: 310, endPoint y: 272, distance: 292.6
click at [310, 272] on div "Ökosystem See Diese Präsentation bietet einen umfassenden Überblick über das Ök…" at bounding box center [399, 265] width 477 height 301
click at [483, 64] on icon at bounding box center [486, 69] width 11 height 11
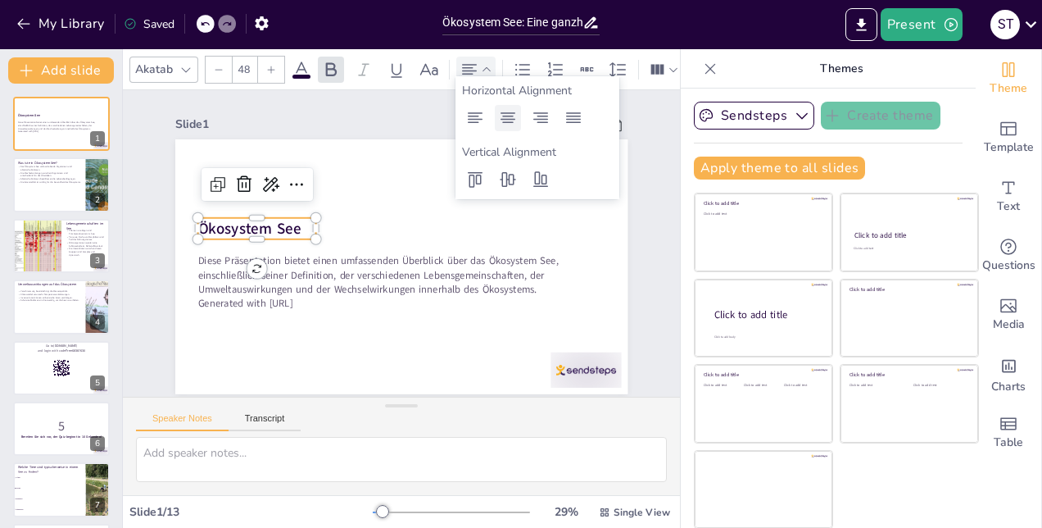
click at [508, 115] on icon at bounding box center [507, 117] width 15 height 11
click at [512, 185] on icon at bounding box center [508, 180] width 20 height 20
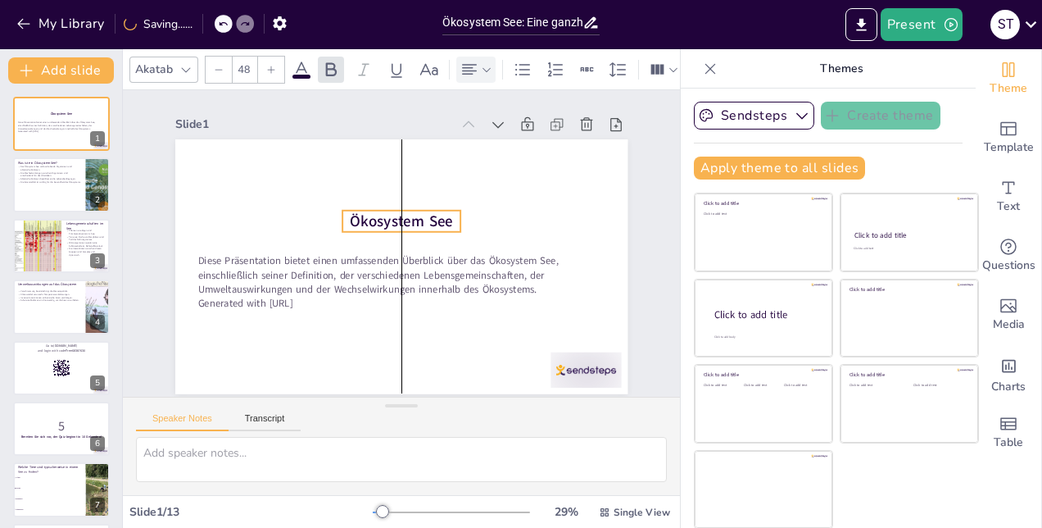
drag, startPoint x: 272, startPoint y: 225, endPoint x: 412, endPoint y: 218, distance: 140.3
click at [412, 218] on span "Ökosystem See" at bounding box center [401, 221] width 102 height 20
click at [434, 415] on div "Speaker Notes Transcript" at bounding box center [401, 416] width 557 height 39
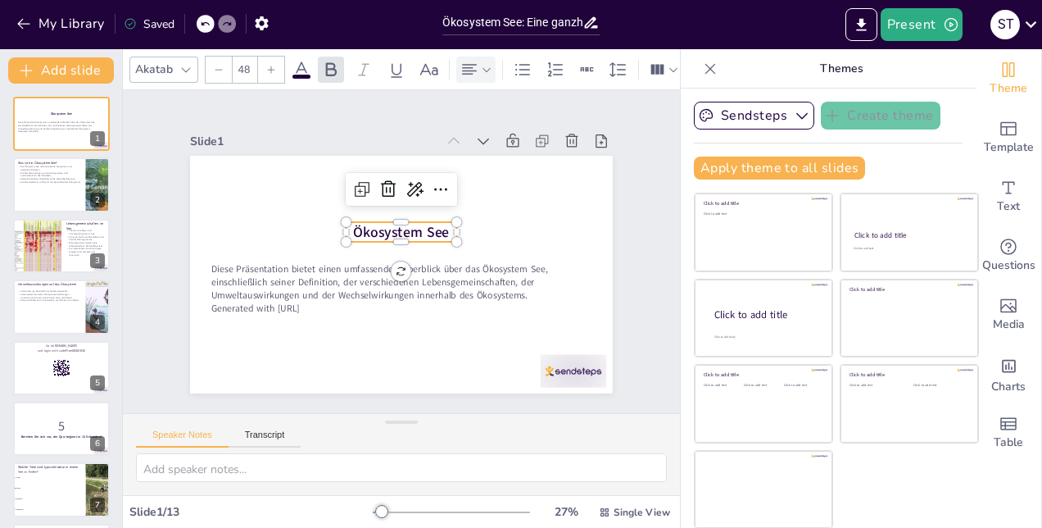
drag, startPoint x: 396, startPoint y: 406, endPoint x: 387, endPoint y: 478, distance: 72.5
click at [387, 478] on div "Speaker Notes Transcript" at bounding box center [401, 454] width 557 height 82
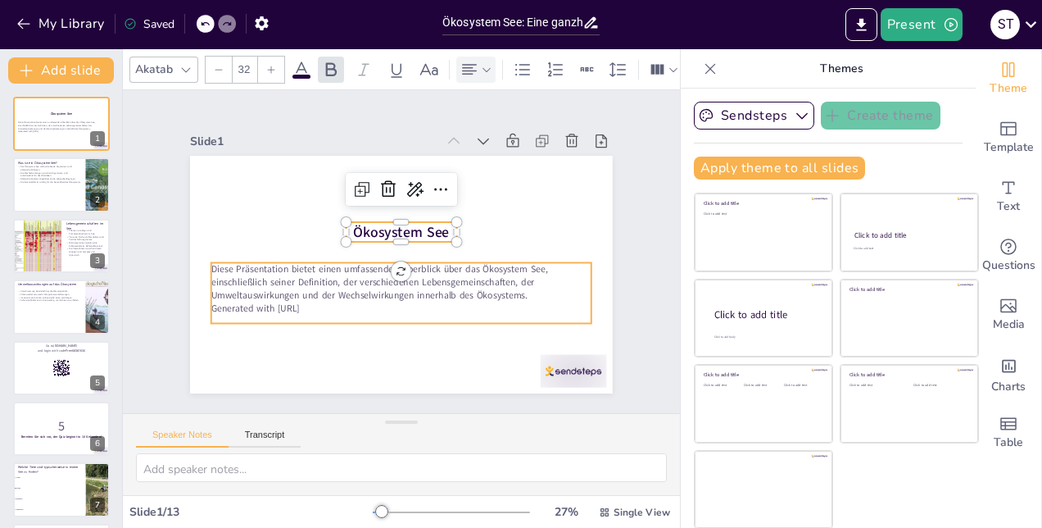
click at [263, 307] on p "Generated with [URL]" at bounding box center [395, 308] width 379 height 52
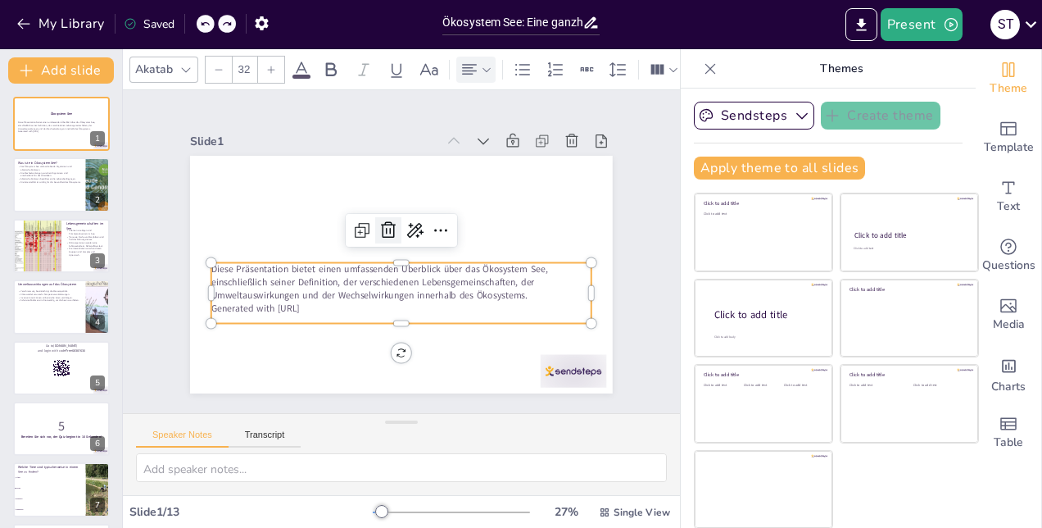
click at [383, 223] on icon at bounding box center [391, 228] width 16 height 17
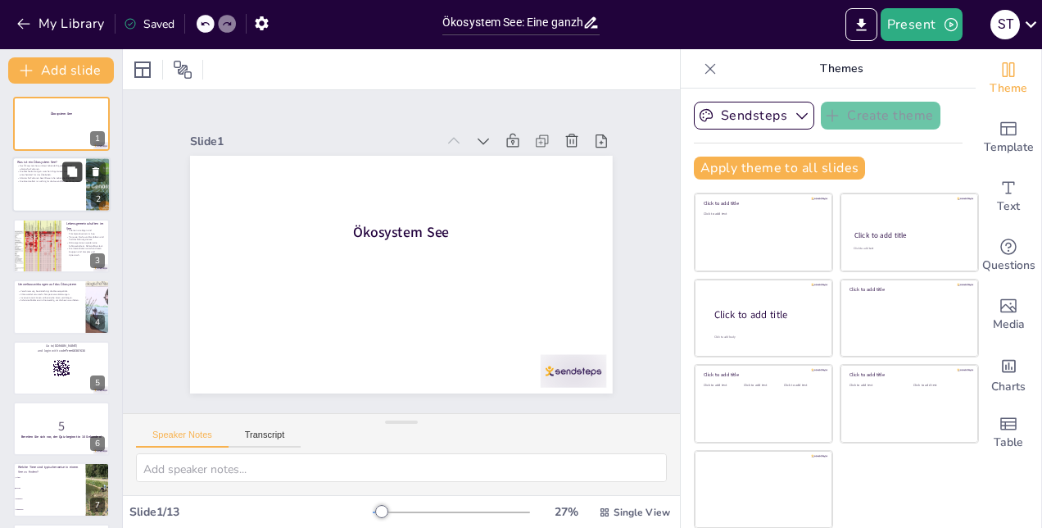
click at [62, 169] on button at bounding box center [72, 172] width 20 height 20
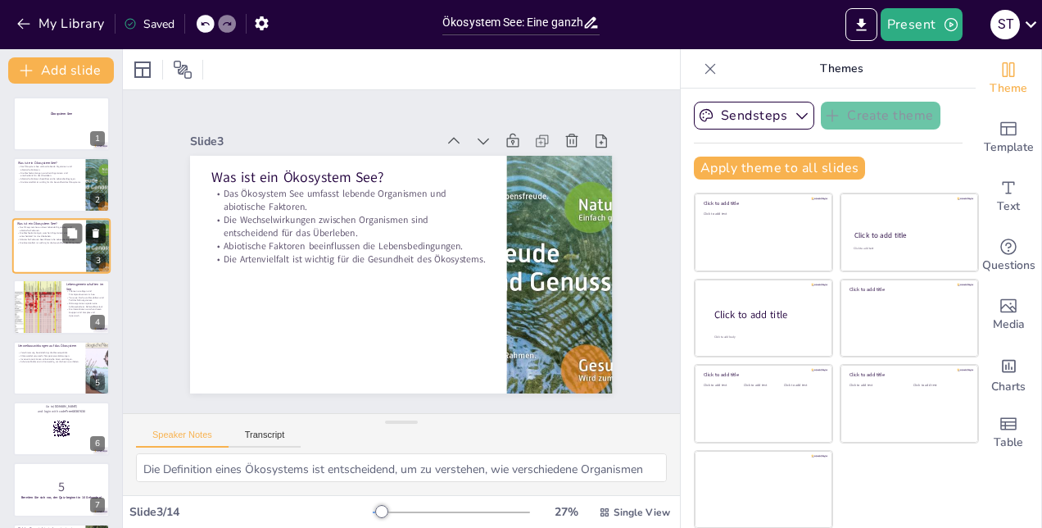
click at [102, 233] on button at bounding box center [96, 233] width 20 height 20
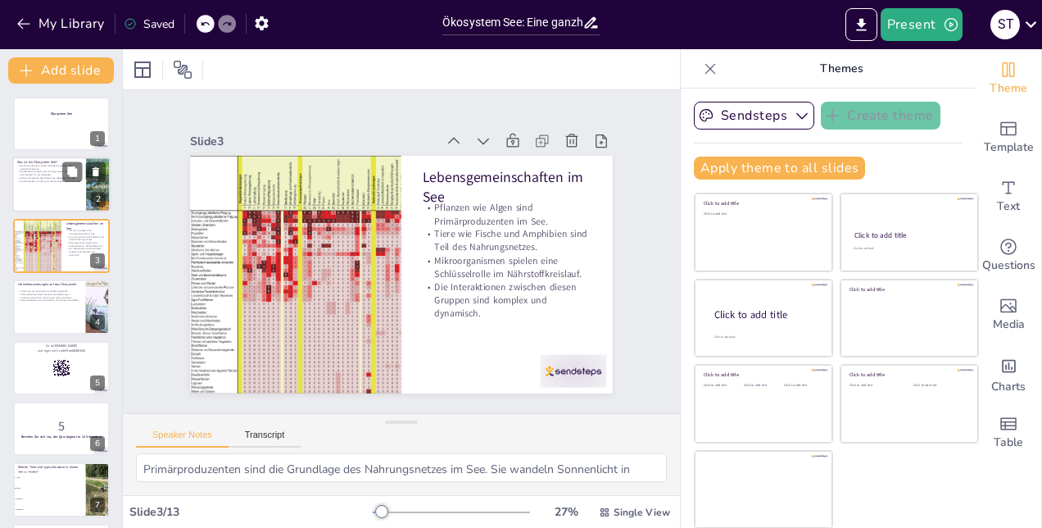
click at [43, 192] on div at bounding box center [61, 185] width 98 height 56
